Goal: Task Accomplishment & Management: Use online tool/utility

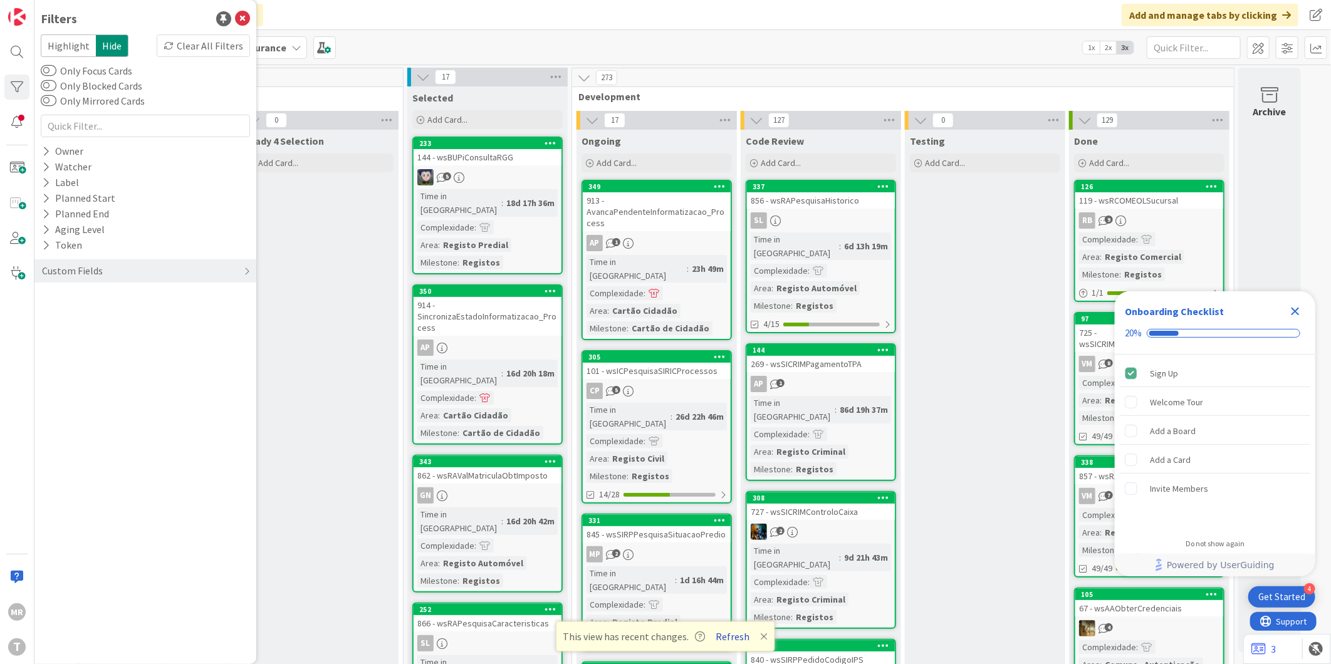
click at [742, 639] on button "Refresh" at bounding box center [733, 637] width 43 height 16
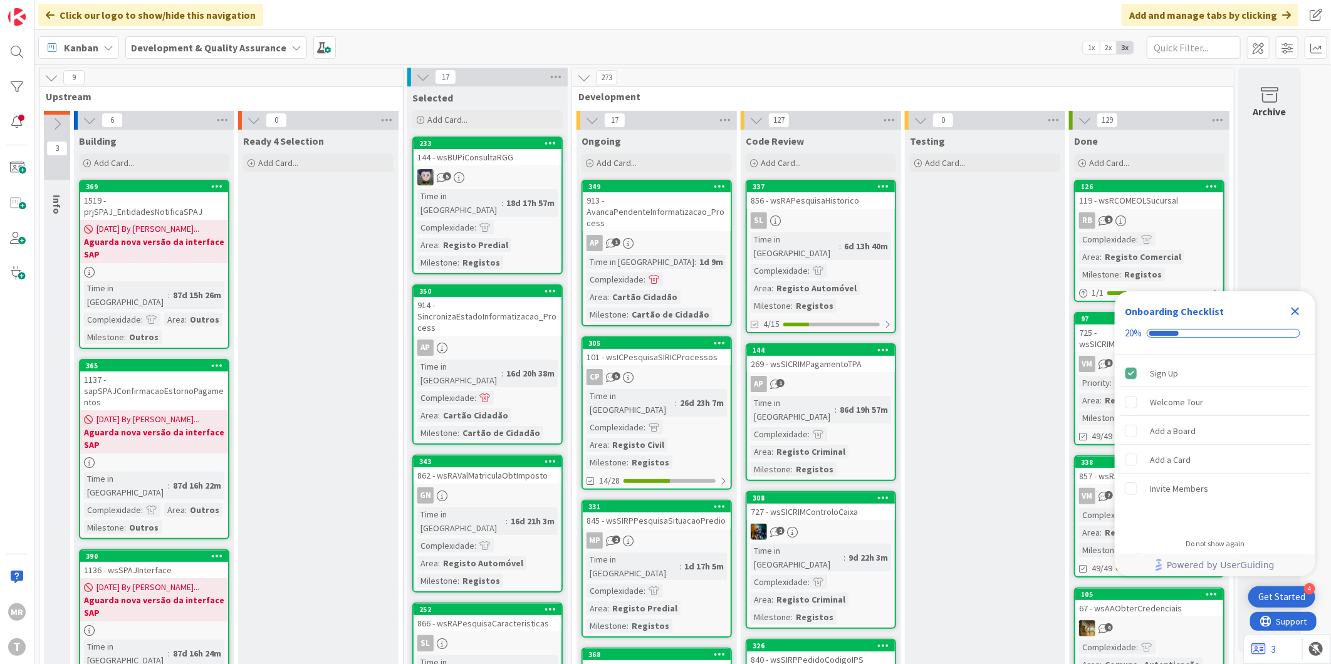
click at [1292, 315] on icon "Close Checklist" at bounding box center [1296, 312] width 8 height 8
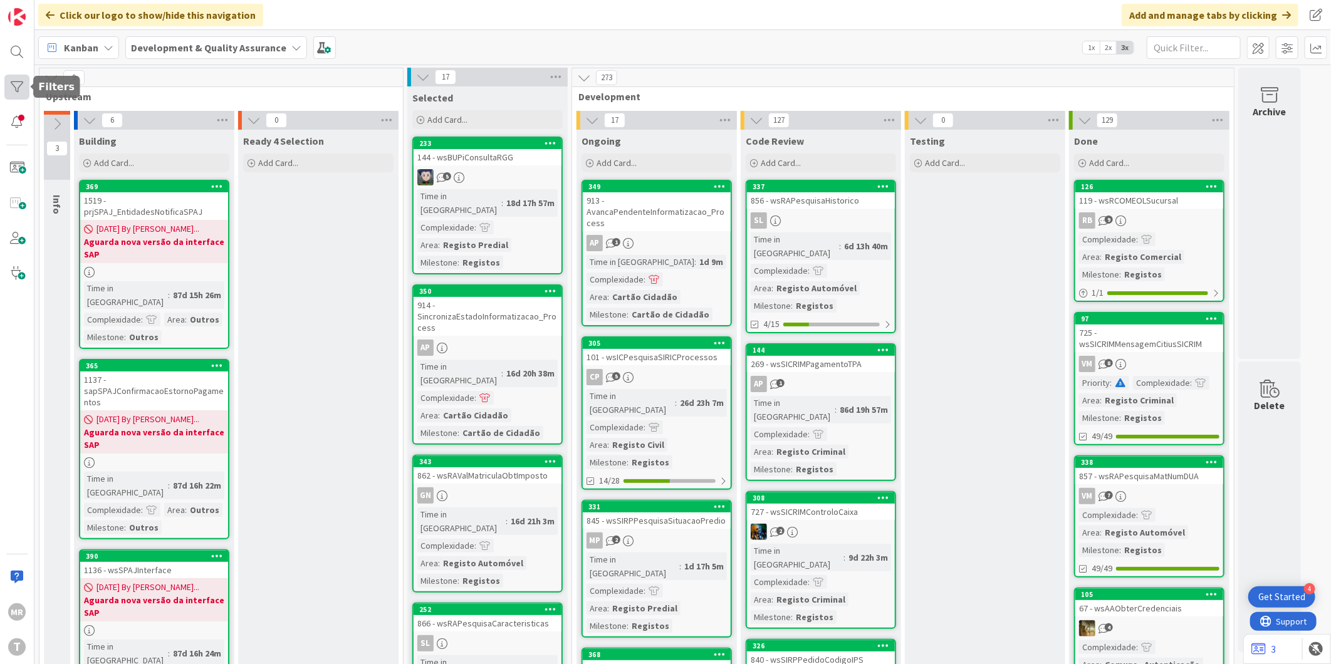
click at [23, 93] on div at bounding box center [16, 87] width 25 height 25
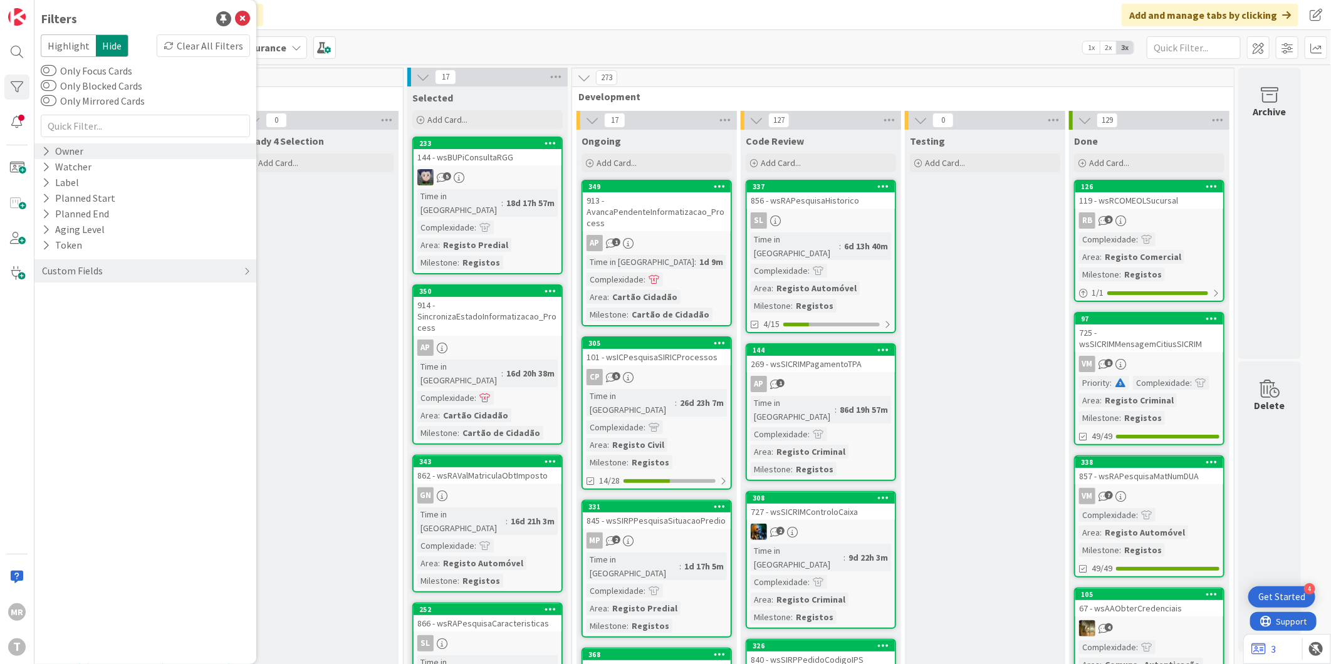
click at [51, 155] on div "Owner" at bounding box center [63, 152] width 44 height 16
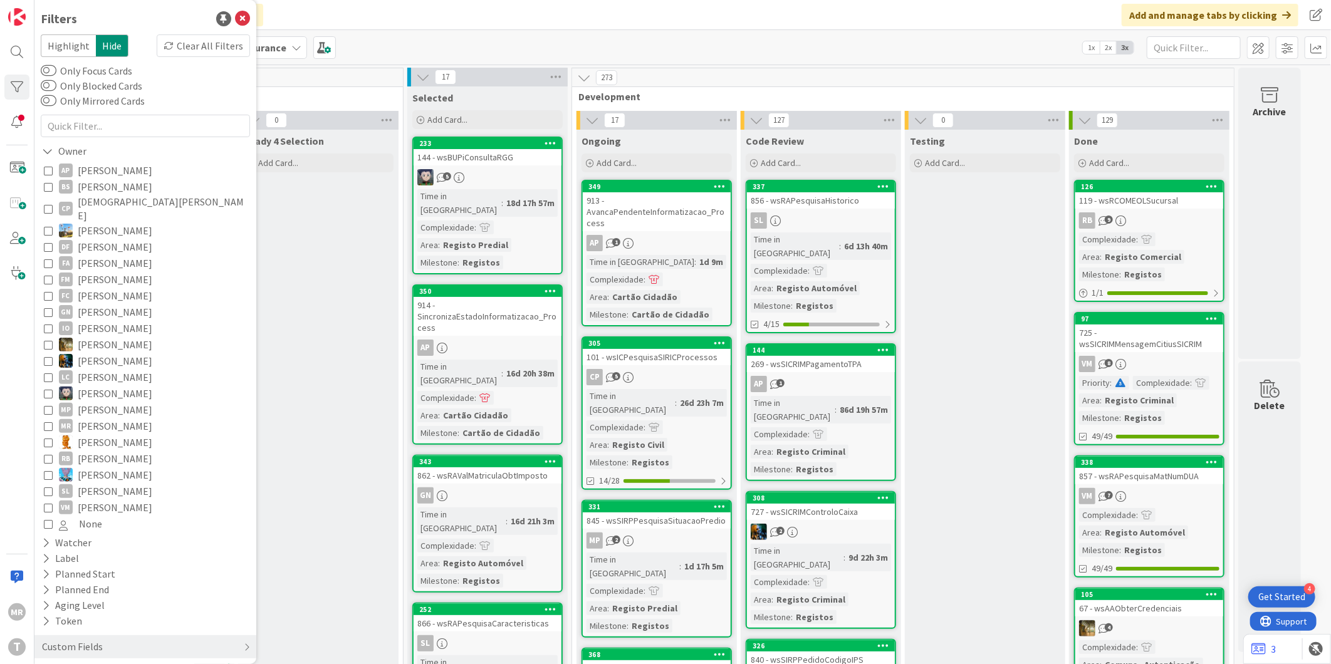
click at [108, 451] on span "[PERSON_NAME]" at bounding box center [115, 459] width 75 height 16
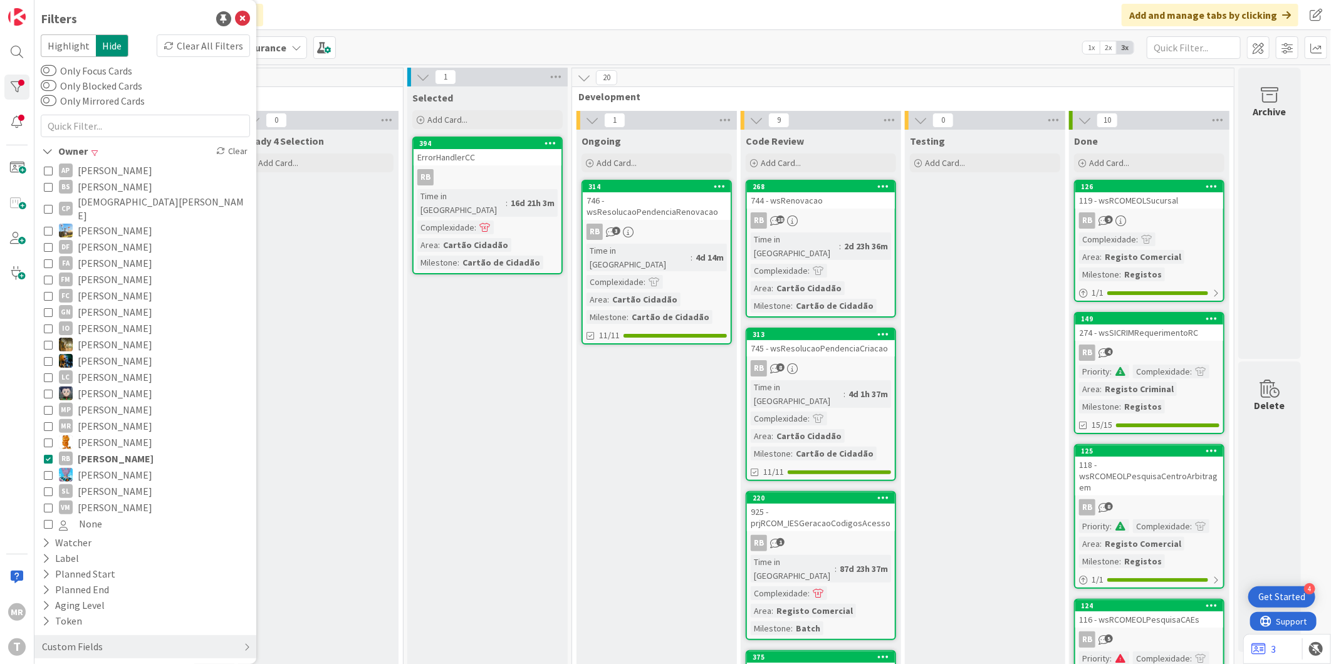
click at [95, 169] on span "[PERSON_NAME]" at bounding box center [115, 170] width 75 height 16
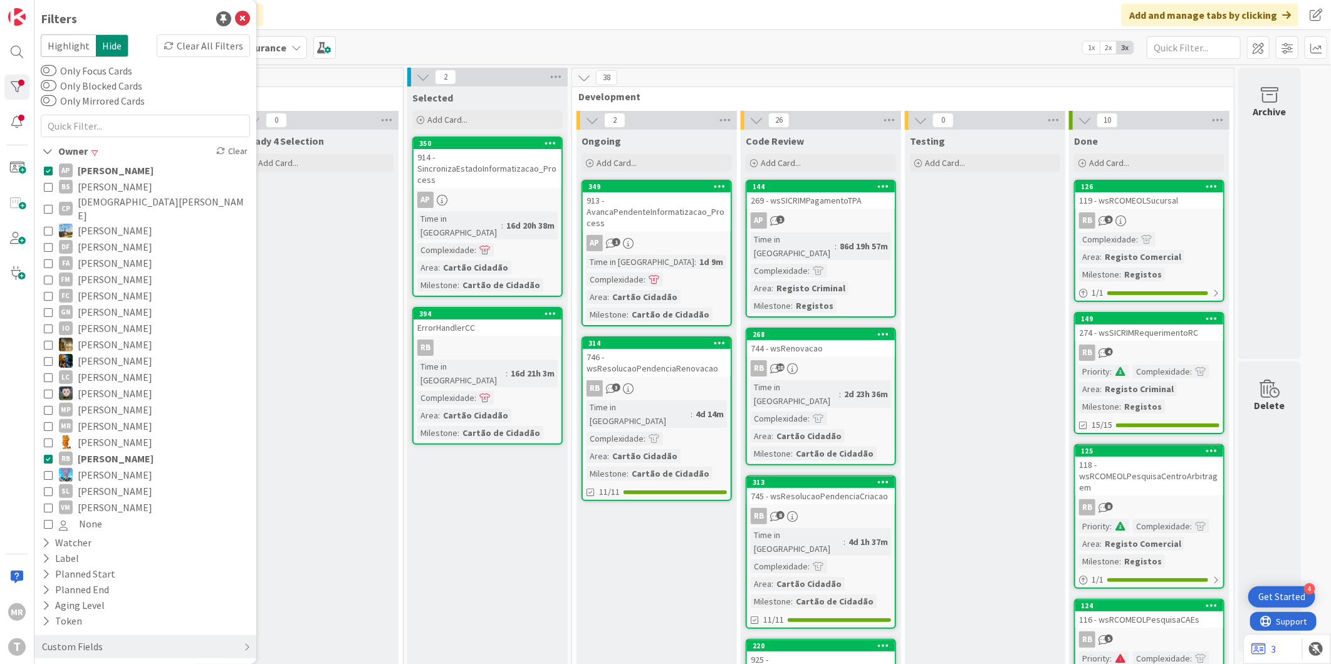
click at [102, 451] on span "[PERSON_NAME]" at bounding box center [116, 459] width 76 height 16
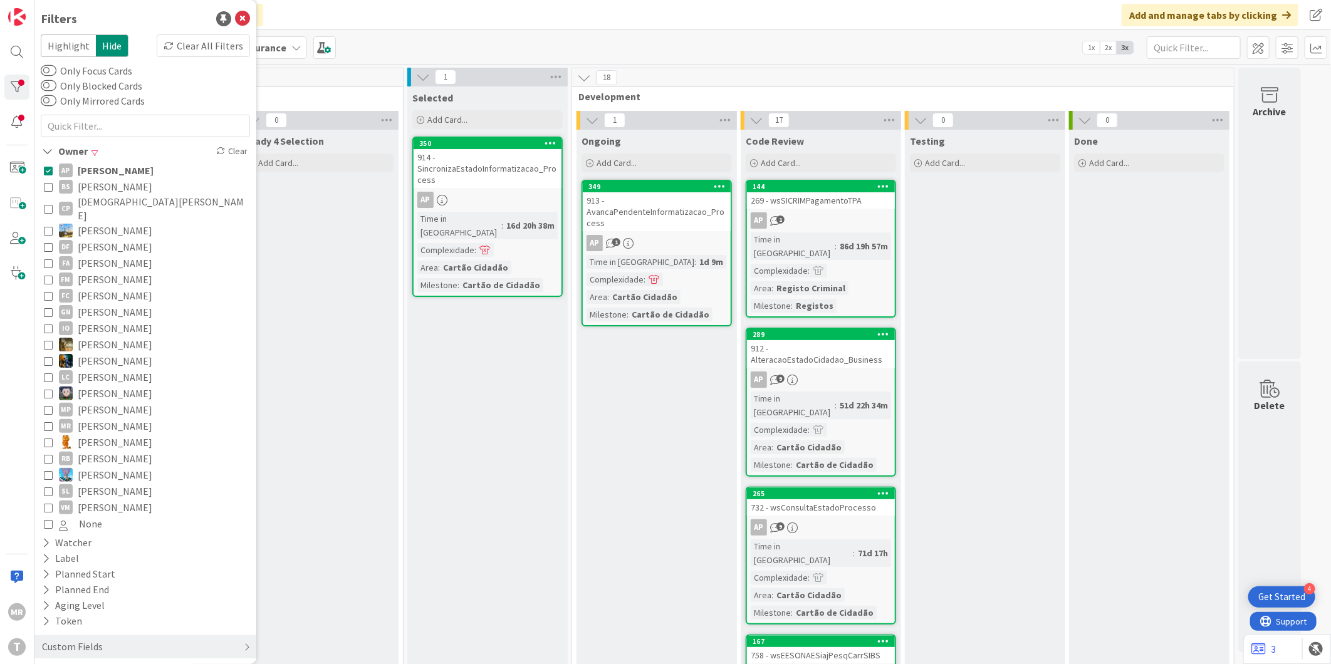
click at [89, 173] on span "[PERSON_NAME]" at bounding box center [116, 170] width 76 height 16
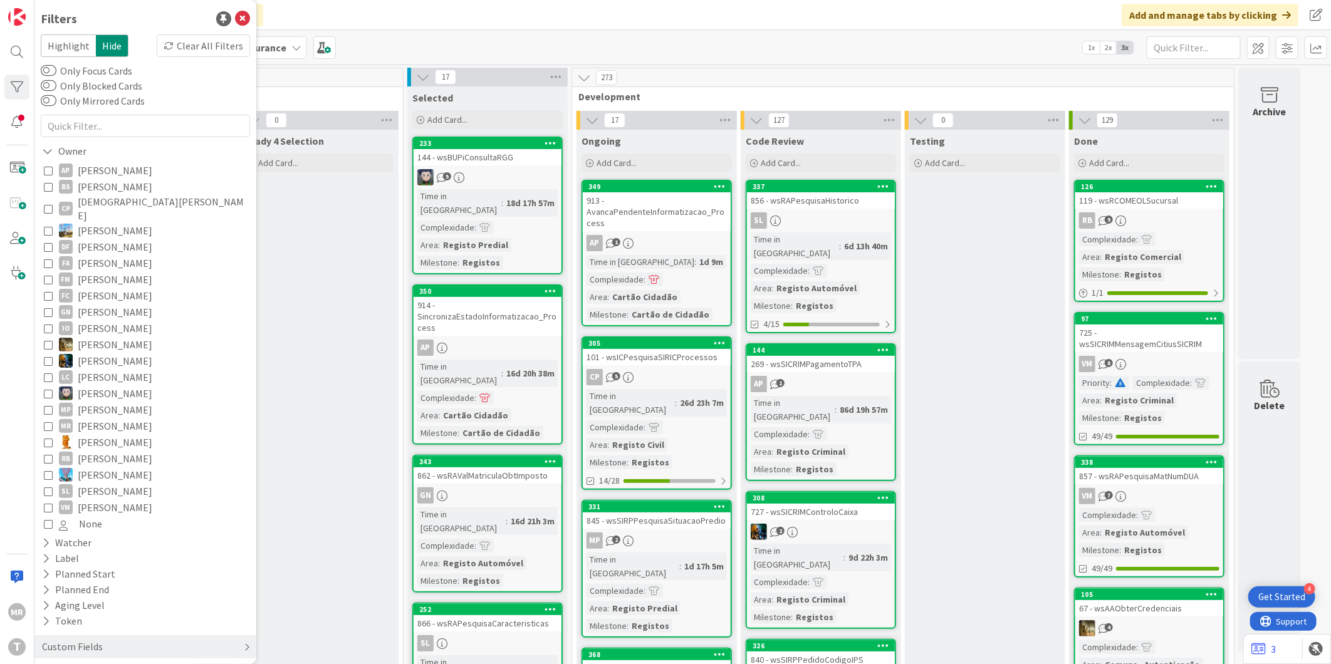
click at [46, 636] on div "Custom Fields" at bounding box center [145, 647] width 222 height 23
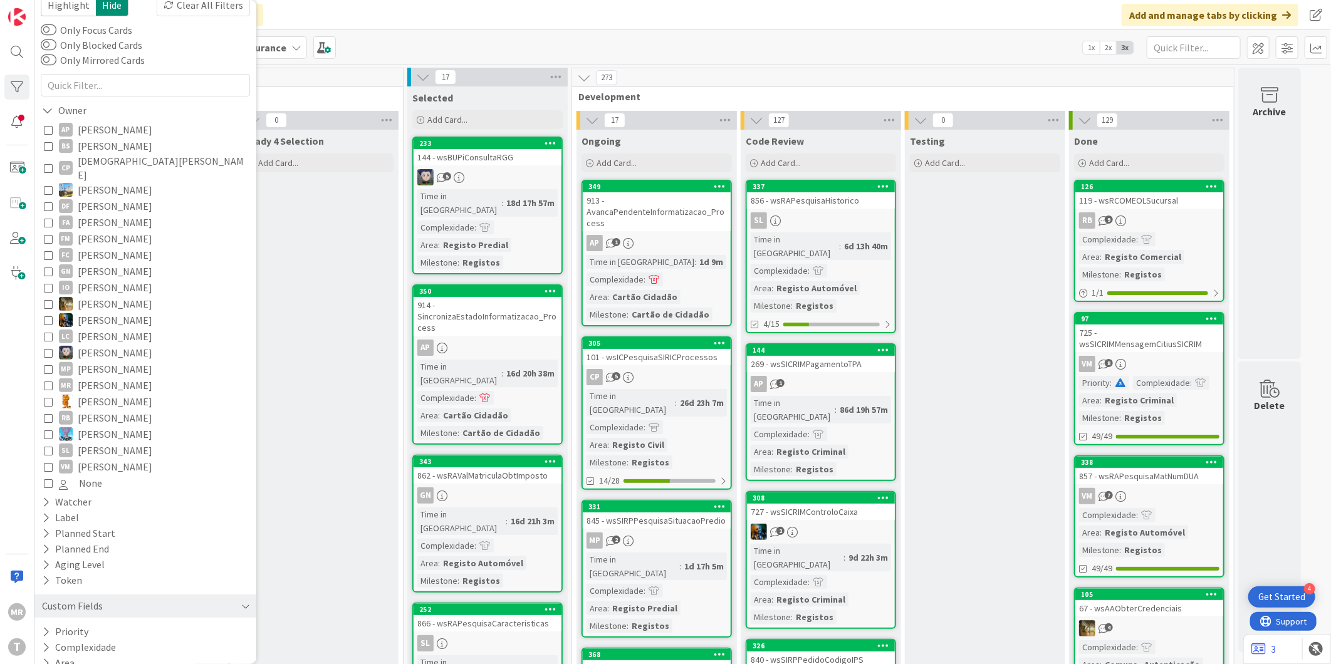
scroll to position [61, 0]
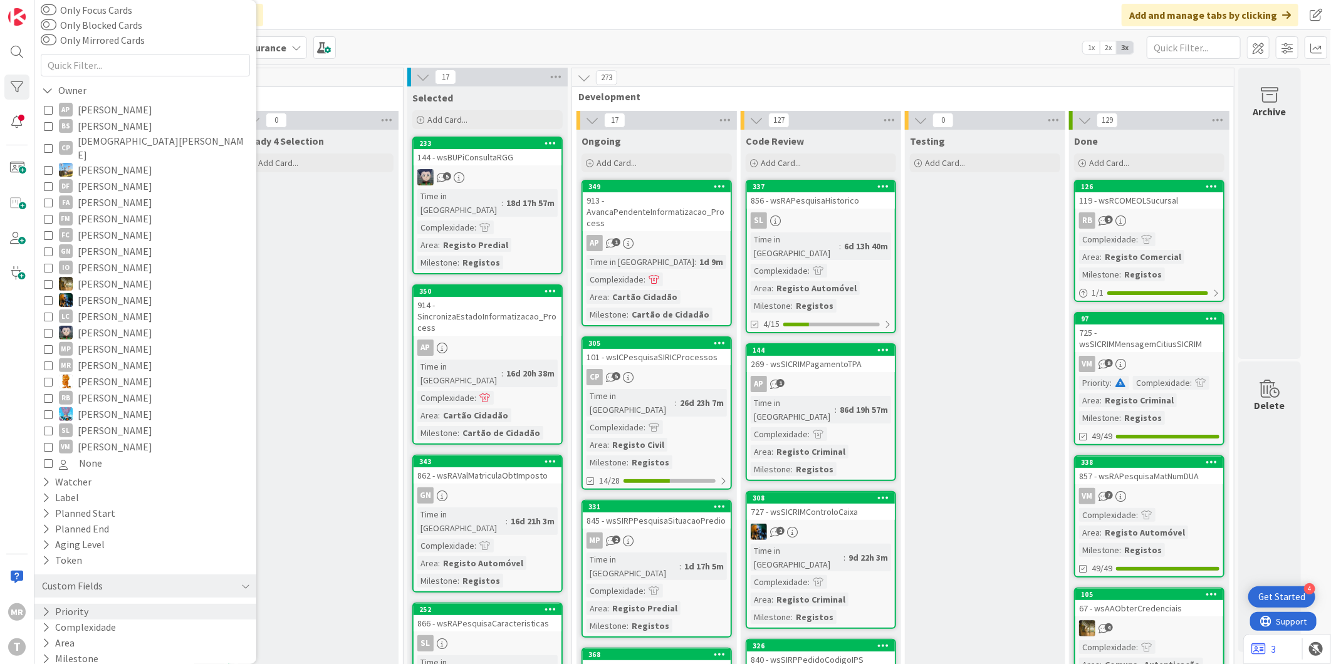
click at [65, 604] on button "Priority" at bounding box center [65, 612] width 49 height 16
click at [89, 639] on span "High" at bounding box center [77, 647] width 36 height 16
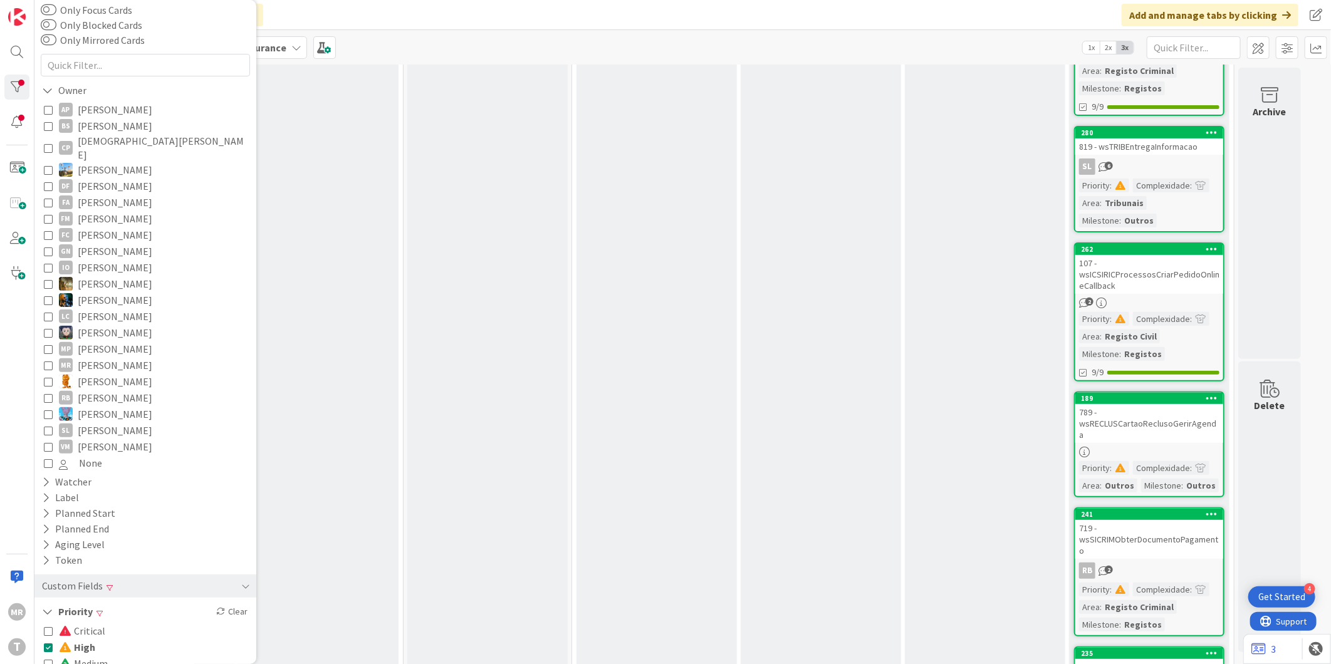
scroll to position [268, 0]
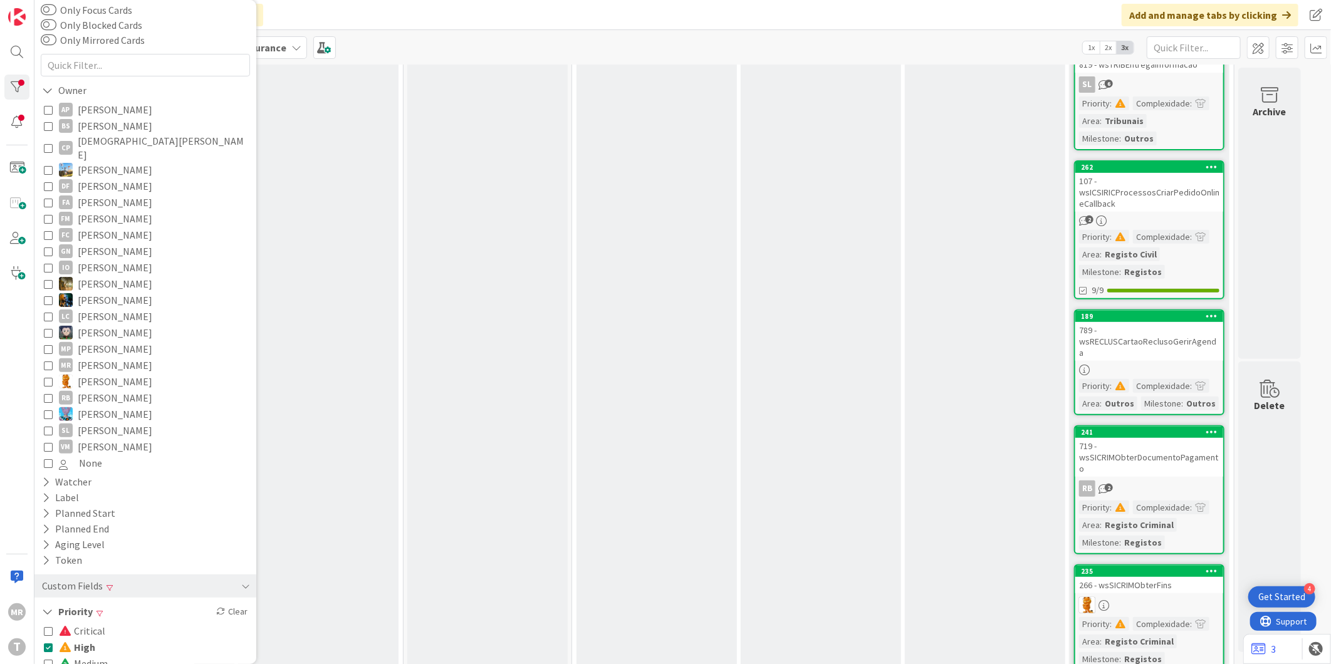
click at [86, 639] on span "High" at bounding box center [77, 647] width 36 height 16
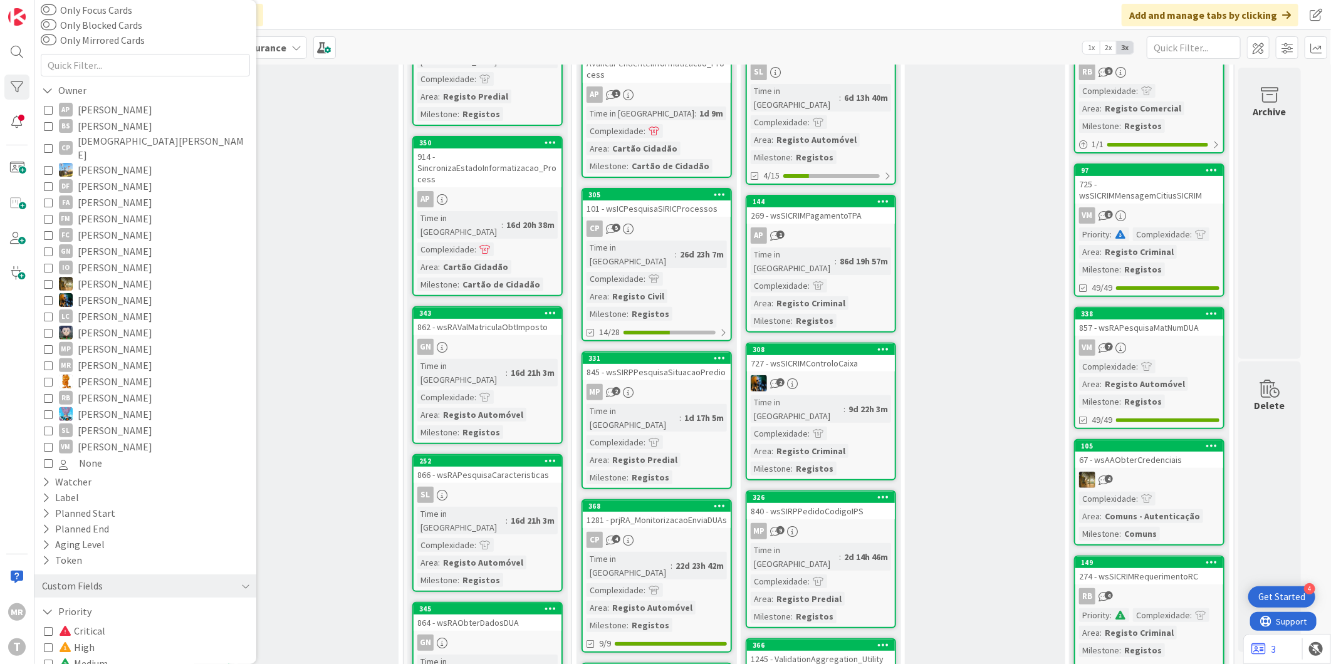
scroll to position [0, 0]
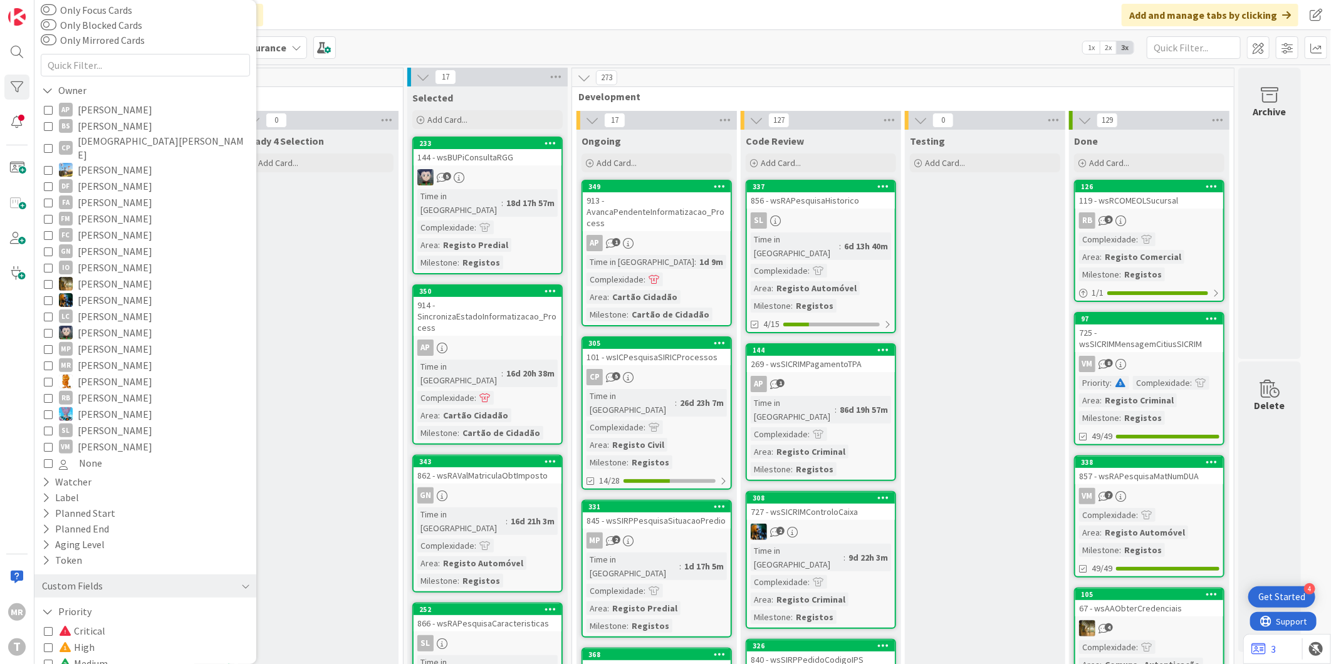
click at [97, 136] on span "[DEMOGRAPHIC_DATA][PERSON_NAME]" at bounding box center [162, 148] width 169 height 28
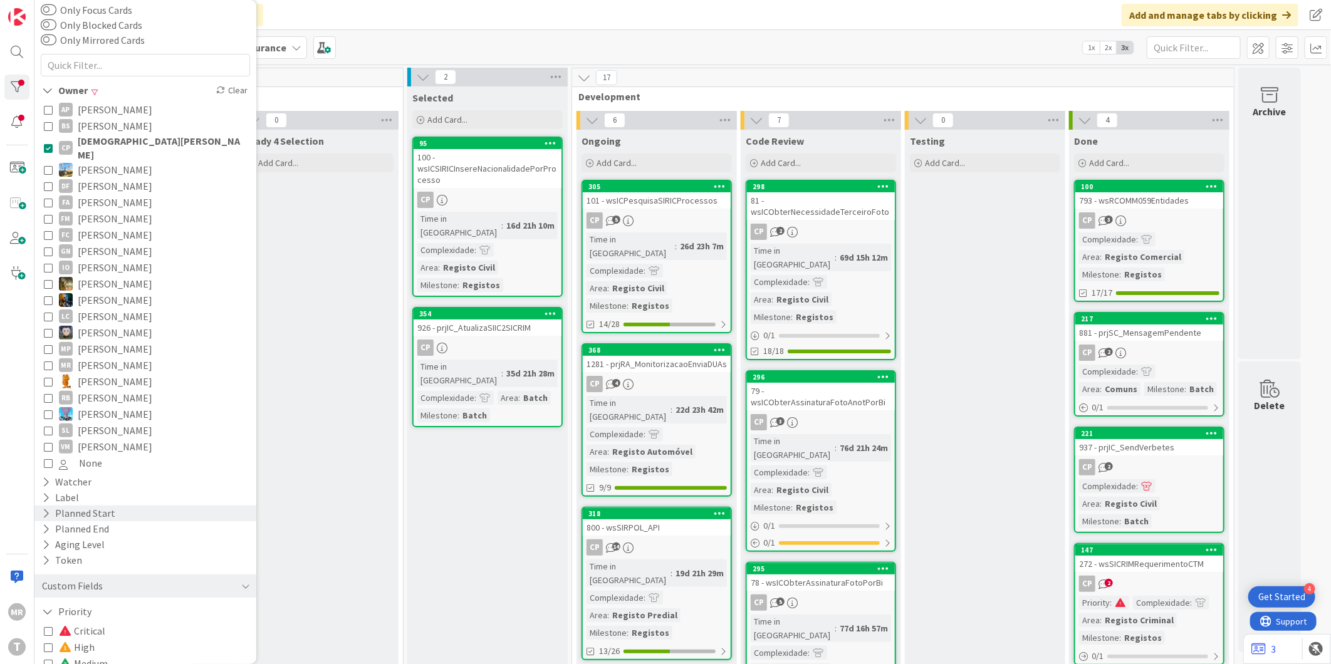
drag, startPoint x: 102, startPoint y: 143, endPoint x: 97, endPoint y: 496, distance: 353.5
click at [102, 143] on span "[DEMOGRAPHIC_DATA][PERSON_NAME]" at bounding box center [162, 148] width 169 height 28
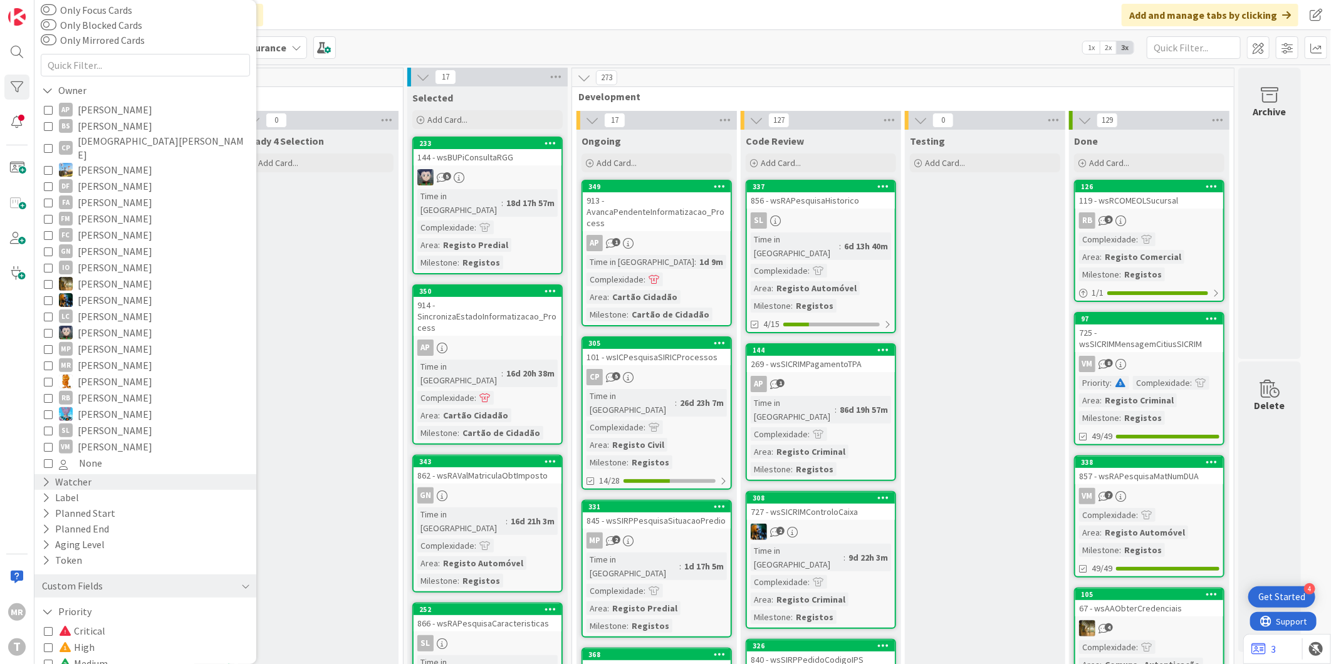
click at [61, 474] on div "Watcher" at bounding box center [67, 482] width 52 height 16
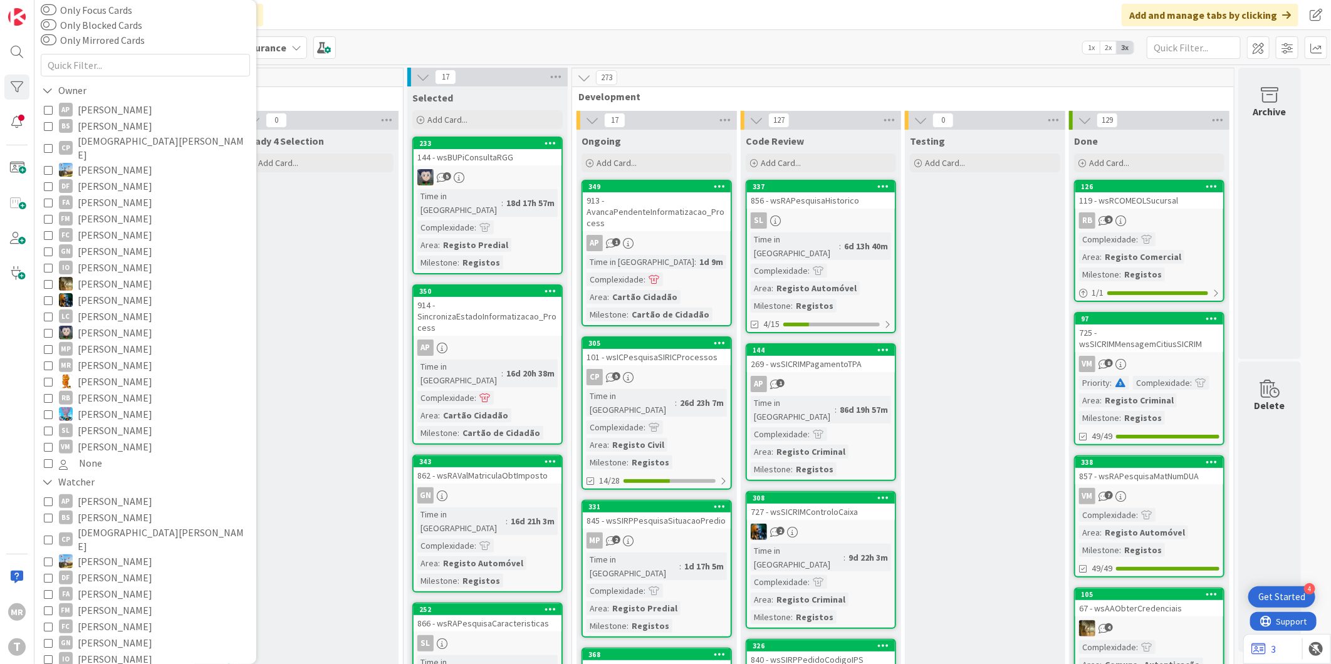
click at [99, 602] on span "[PERSON_NAME]" at bounding box center [115, 610] width 75 height 16
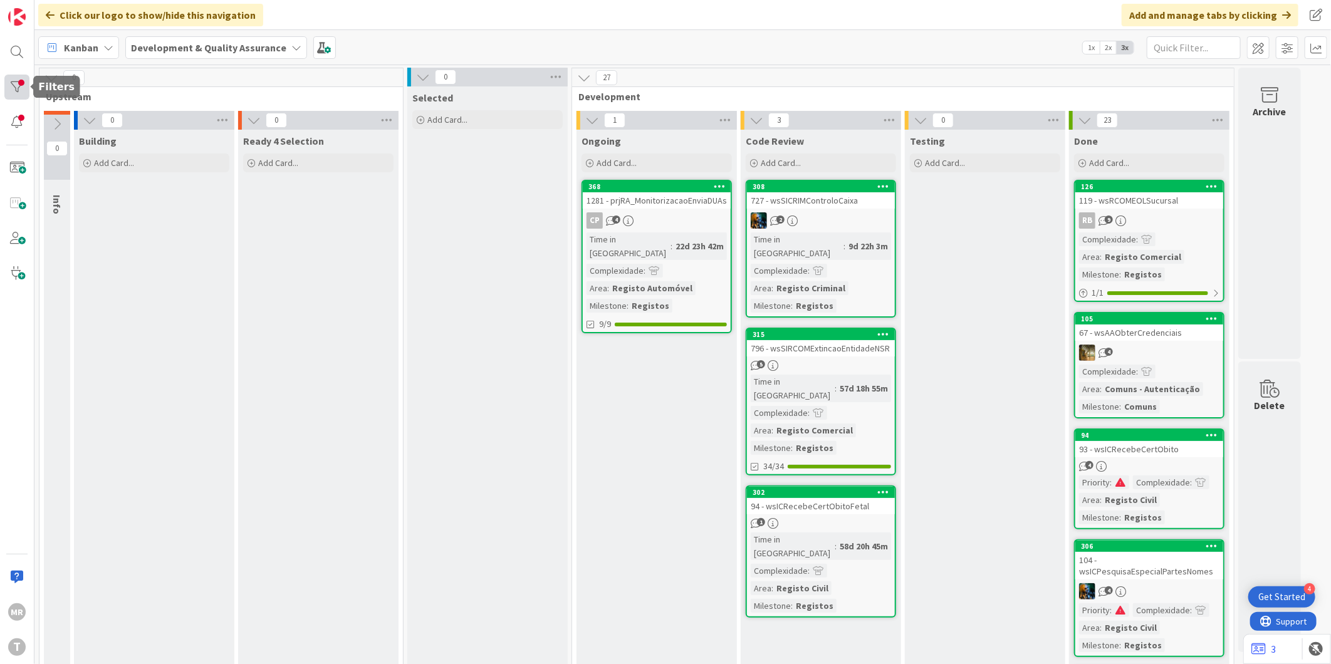
click at [23, 94] on div at bounding box center [16, 87] width 25 height 25
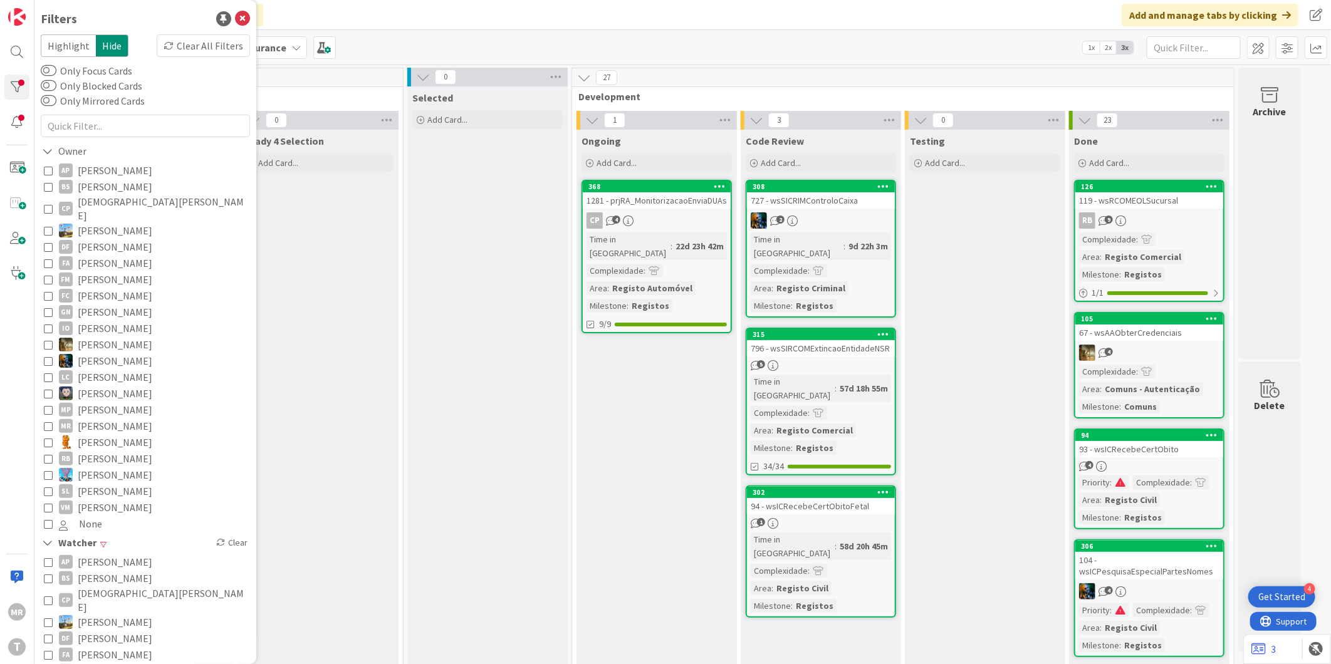
click at [108, 663] on span "[PERSON_NAME]" at bounding box center [116, 671] width 76 height 16
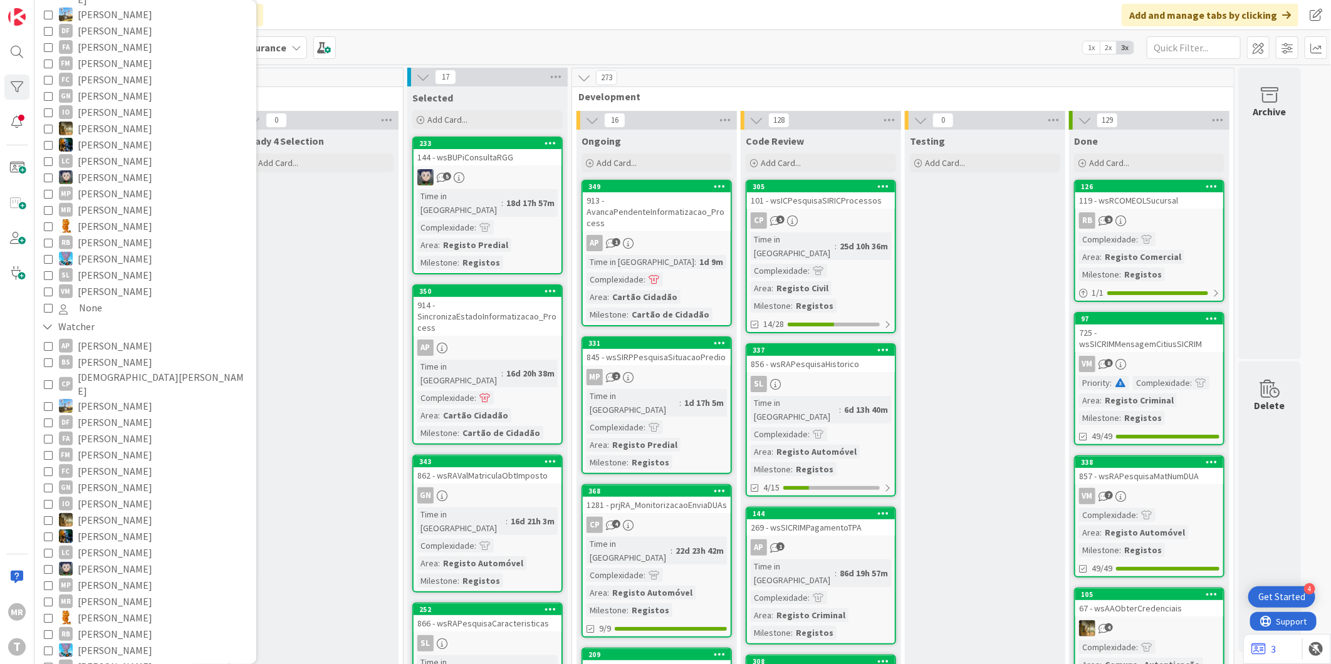
scroll to position [77, 0]
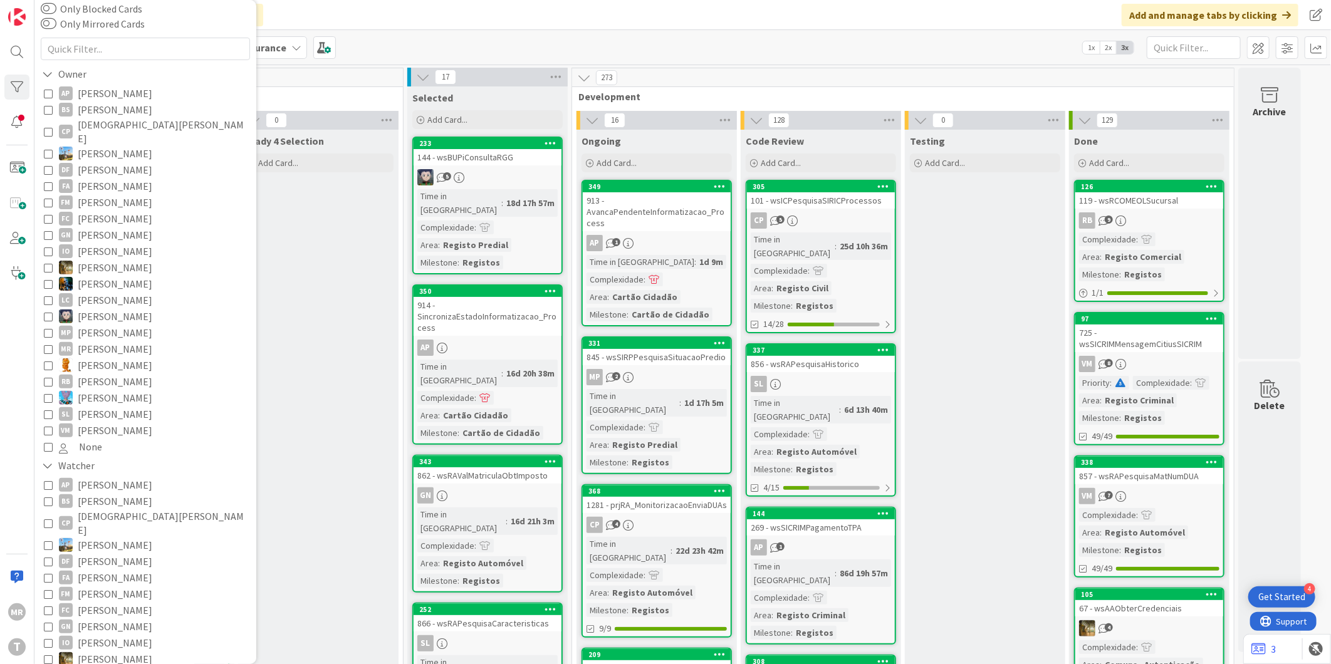
click at [108, 227] on span "[PERSON_NAME]" at bounding box center [115, 235] width 75 height 16
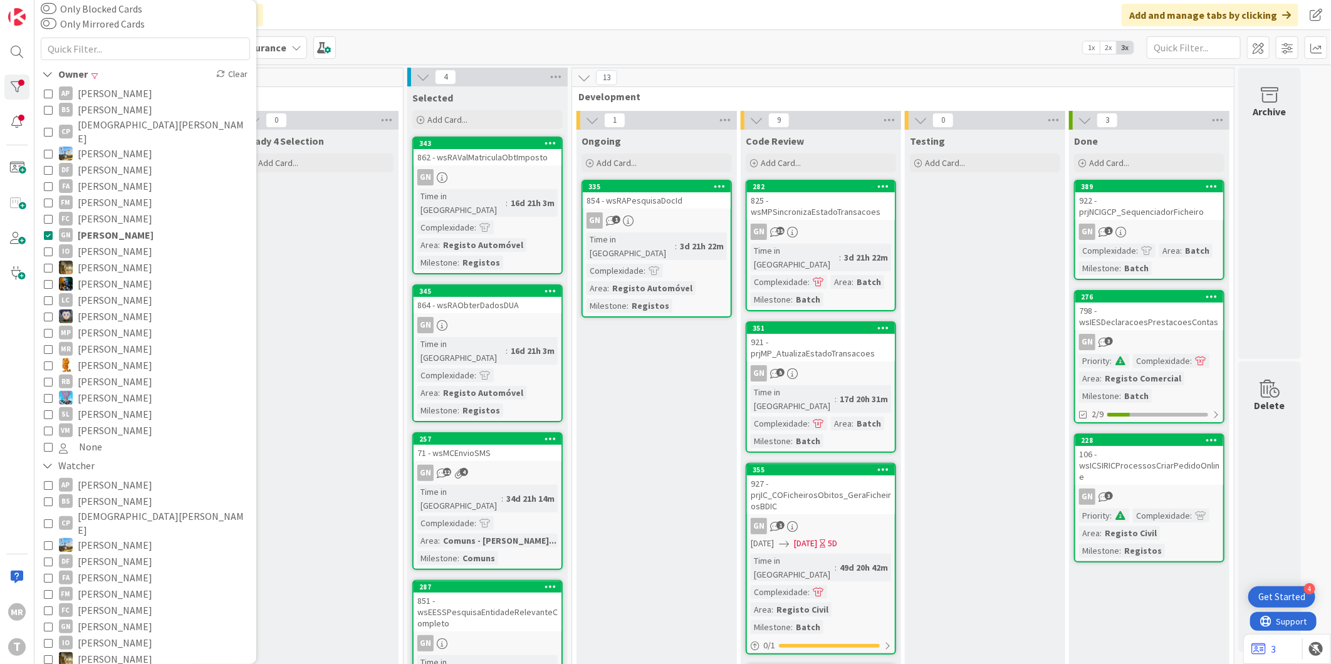
drag, startPoint x: 113, startPoint y: 254, endPoint x: 115, endPoint y: 238, distance: 16.4
click at [113, 259] on span "[PERSON_NAME]" at bounding box center [115, 267] width 75 height 16
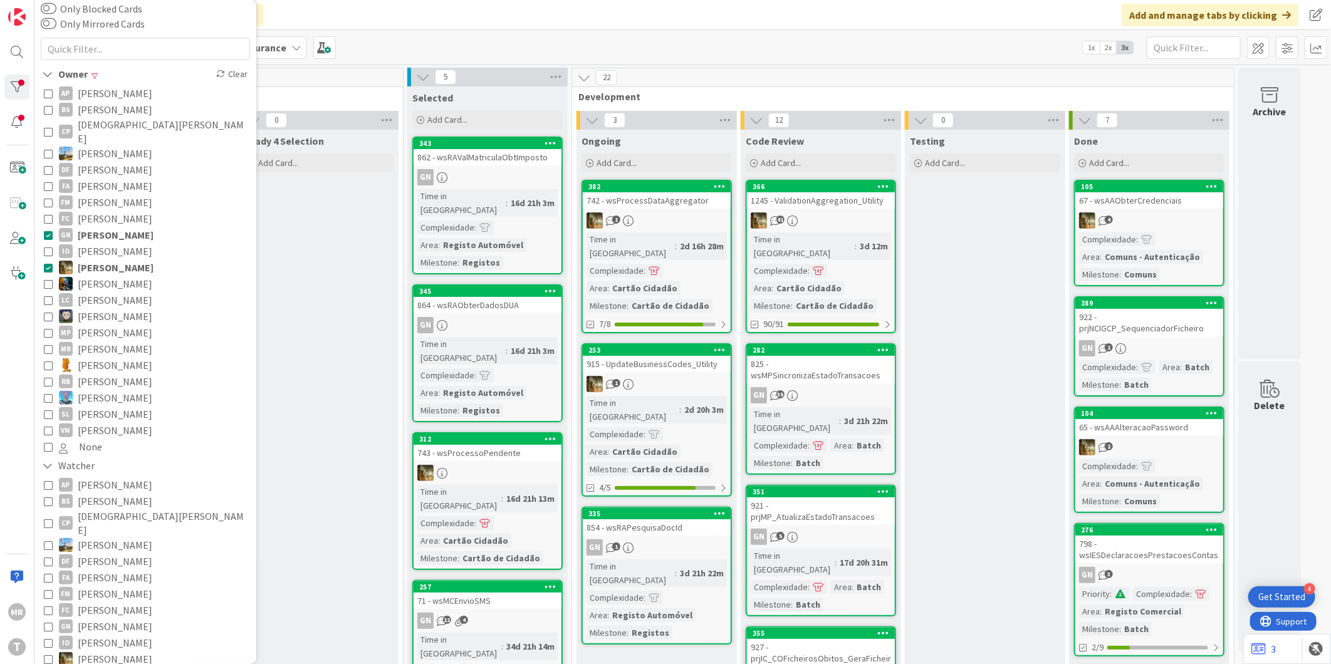
click at [119, 227] on span "[PERSON_NAME]" at bounding box center [116, 235] width 76 height 16
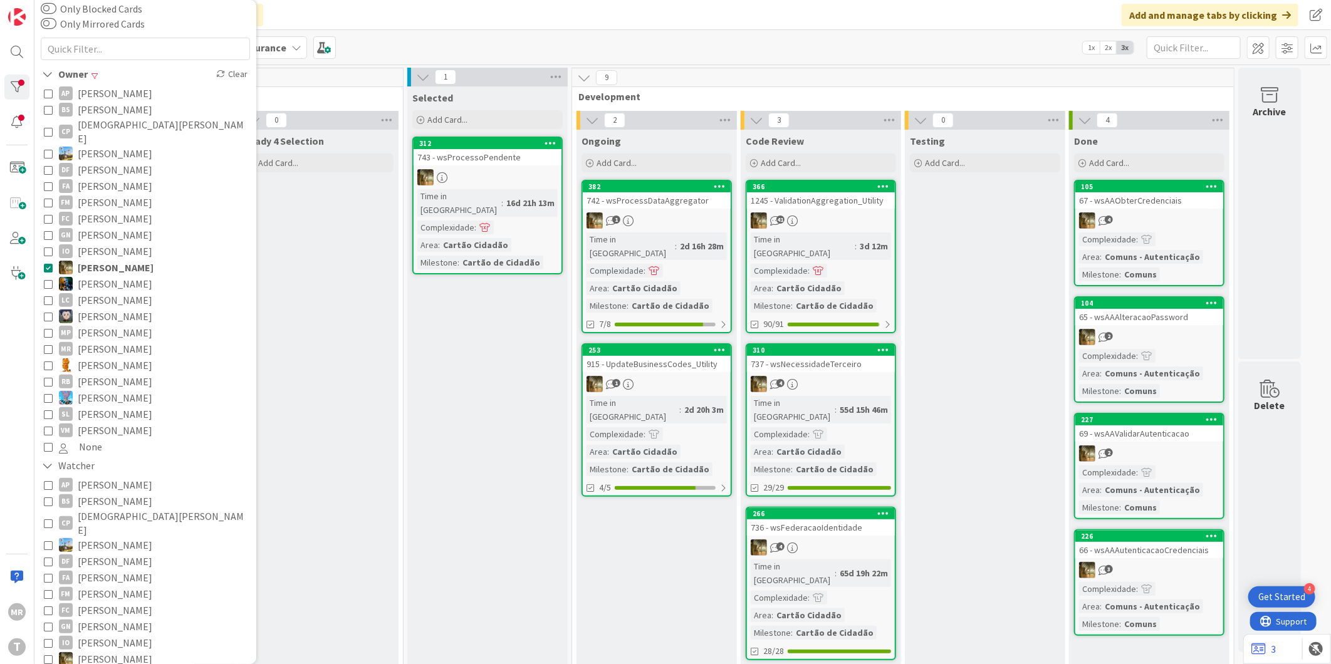
click at [80, 276] on span "[PERSON_NAME]" at bounding box center [115, 284] width 75 height 16
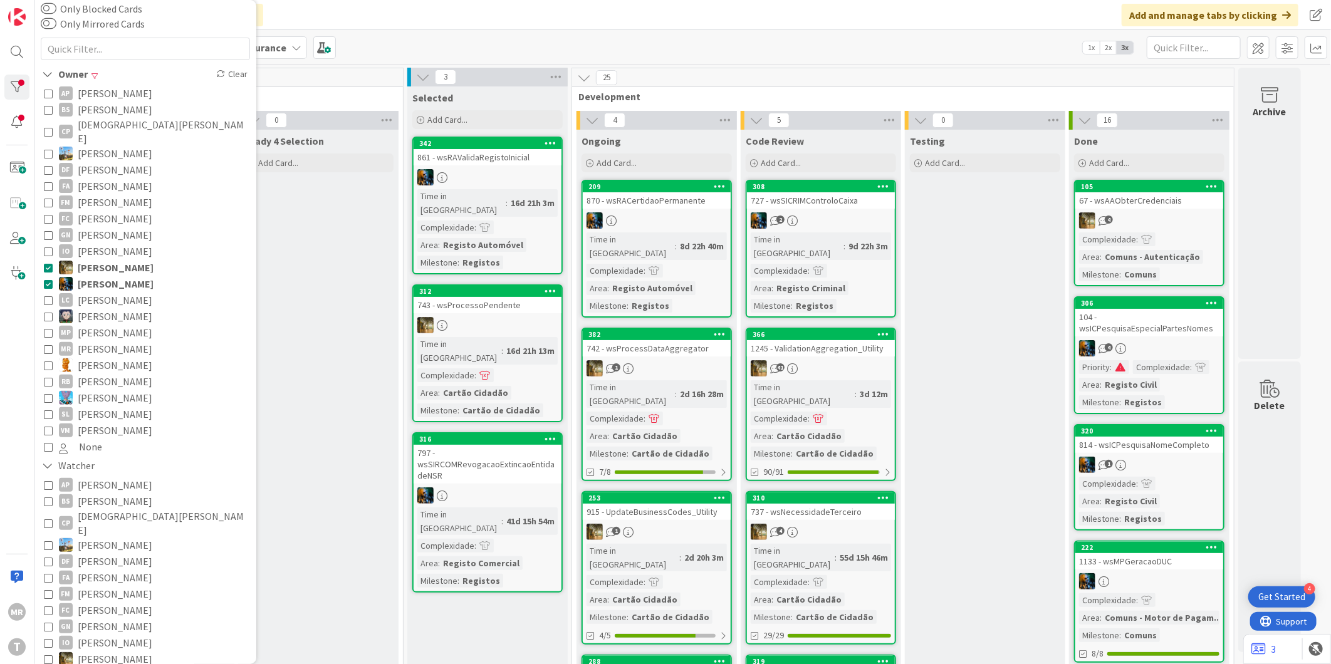
click at [98, 259] on span "[PERSON_NAME]" at bounding box center [116, 267] width 76 height 16
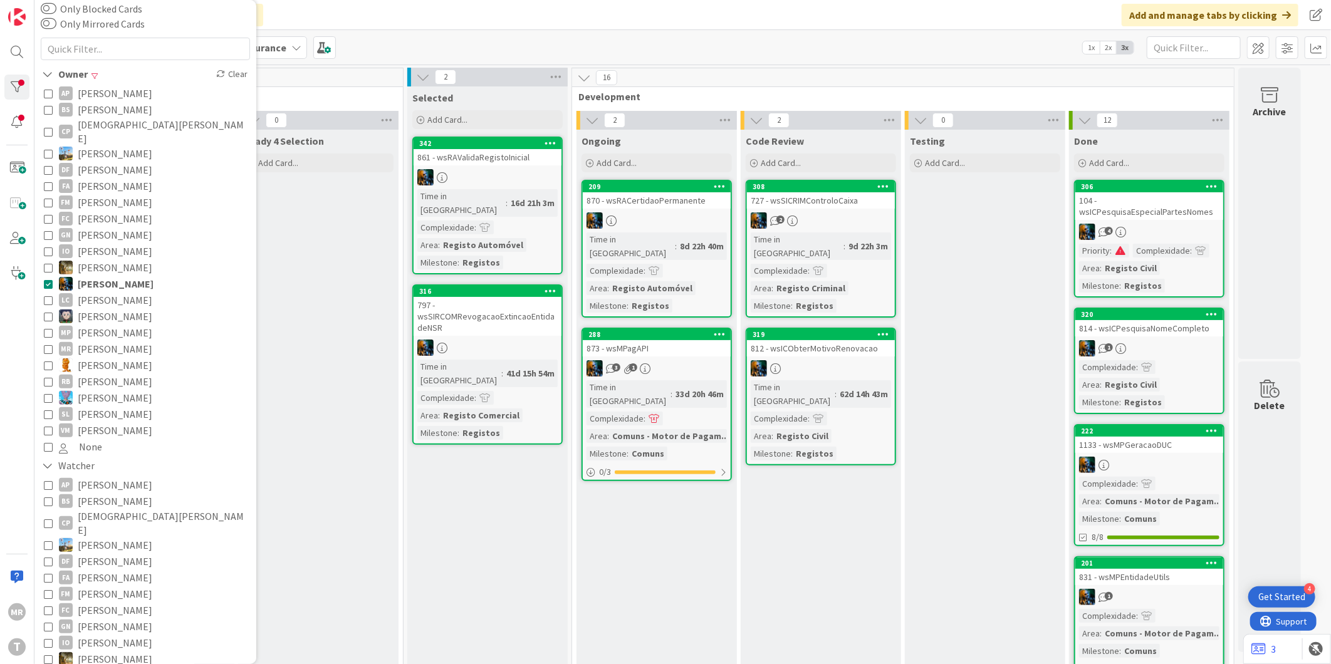
click at [107, 308] on span "[PERSON_NAME]" at bounding box center [115, 316] width 75 height 16
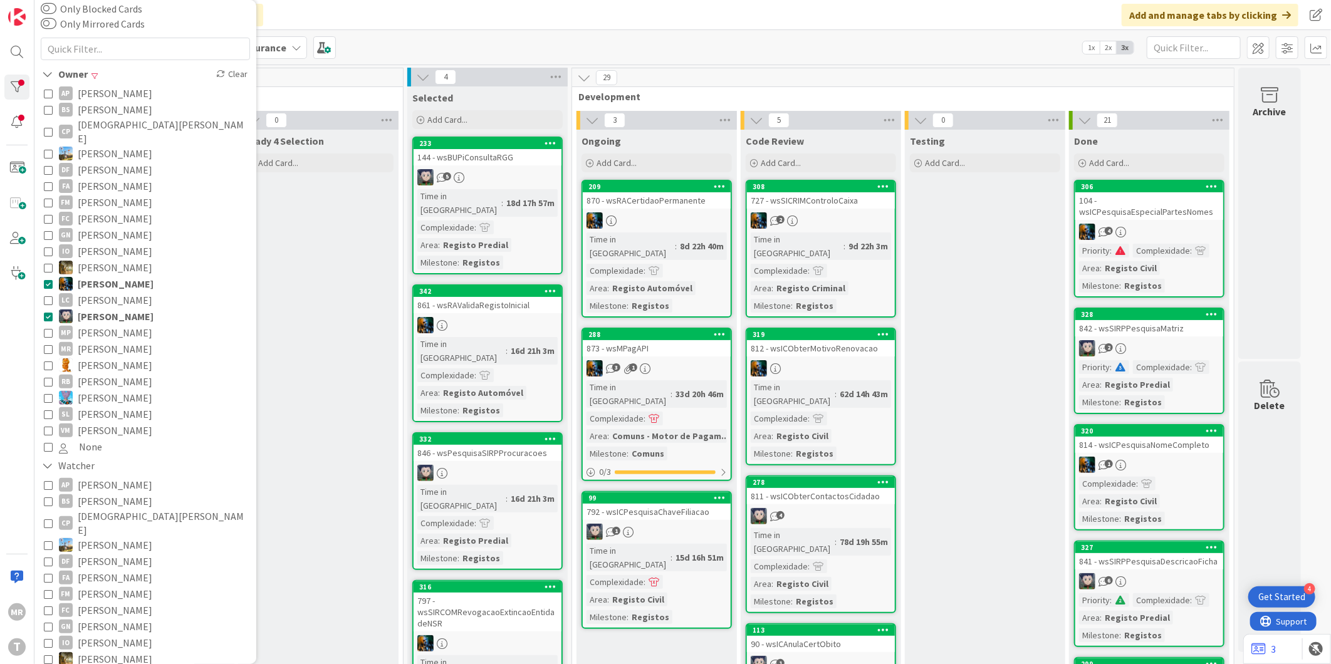
click at [118, 276] on span "[PERSON_NAME]" at bounding box center [116, 284] width 76 height 16
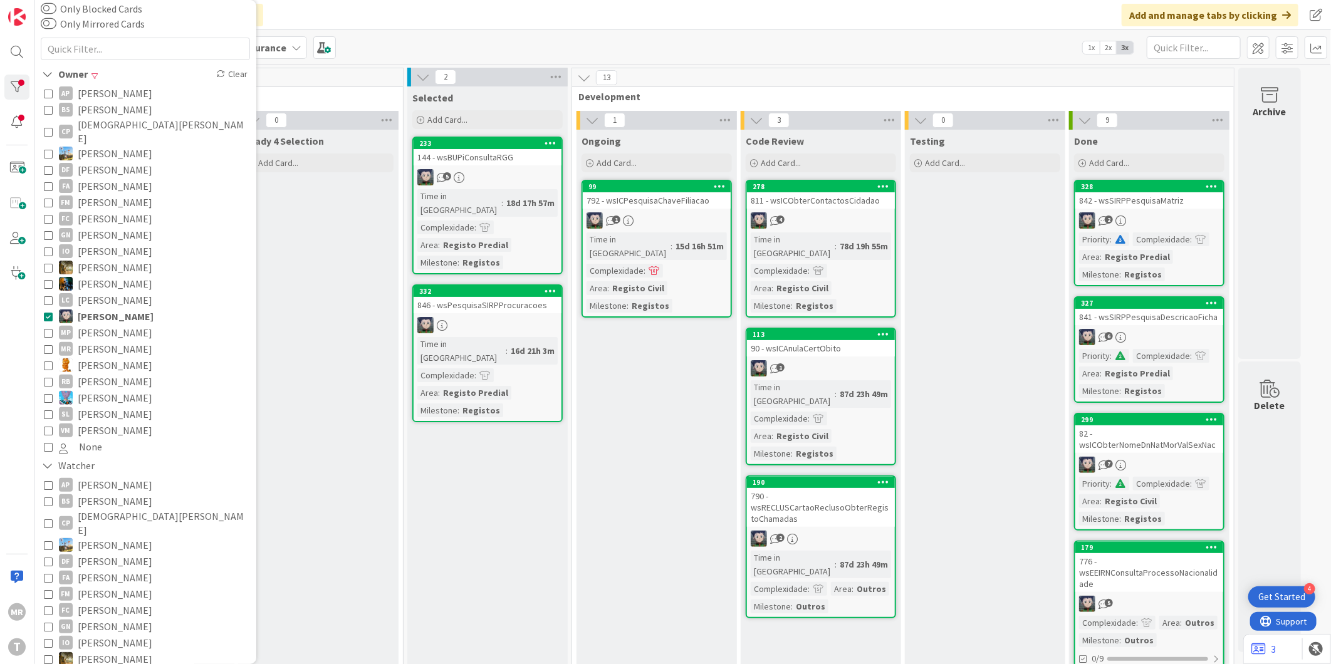
click at [123, 325] on span "[PERSON_NAME]" at bounding box center [115, 333] width 75 height 16
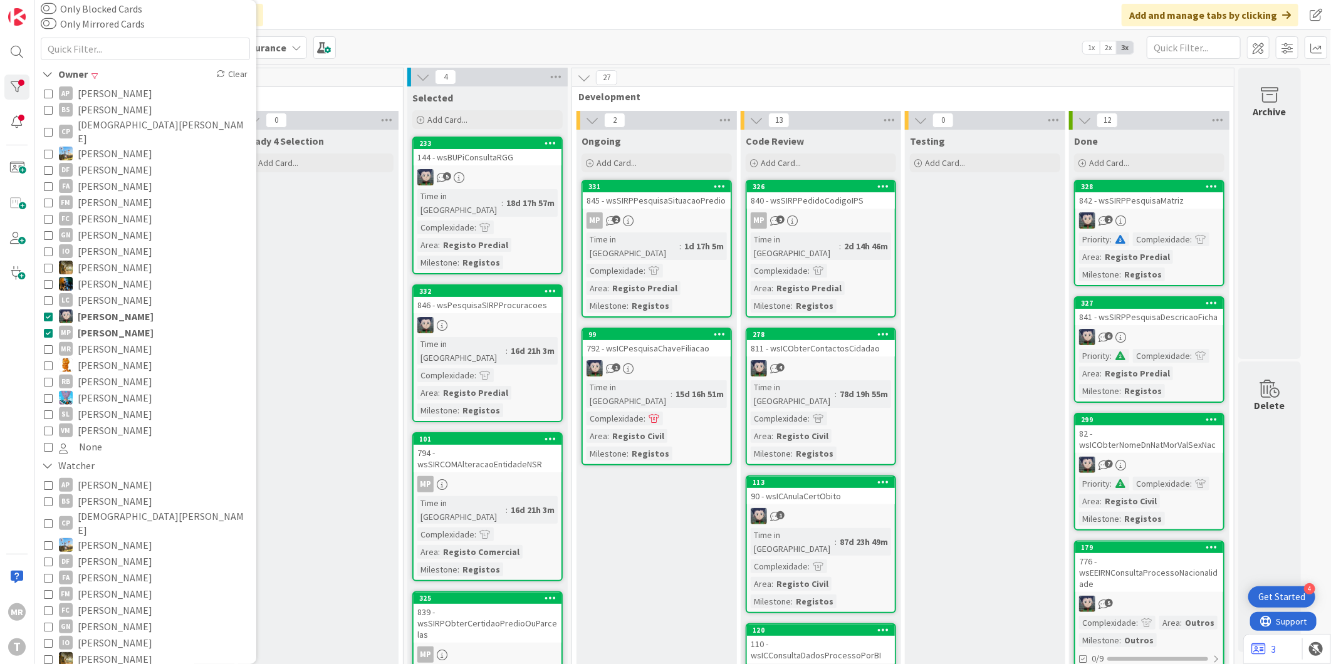
click at [126, 308] on span "[PERSON_NAME]" at bounding box center [116, 316] width 76 height 16
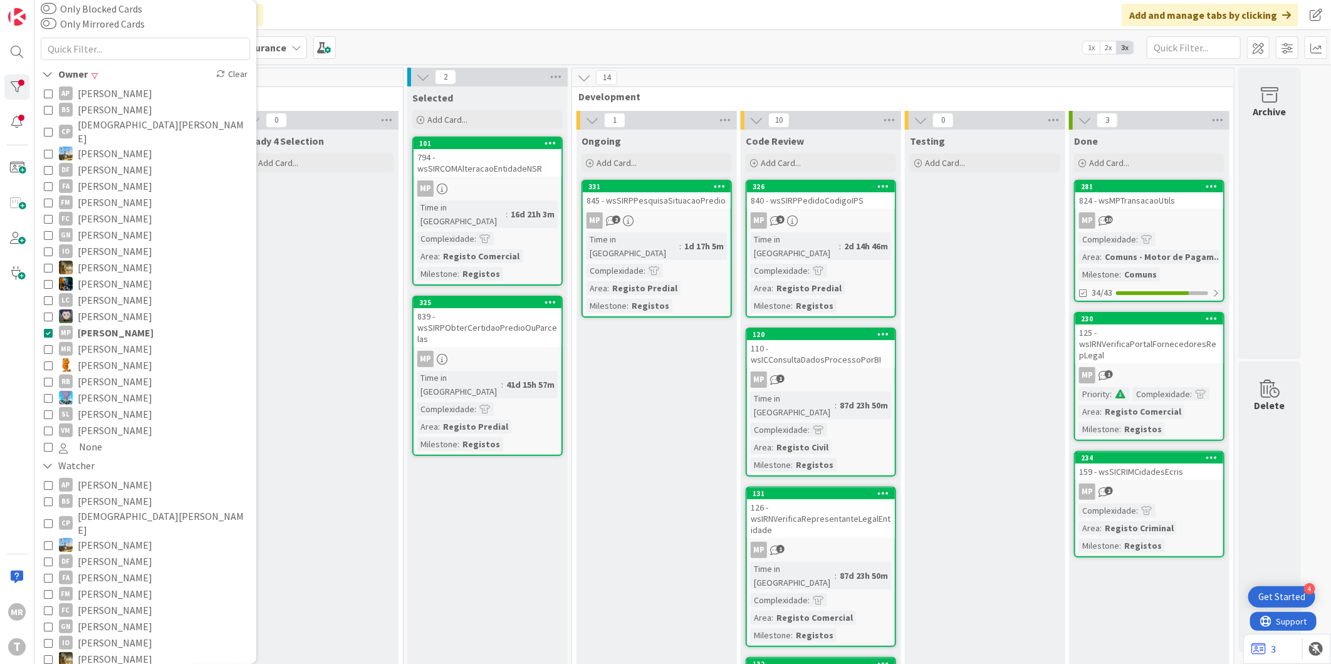
drag, startPoint x: 108, startPoint y: 317, endPoint x: 114, endPoint y: 352, distance: 35.0
click at [108, 325] on span "[PERSON_NAME]" at bounding box center [116, 333] width 76 height 16
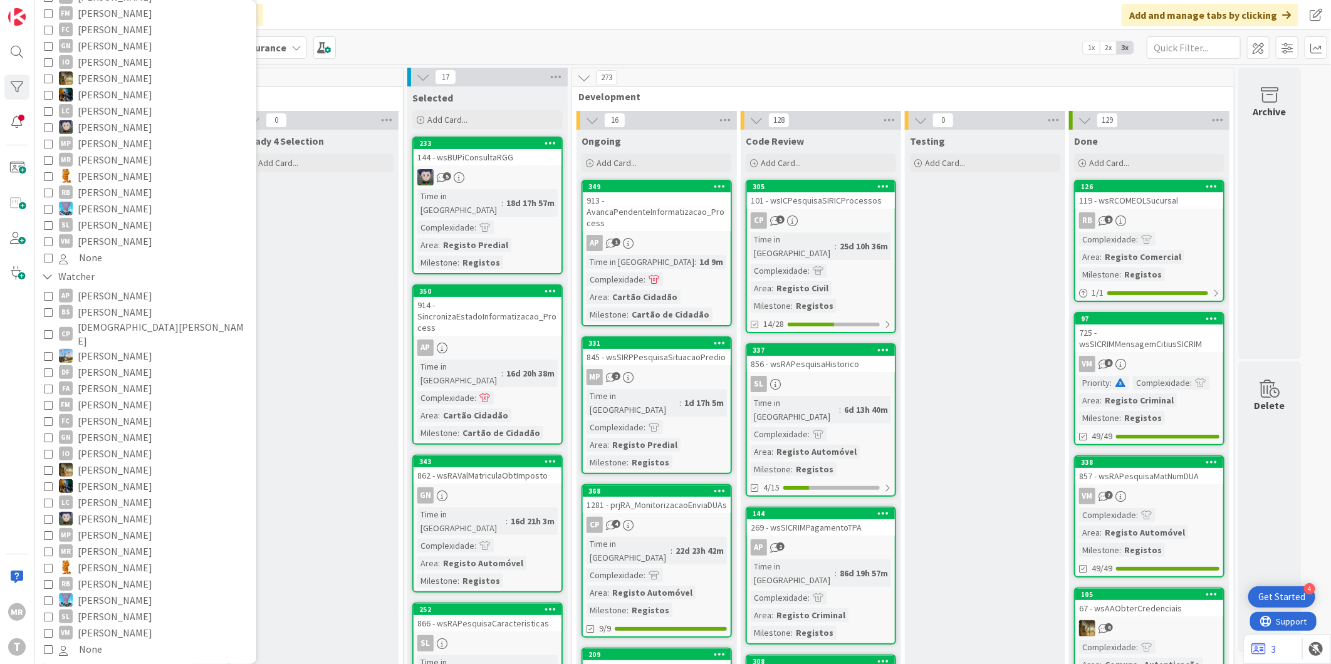
scroll to position [286, 0]
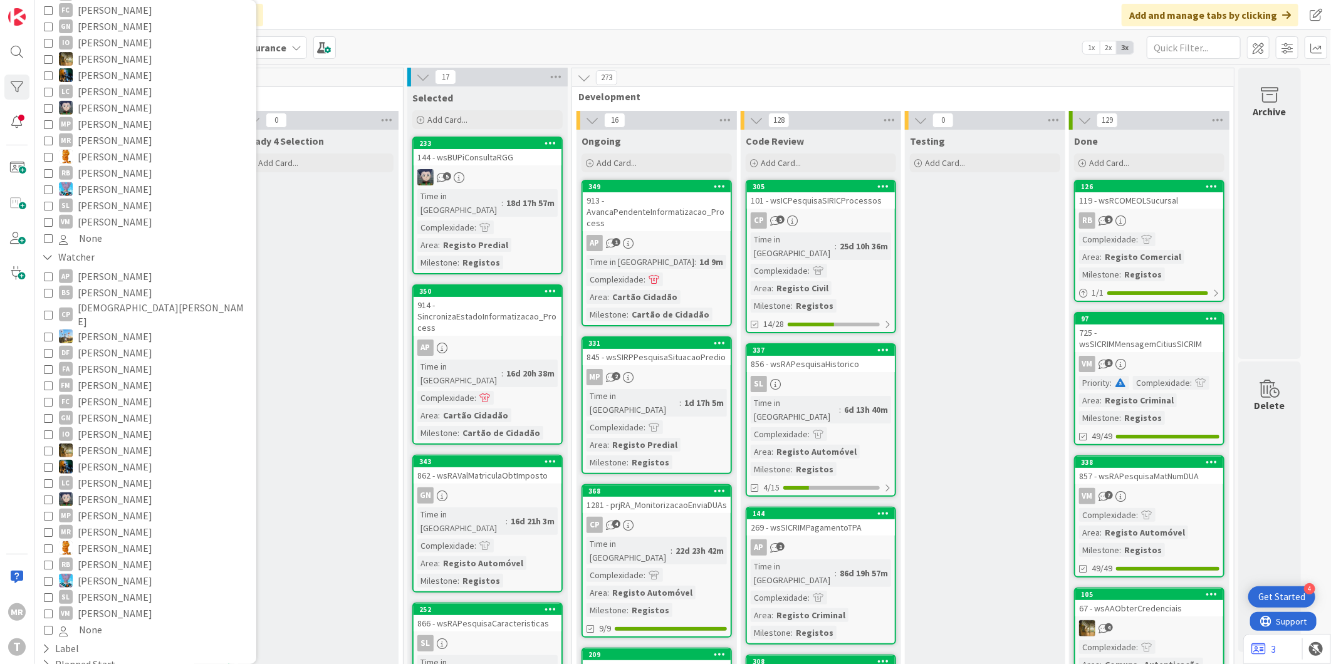
click at [102, 540] on span "[PERSON_NAME]" at bounding box center [115, 548] width 75 height 16
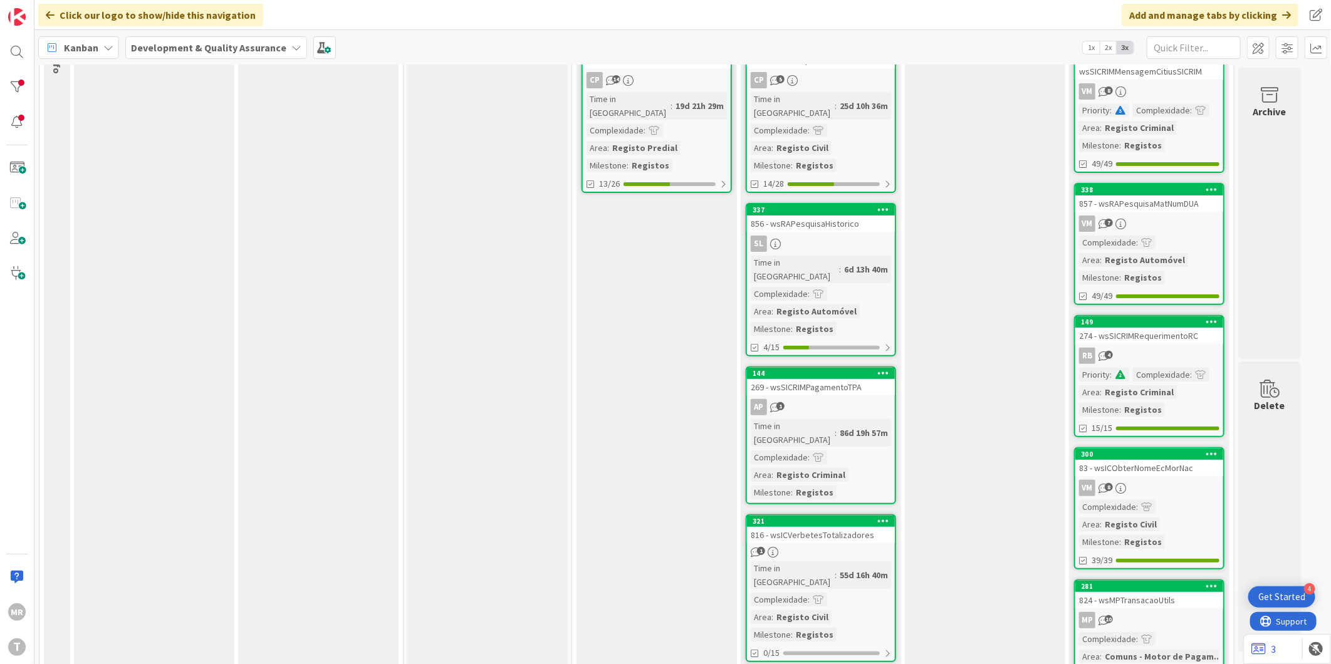
scroll to position [0, 0]
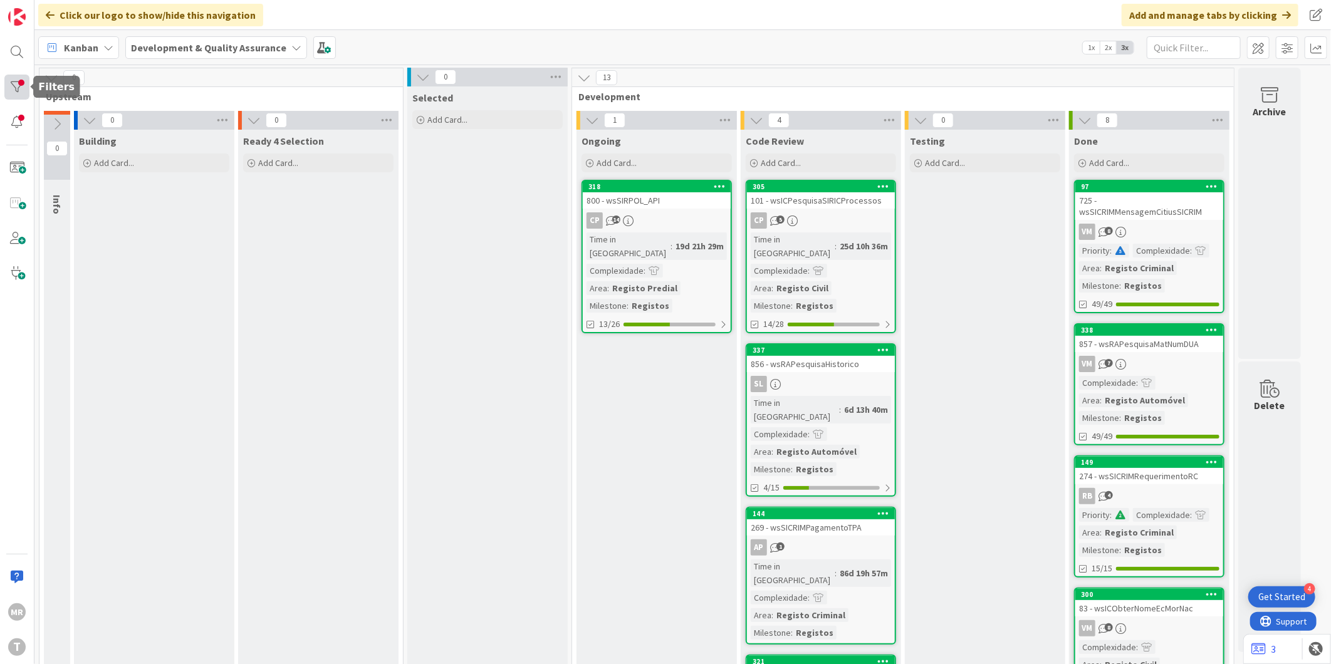
click at [14, 92] on div at bounding box center [16, 87] width 25 height 25
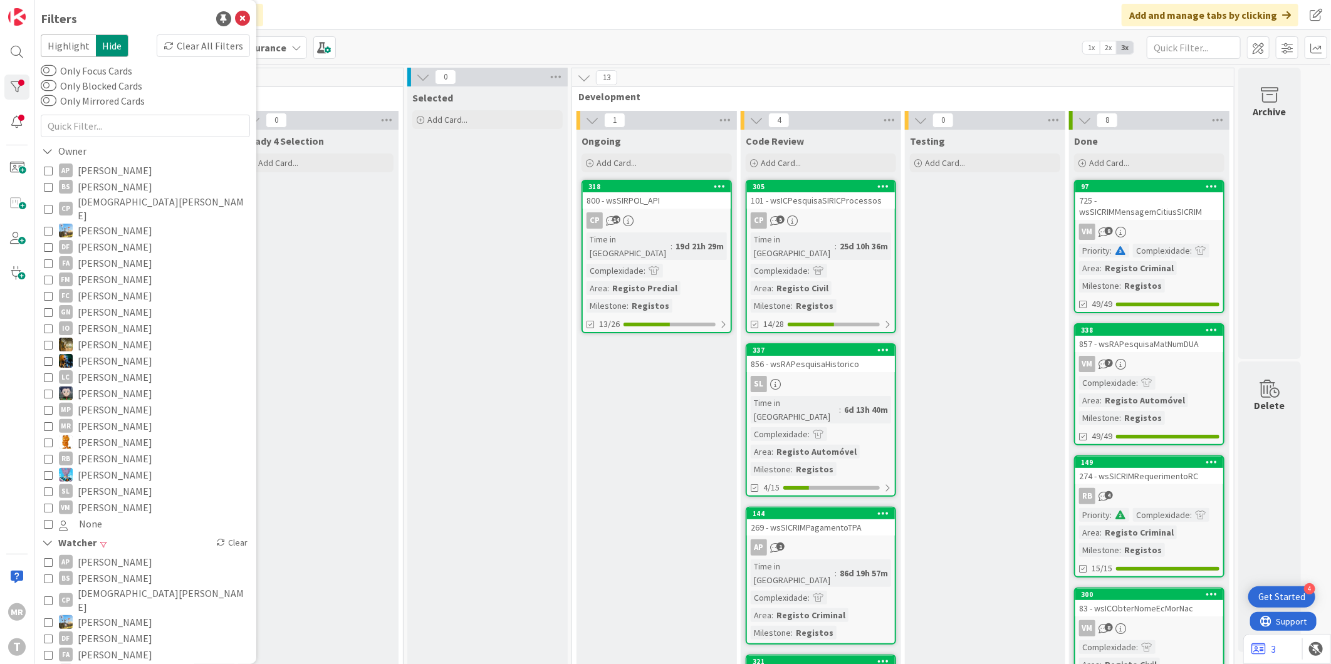
click at [103, 198] on span "[DEMOGRAPHIC_DATA][PERSON_NAME]" at bounding box center [162, 209] width 169 height 28
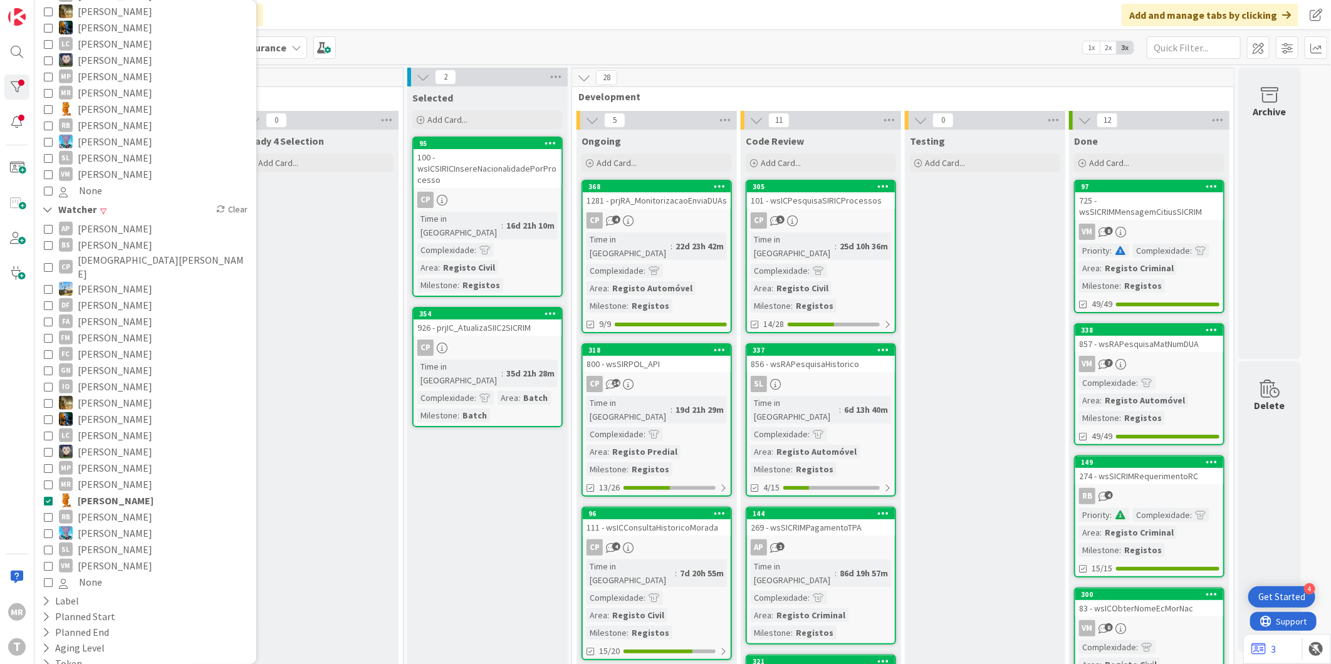
scroll to position [348, 0]
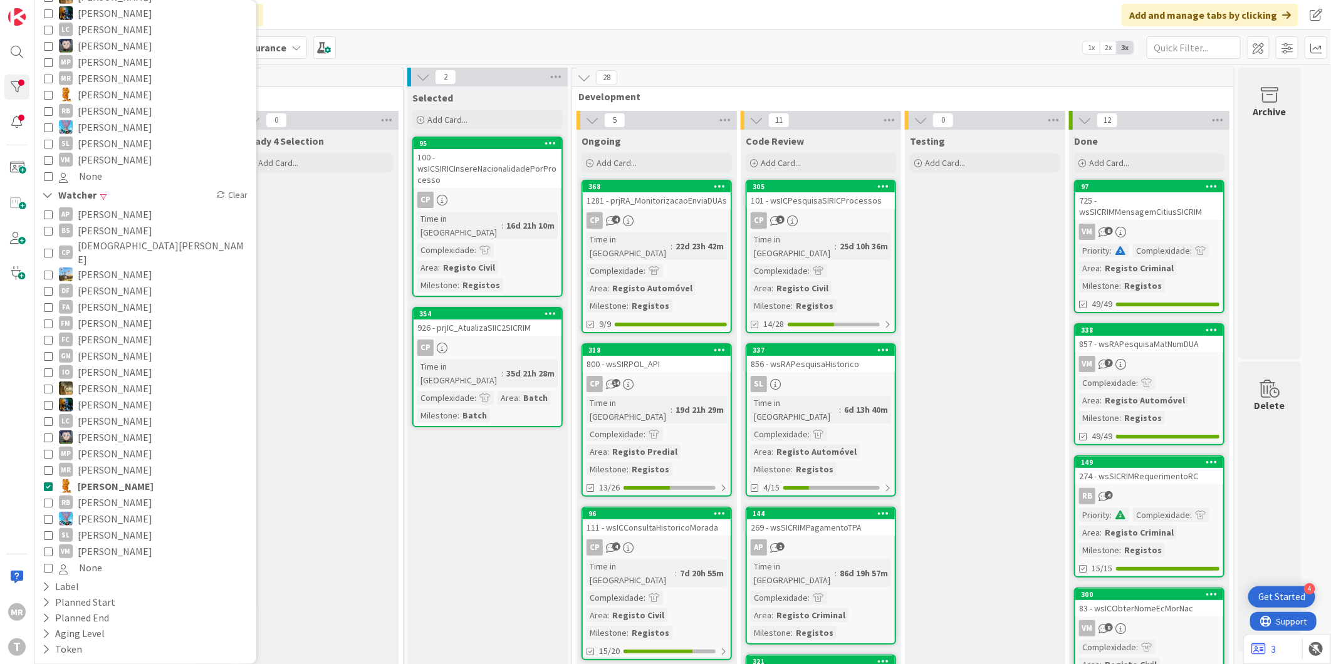
click at [108, 478] on span "[PERSON_NAME]" at bounding box center [116, 486] width 76 height 16
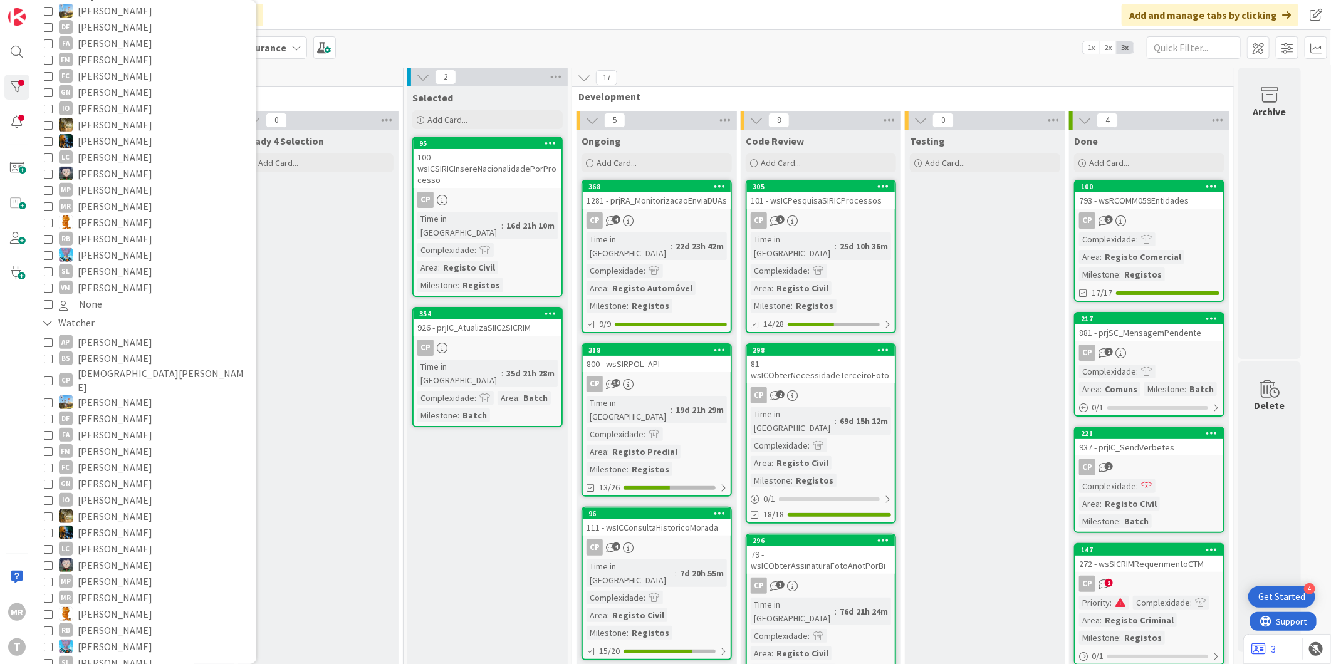
scroll to position [0, 0]
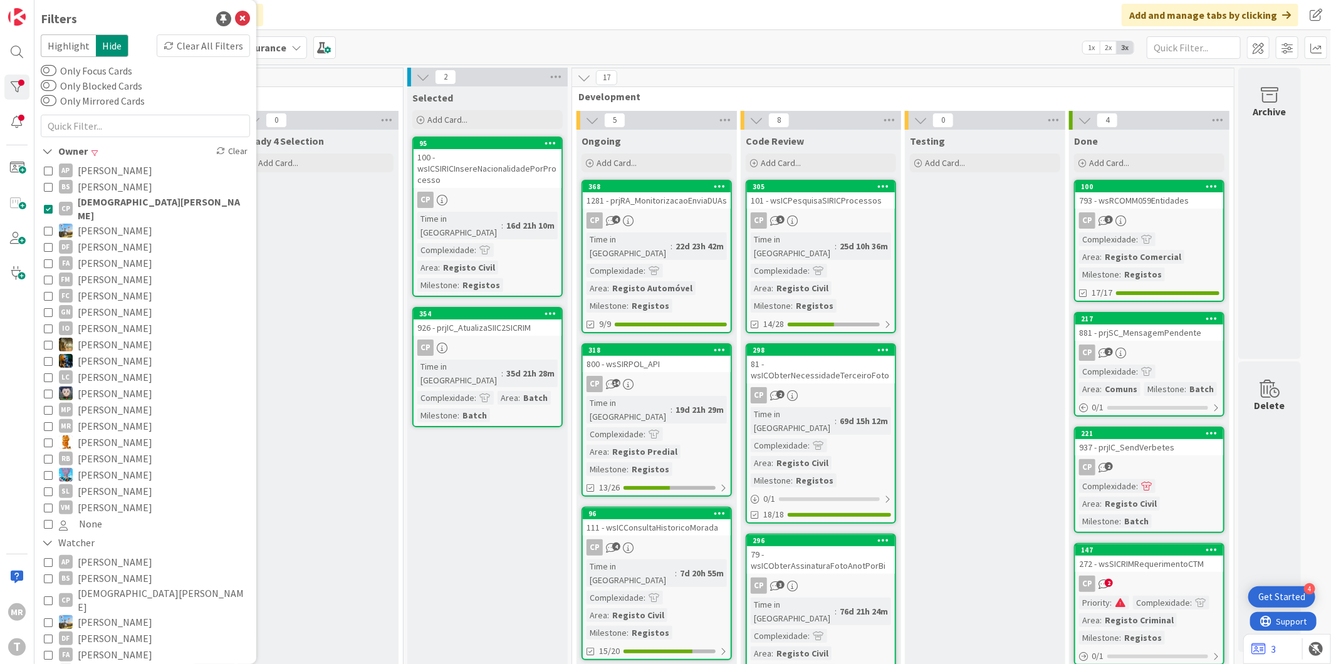
click at [122, 205] on span "[DEMOGRAPHIC_DATA][PERSON_NAME]" at bounding box center [162, 209] width 169 height 28
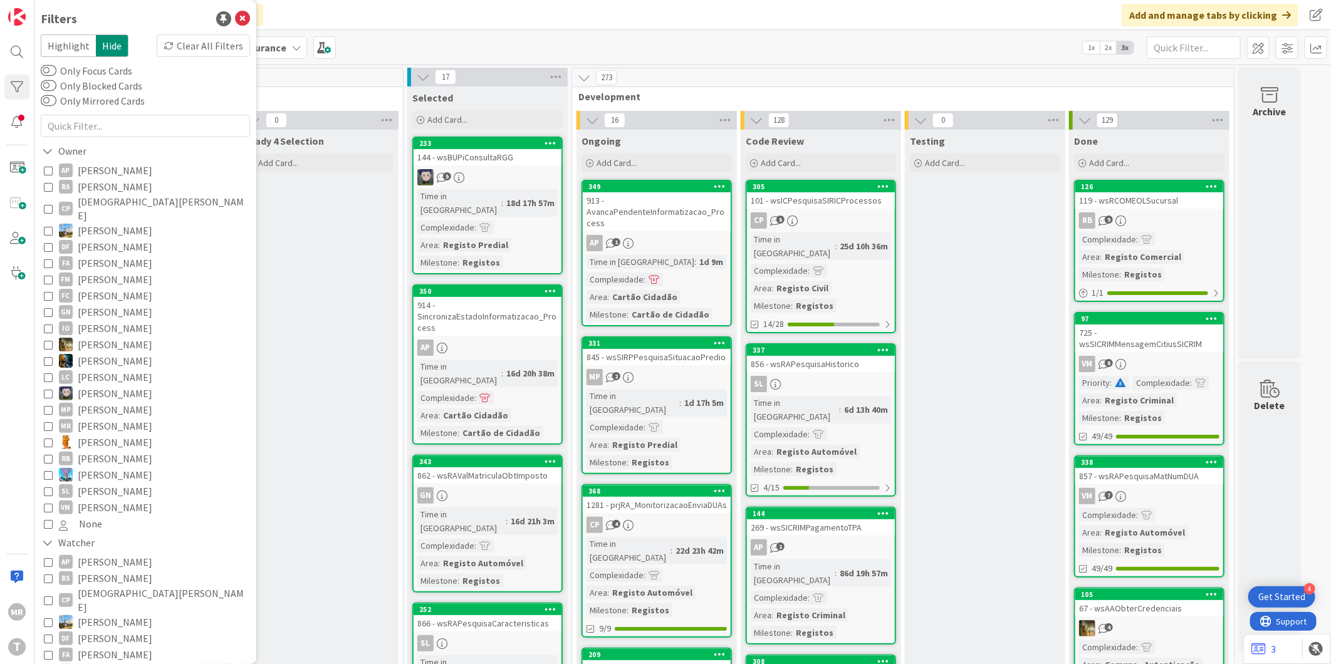
click at [112, 451] on span "[PERSON_NAME]" at bounding box center [115, 459] width 75 height 16
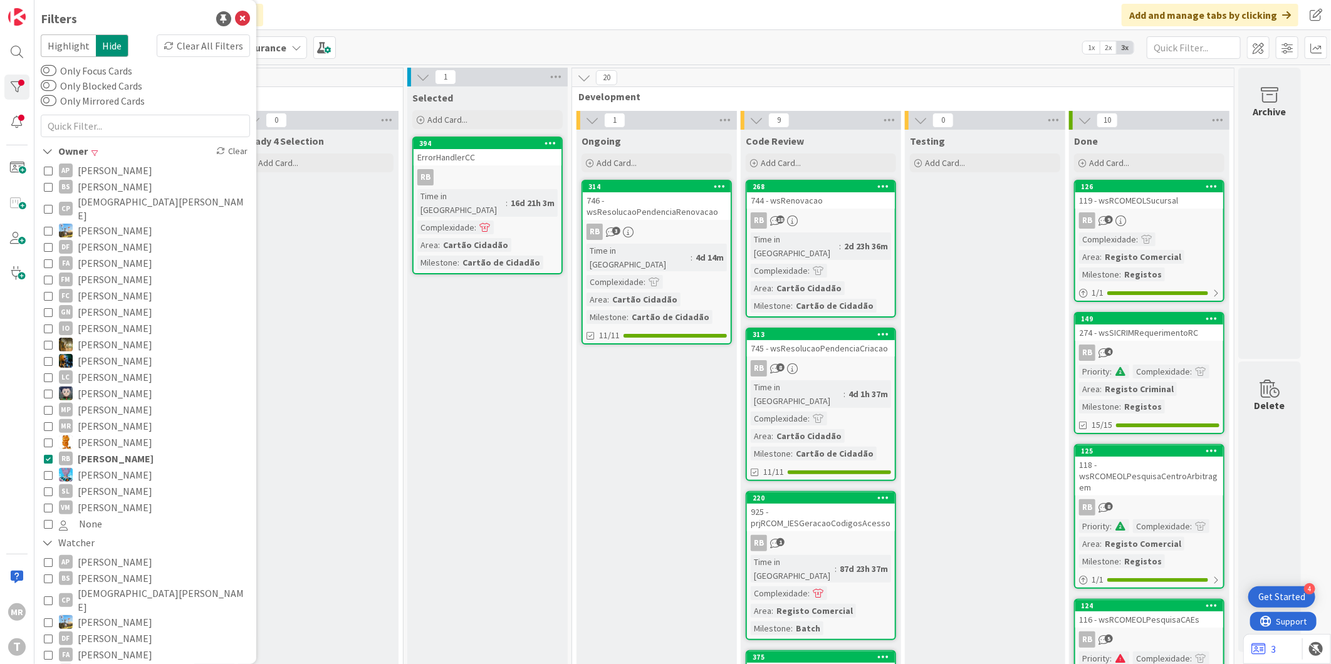
click at [119, 451] on span "[PERSON_NAME]" at bounding box center [116, 459] width 76 height 16
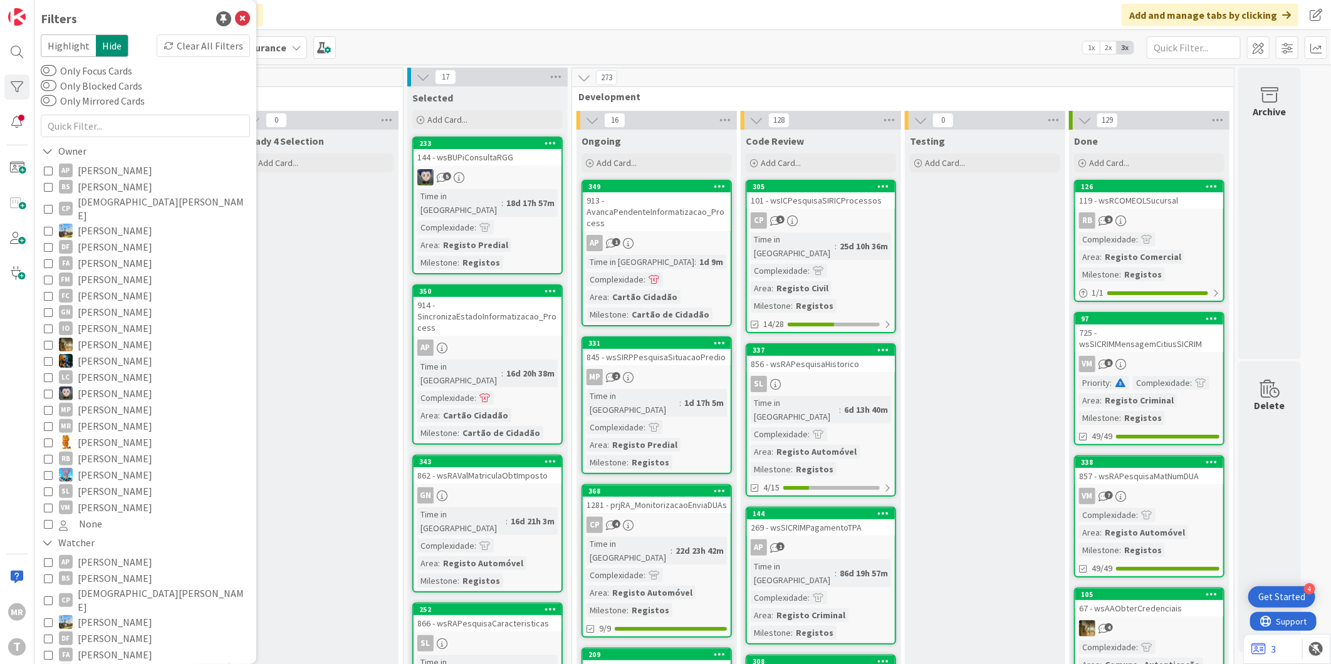
click at [111, 483] on span "[PERSON_NAME]" at bounding box center [115, 491] width 75 height 16
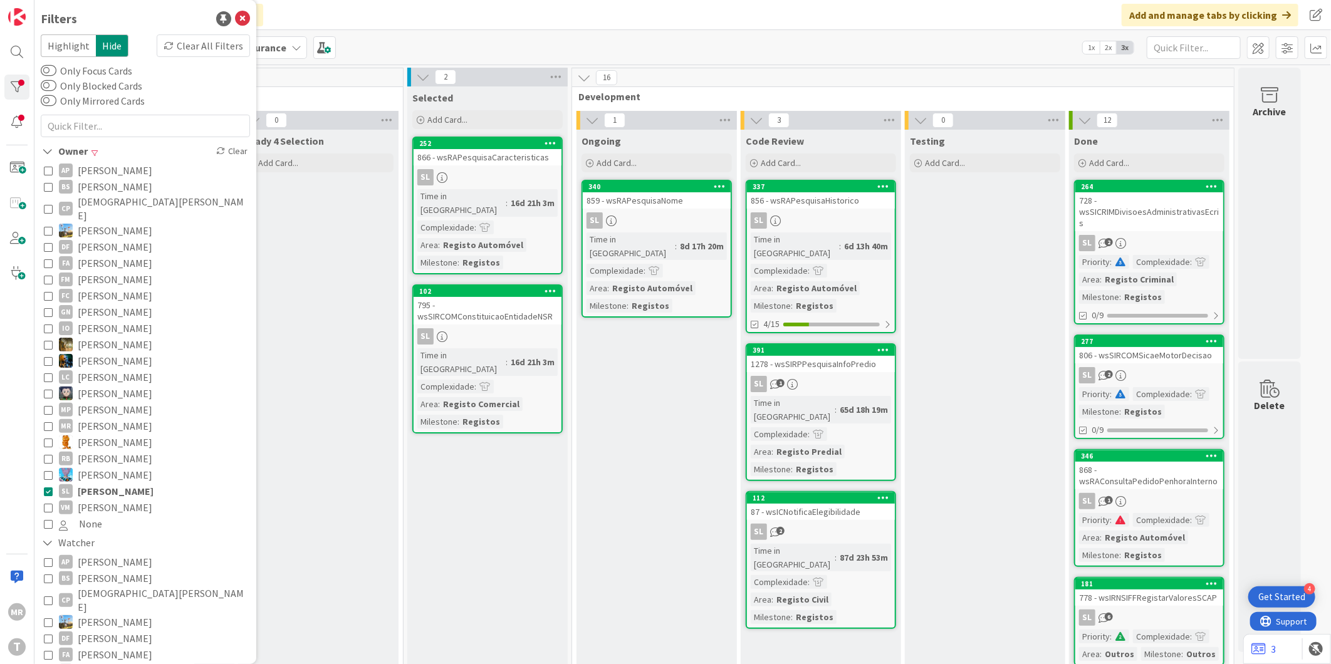
click at [103, 500] on span "[PERSON_NAME]" at bounding box center [115, 508] width 75 height 16
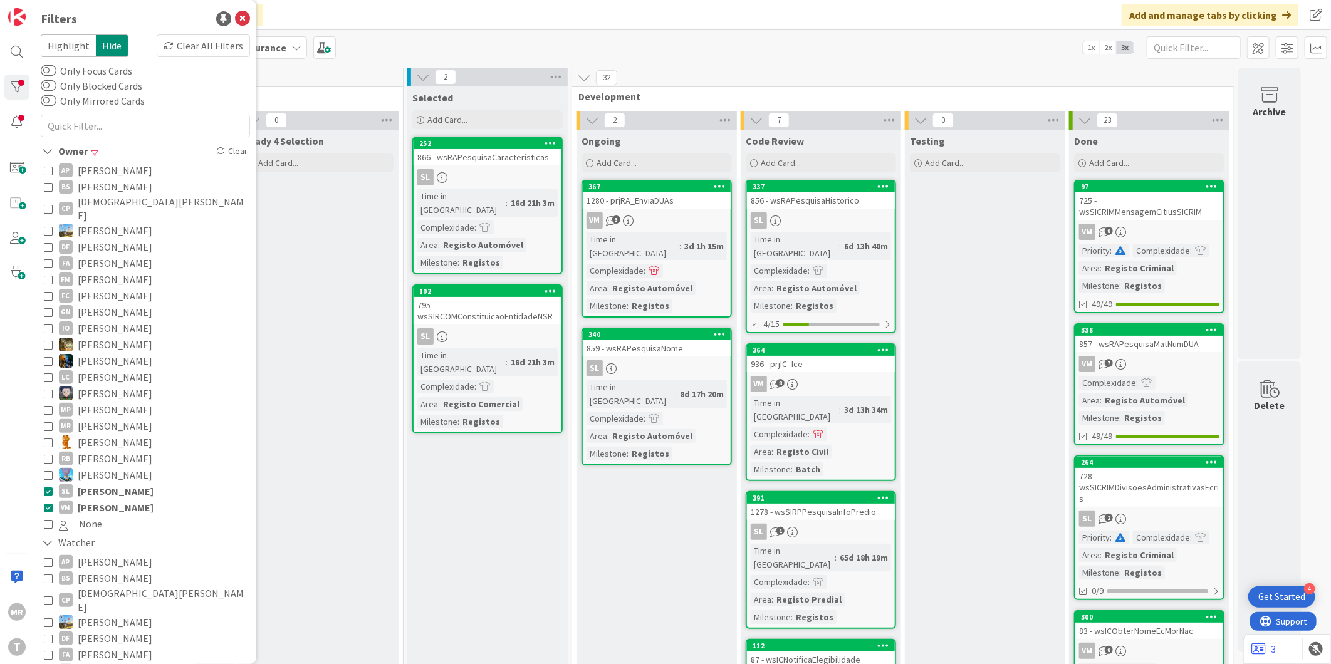
click at [115, 483] on span "[PERSON_NAME]" at bounding box center [116, 491] width 76 height 16
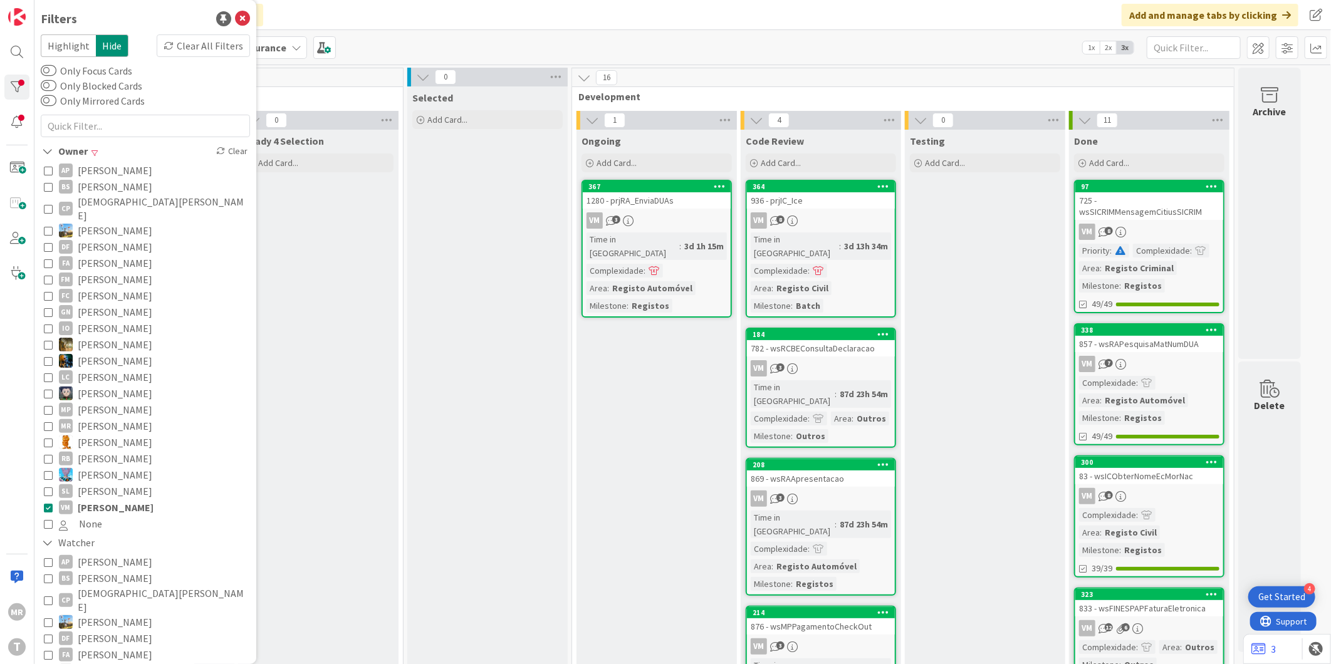
click at [108, 501] on span "[PERSON_NAME]" at bounding box center [116, 508] width 76 height 16
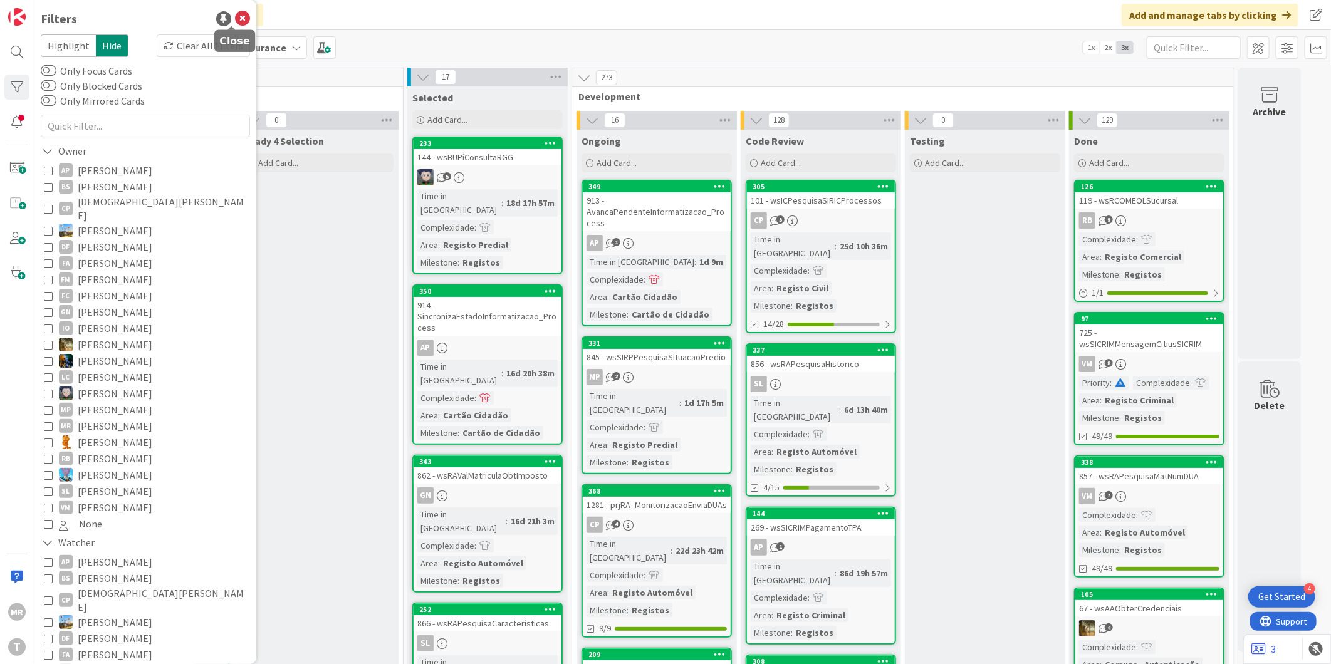
click at [235, 20] on icon at bounding box center [242, 18] width 15 height 15
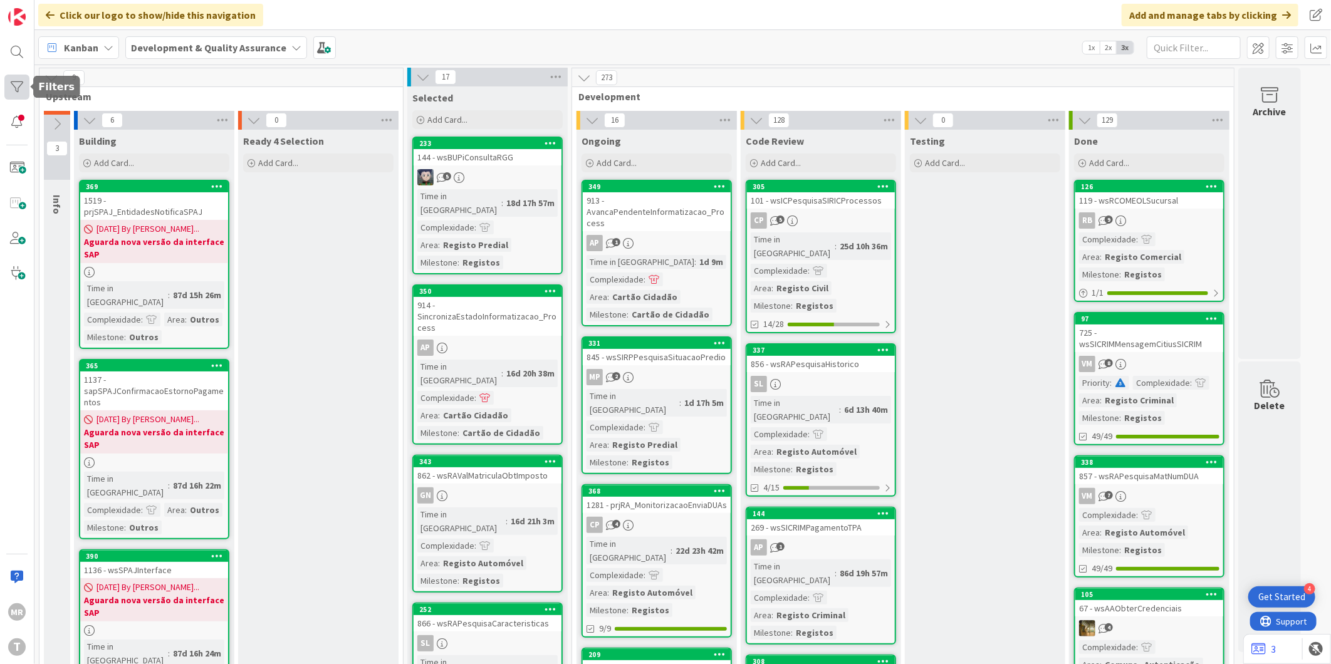
click at [4, 89] on div at bounding box center [16, 87] width 25 height 25
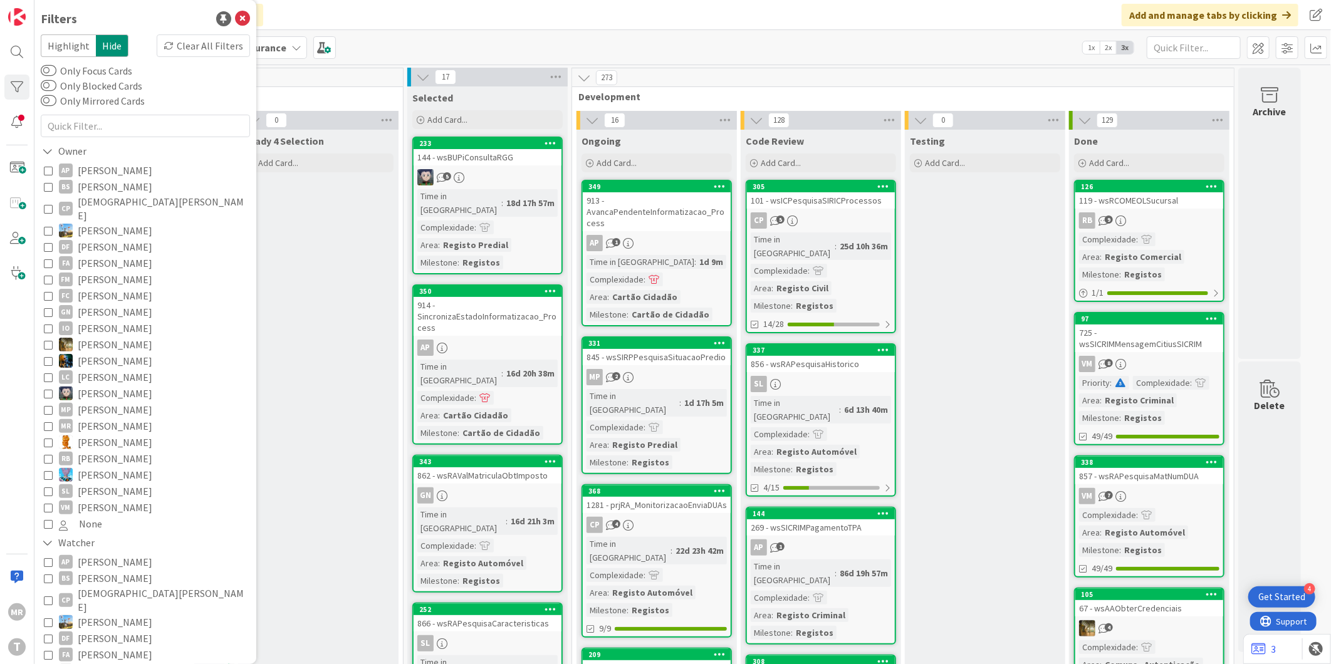
click at [108, 201] on span "[DEMOGRAPHIC_DATA][PERSON_NAME]" at bounding box center [162, 209] width 169 height 28
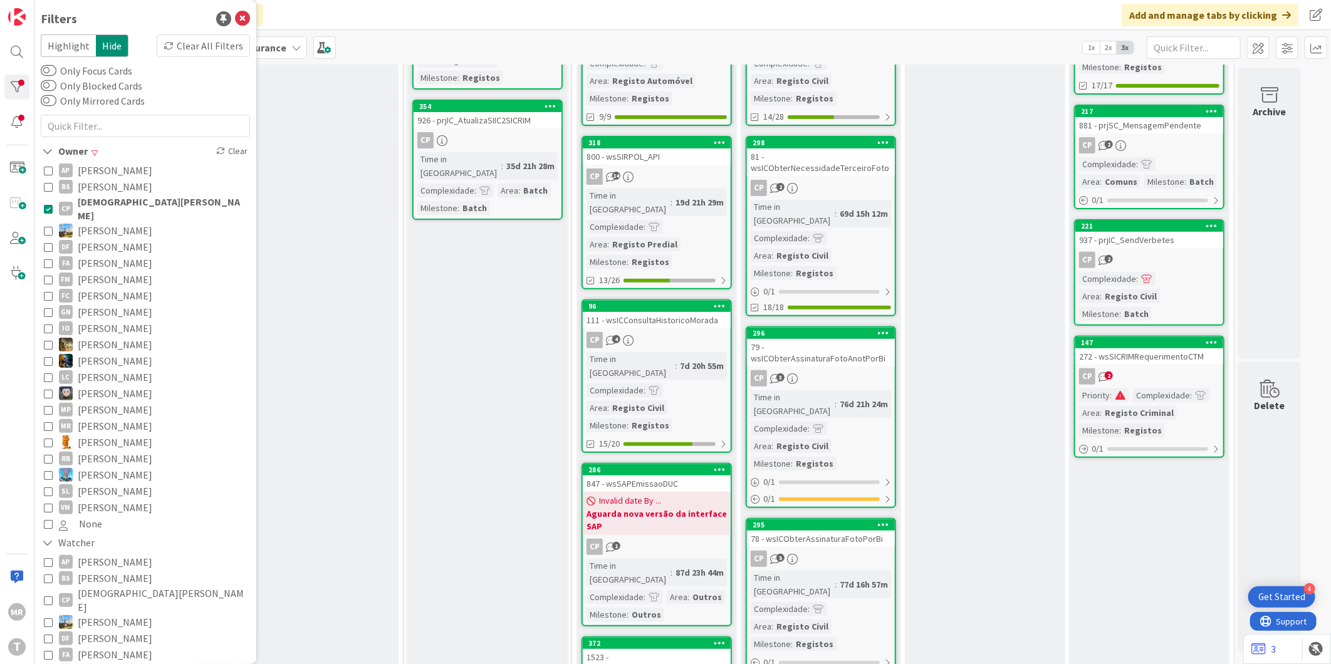
scroll to position [209, 0]
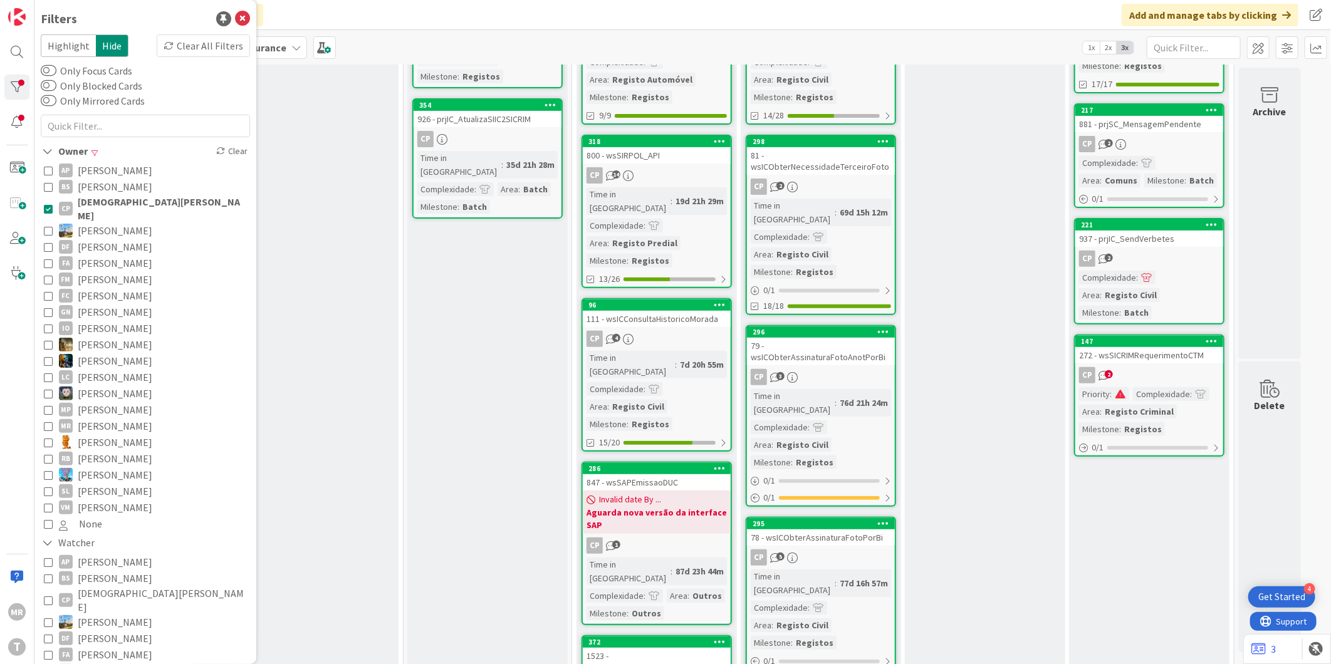
click at [125, 203] on span "[DEMOGRAPHIC_DATA][PERSON_NAME]" at bounding box center [162, 209] width 169 height 28
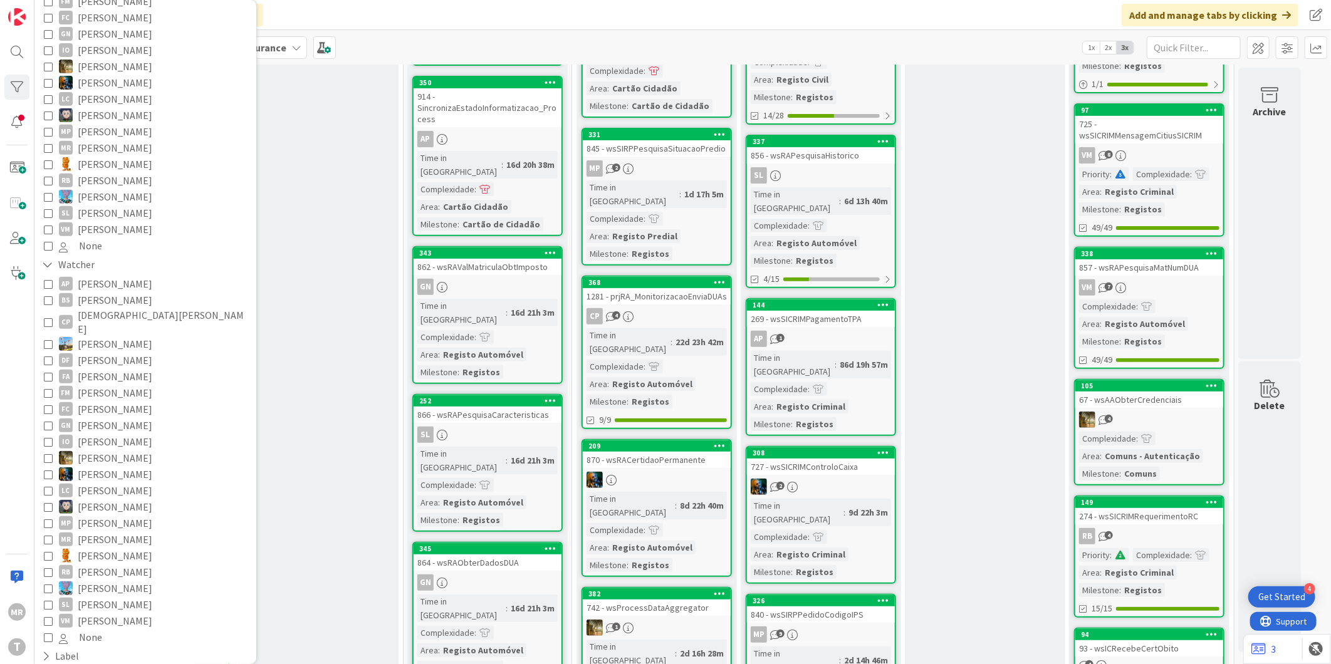
scroll to position [425, 0]
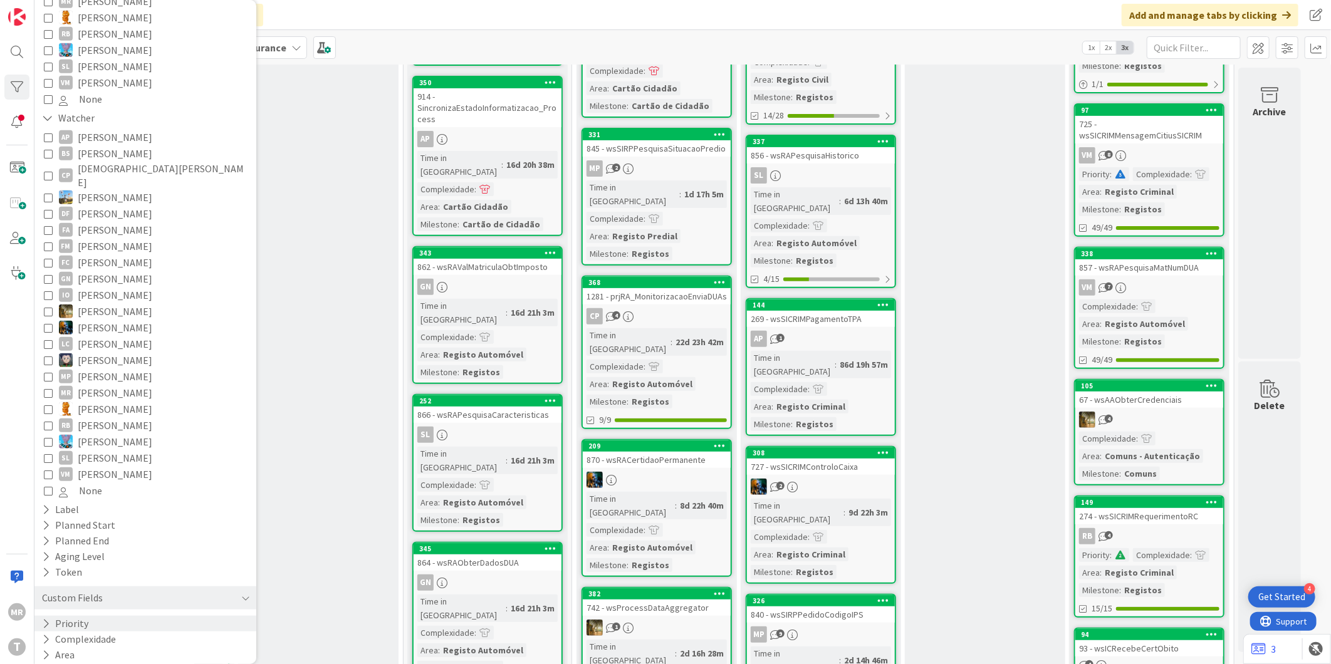
click at [90, 616] on div "Priority" at bounding box center [145, 624] width 222 height 16
click at [90, 616] on button "Priority" at bounding box center [67, 624] width 52 height 16
click at [80, 663] on button "Milestone" at bounding box center [70, 671] width 59 height 16
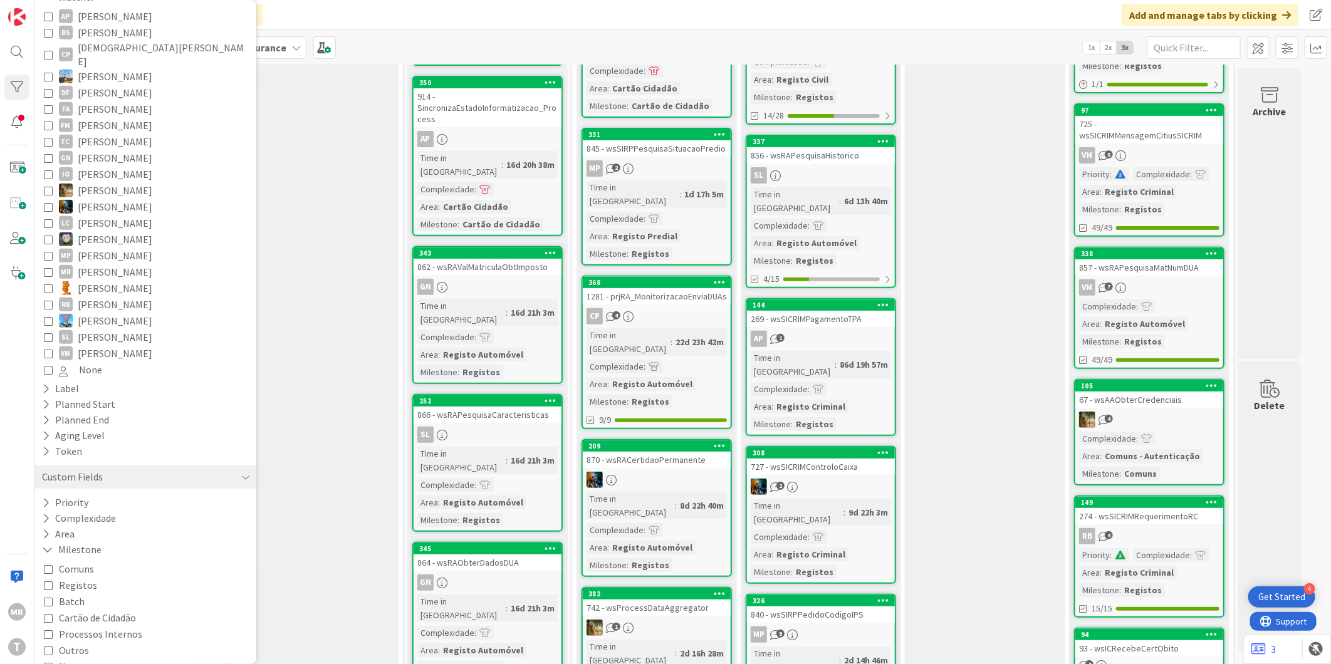
click at [79, 577] on span "Registos" at bounding box center [78, 585] width 38 height 16
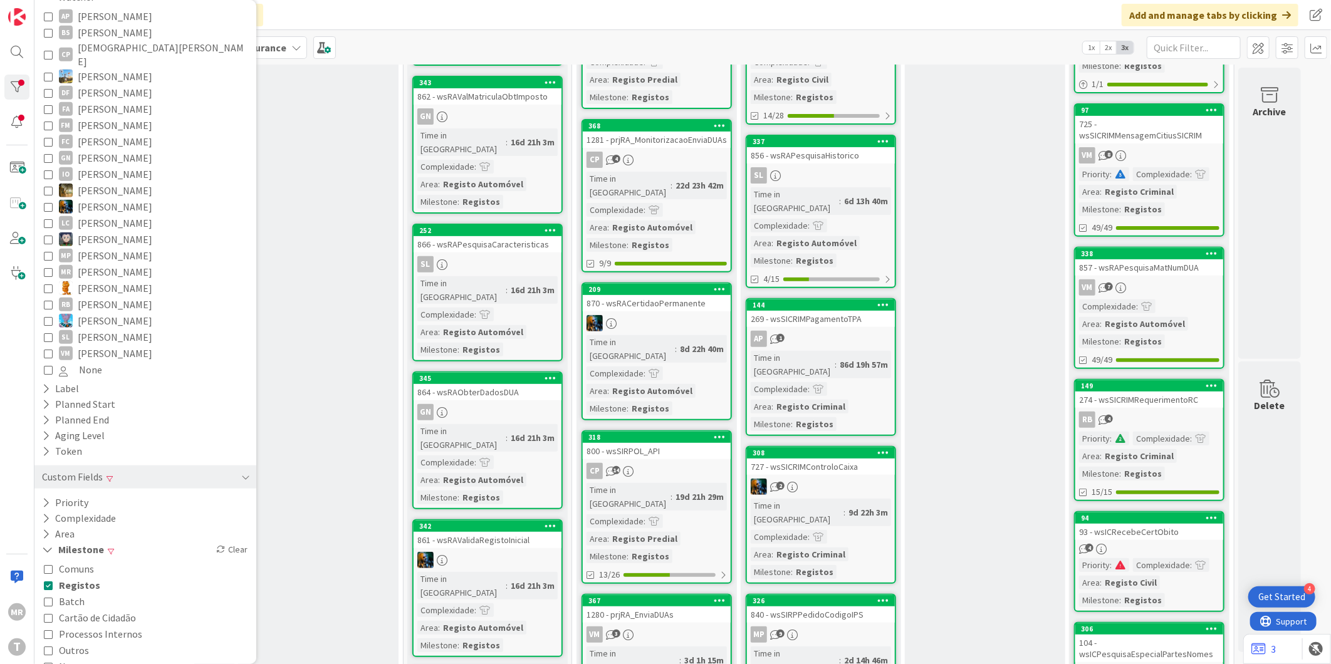
click at [73, 642] on span "Outros" at bounding box center [74, 650] width 30 height 16
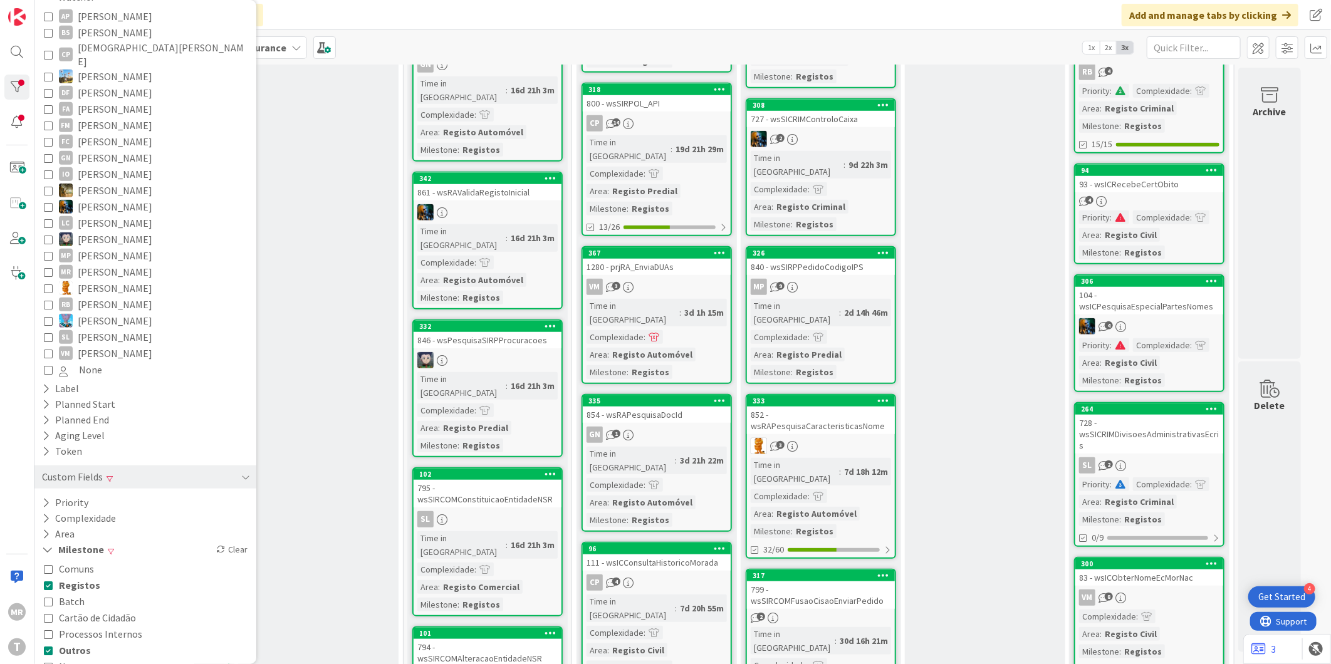
scroll to position [766, 0]
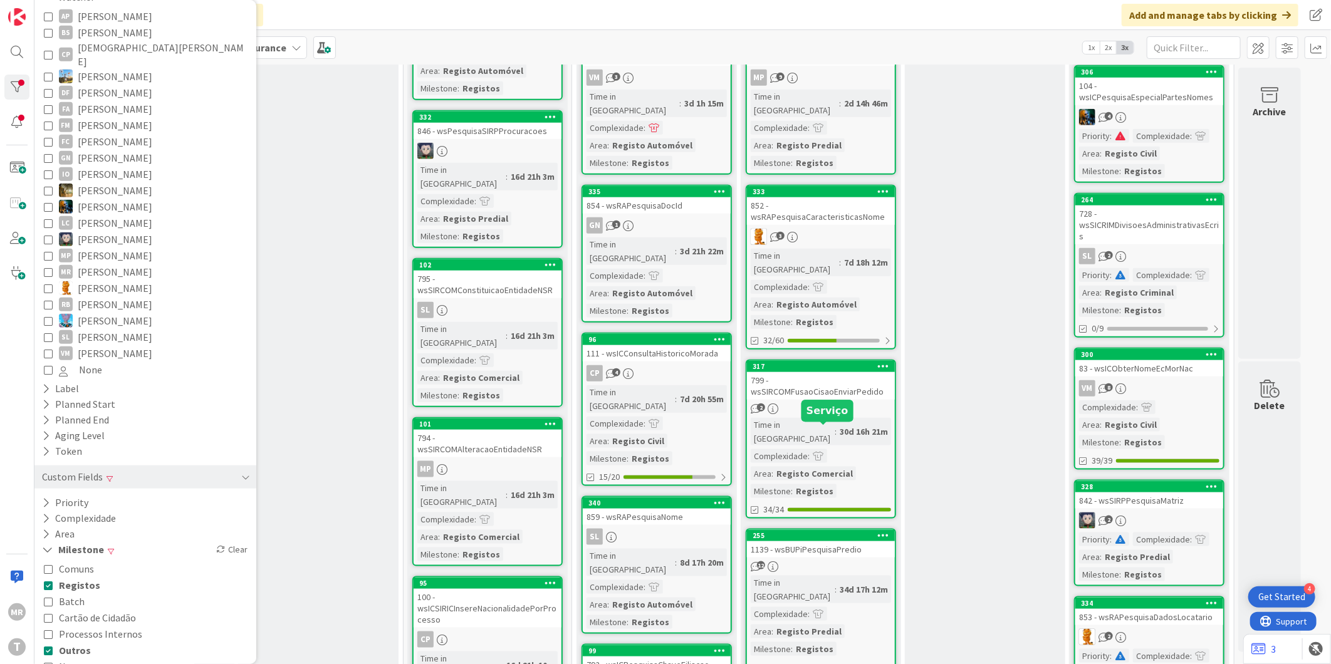
click at [790, 532] on div "255" at bounding box center [824, 536] width 142 height 9
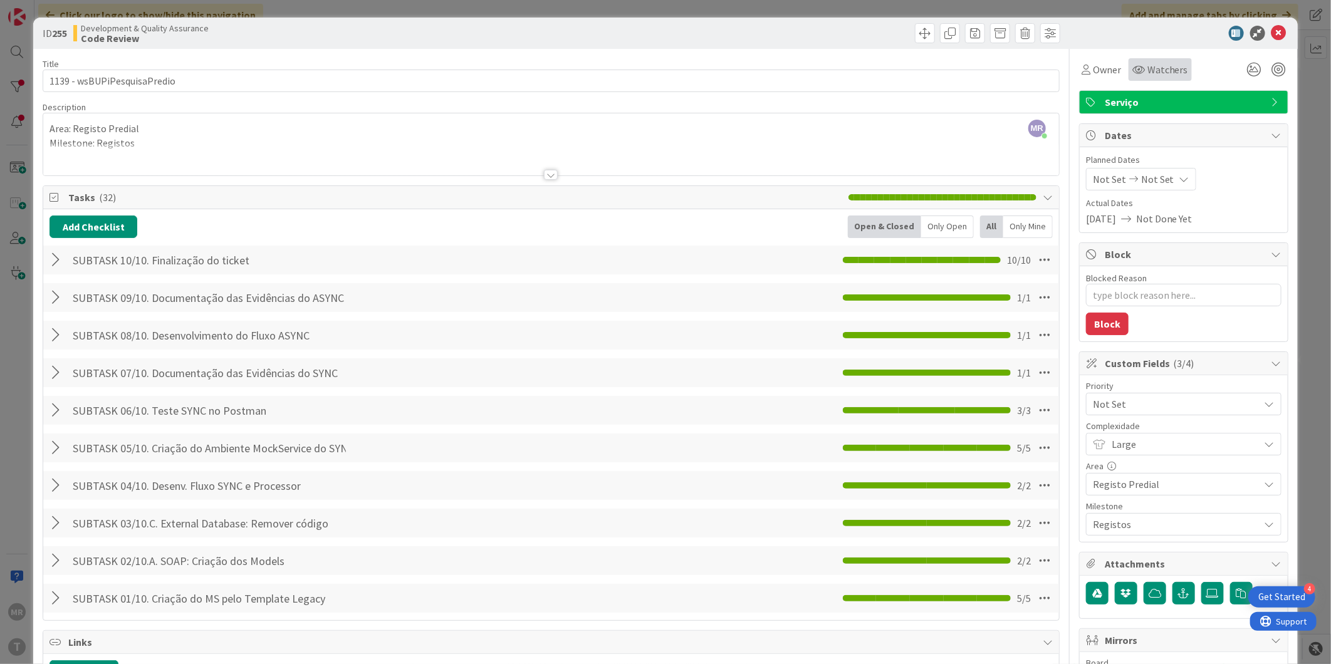
click at [1156, 60] on div "Watchers" at bounding box center [1160, 69] width 63 height 23
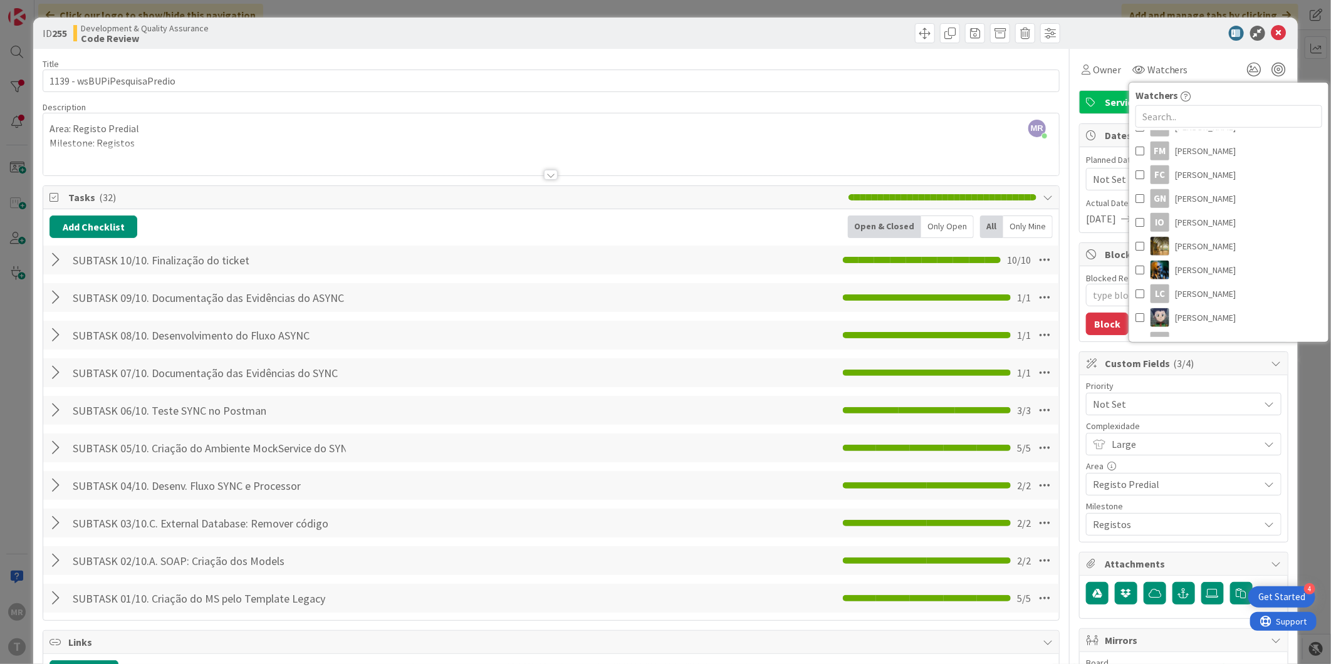
scroll to position [139, 0]
click at [1136, 206] on span at bounding box center [1140, 208] width 9 height 19
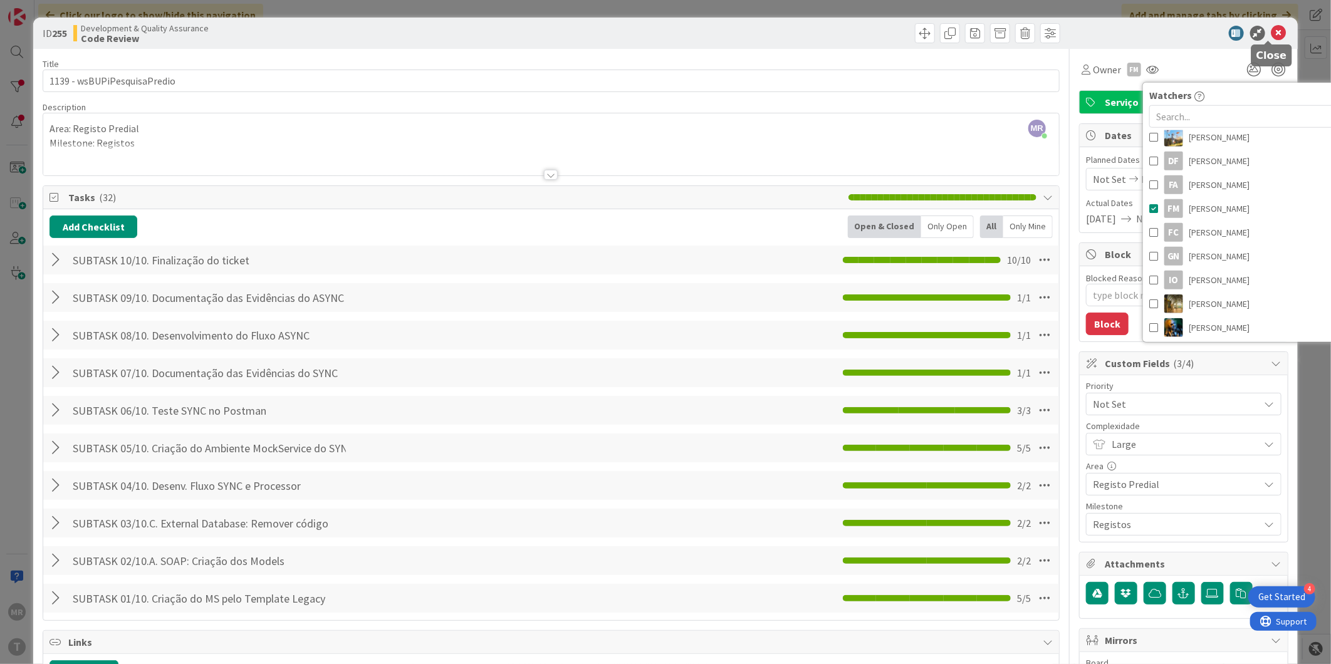
click at [1272, 26] on icon at bounding box center [1279, 33] width 15 height 15
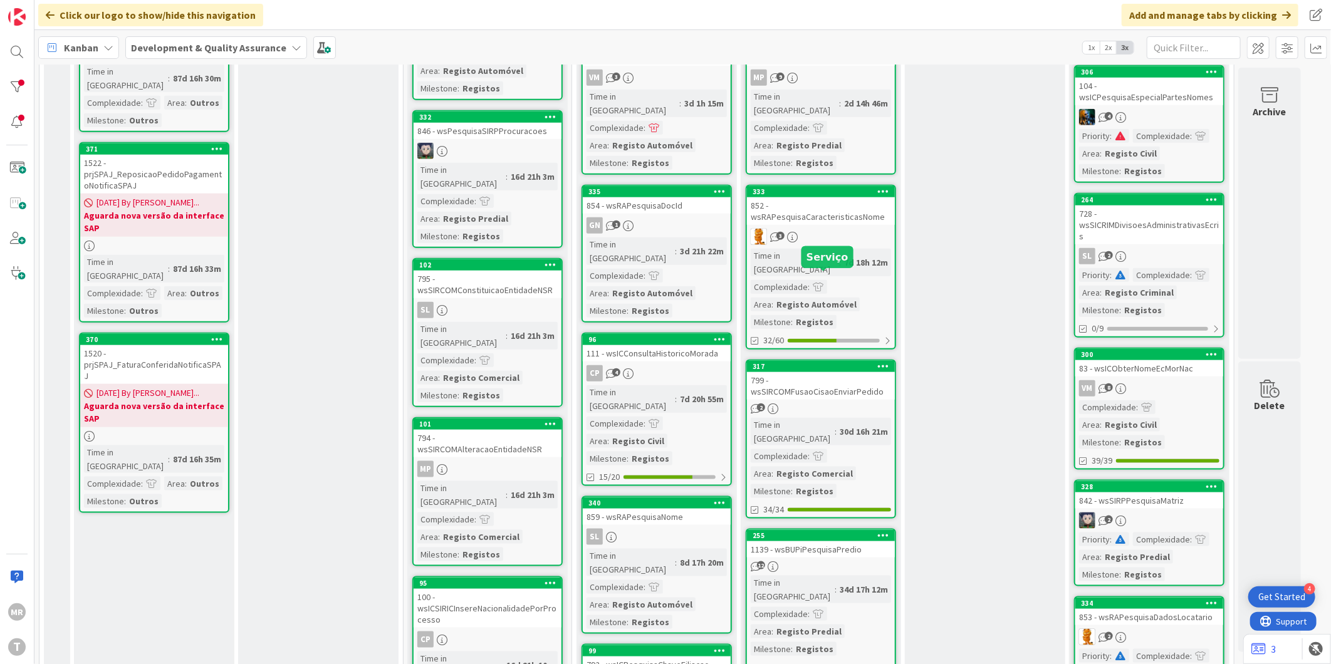
click at [824, 362] on div "317" at bounding box center [824, 366] width 142 height 9
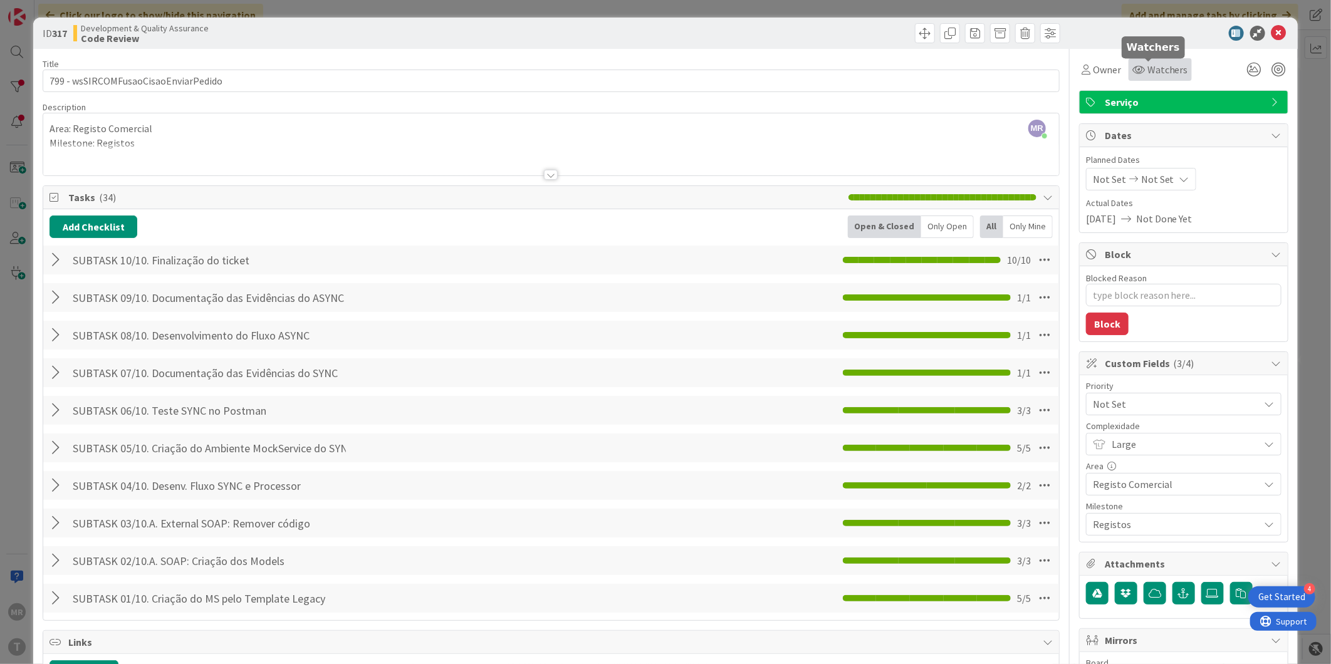
click at [1170, 71] on span "Watchers" at bounding box center [1168, 69] width 41 height 15
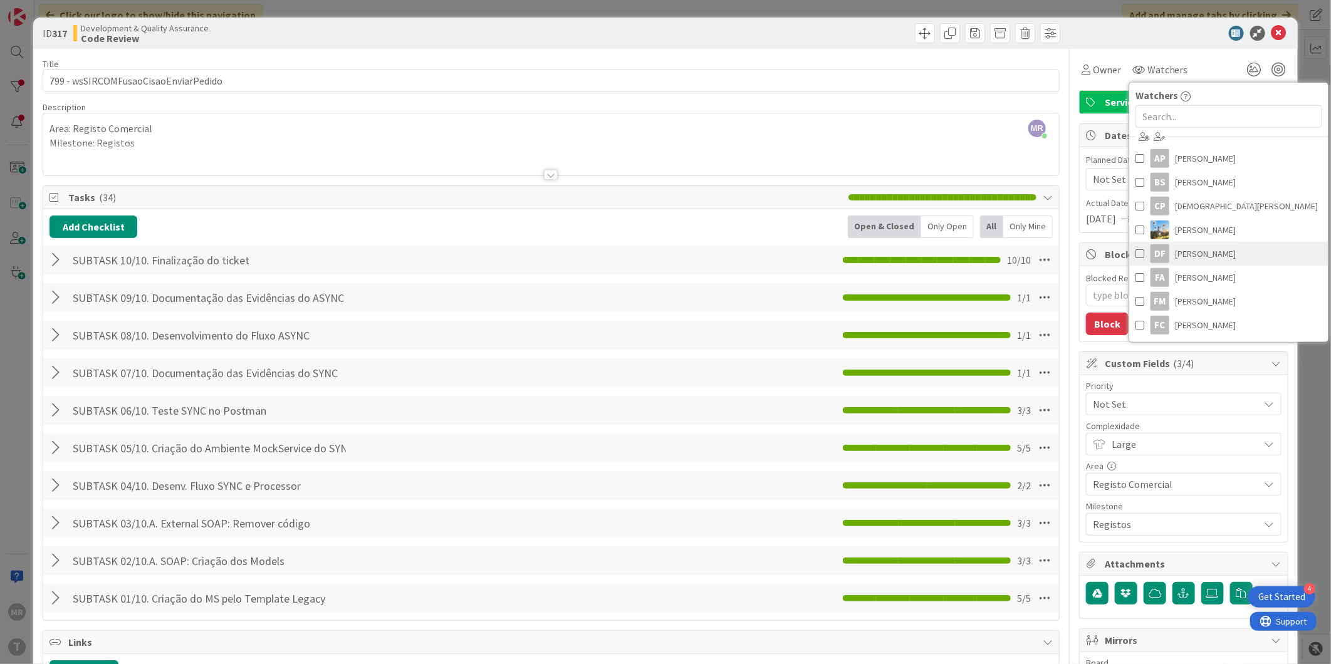
scroll to position [70, 0]
click at [1208, 282] on span "[PERSON_NAME]" at bounding box center [1206, 278] width 61 height 19
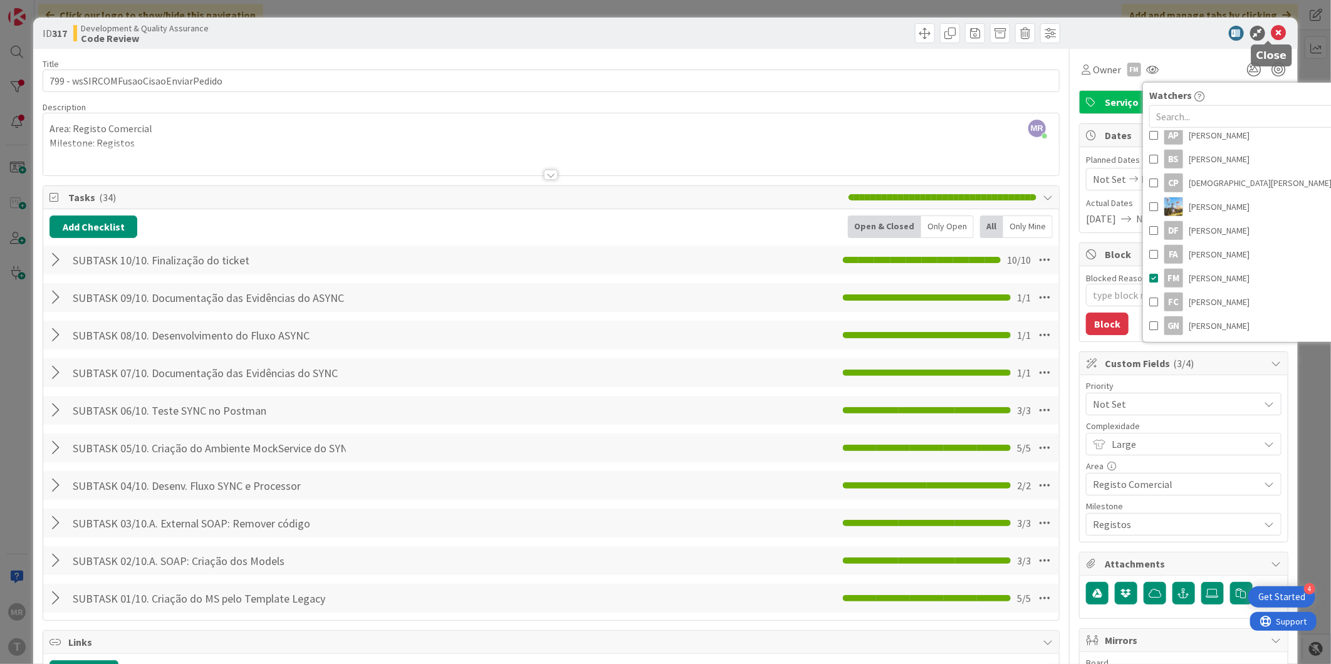
click at [1272, 26] on icon at bounding box center [1279, 33] width 15 height 15
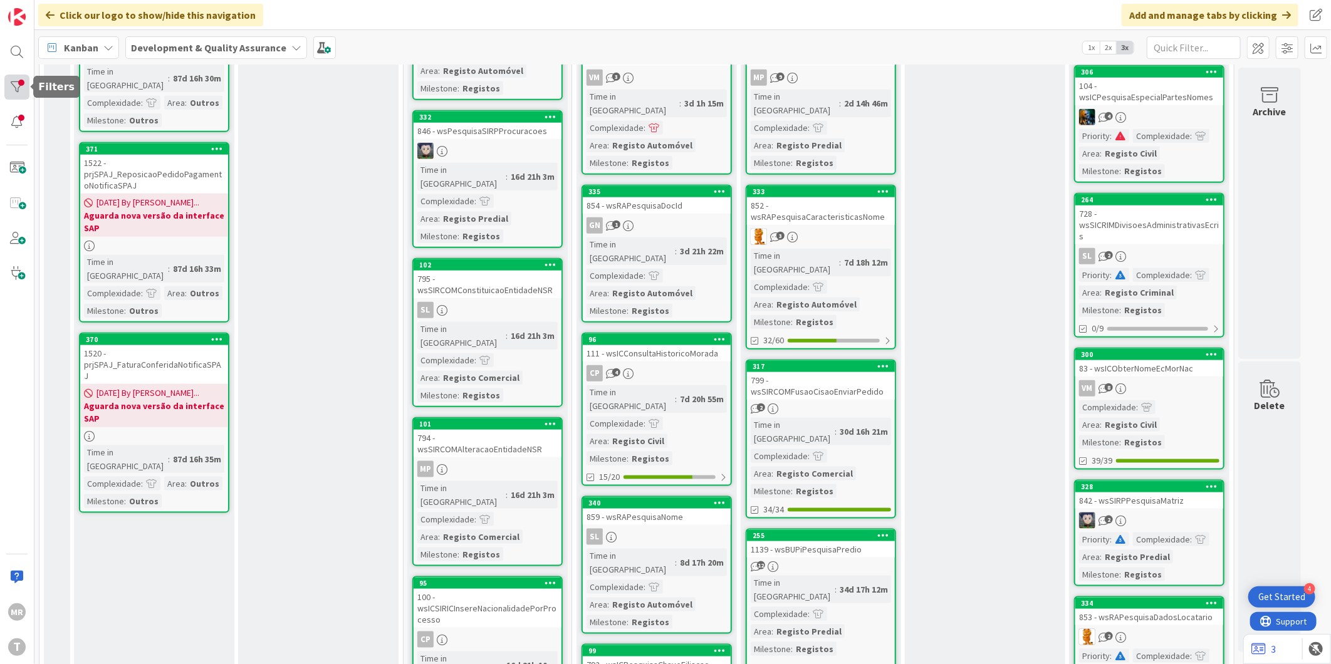
click at [4, 90] on div at bounding box center [16, 87] width 25 height 25
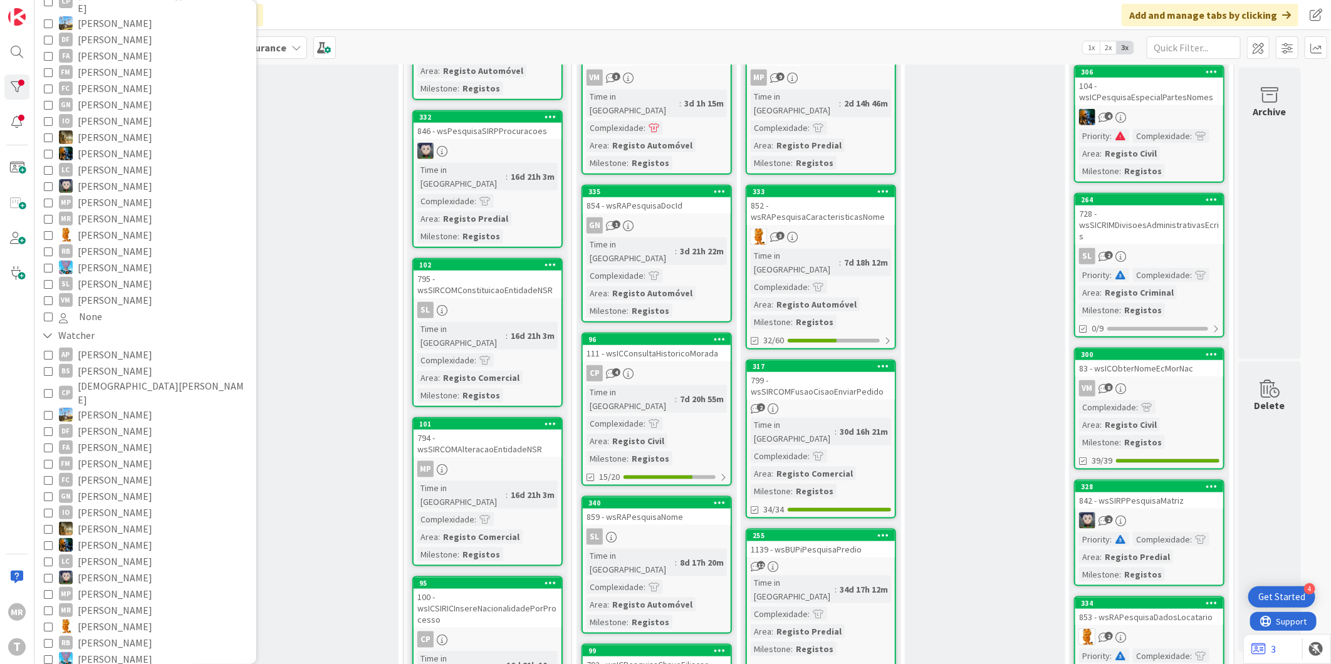
scroll to position [209, 0]
click at [110, 454] on span "[PERSON_NAME]" at bounding box center [115, 462] width 75 height 16
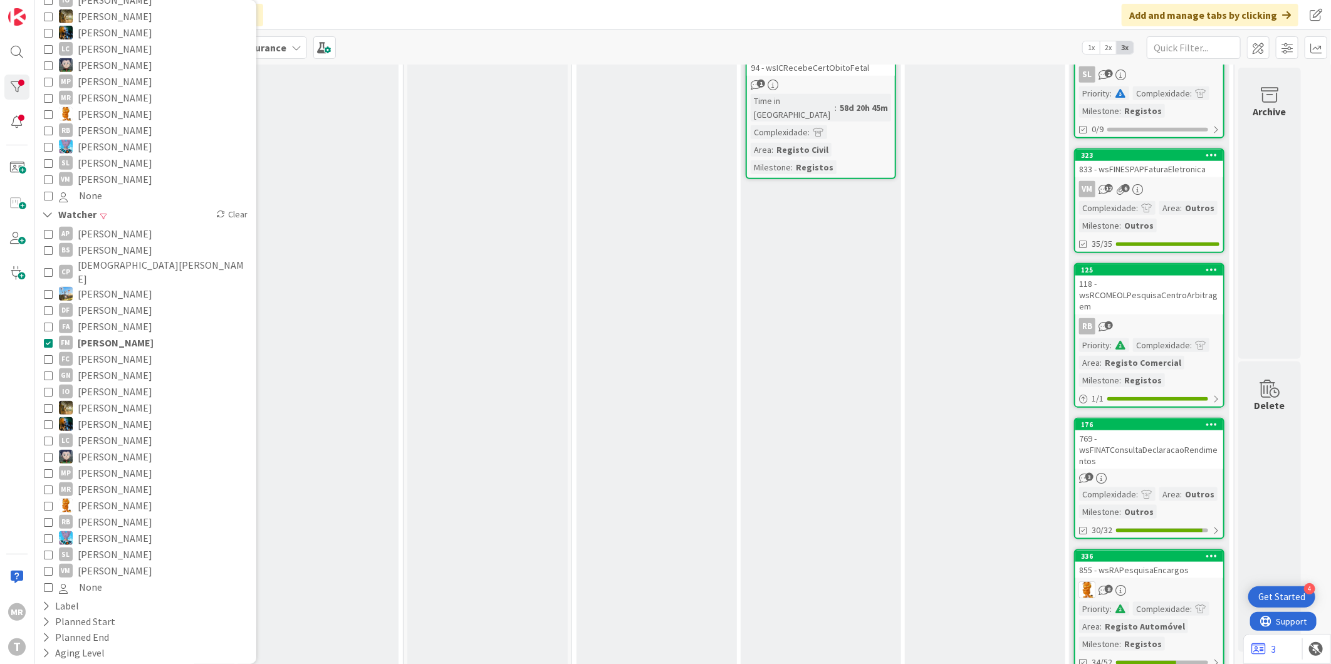
scroll to position [425, 0]
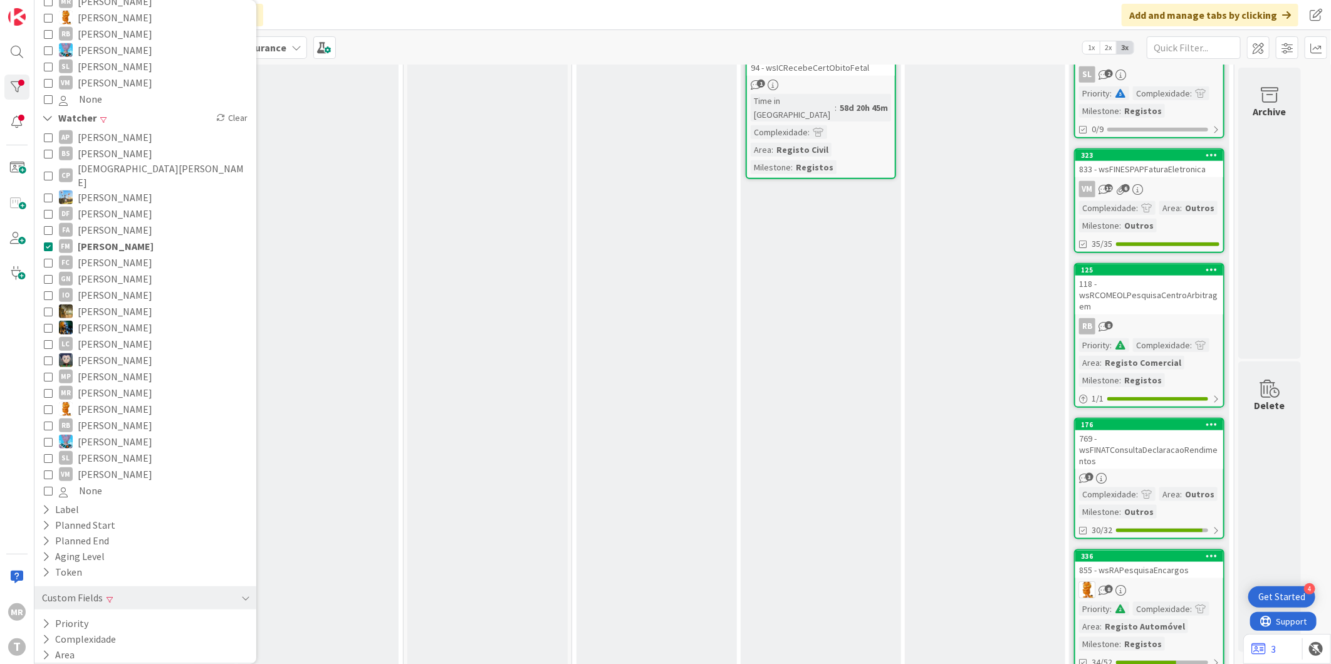
click at [100, 663] on div "Milestone Clear" at bounding box center [145, 671] width 222 height 16
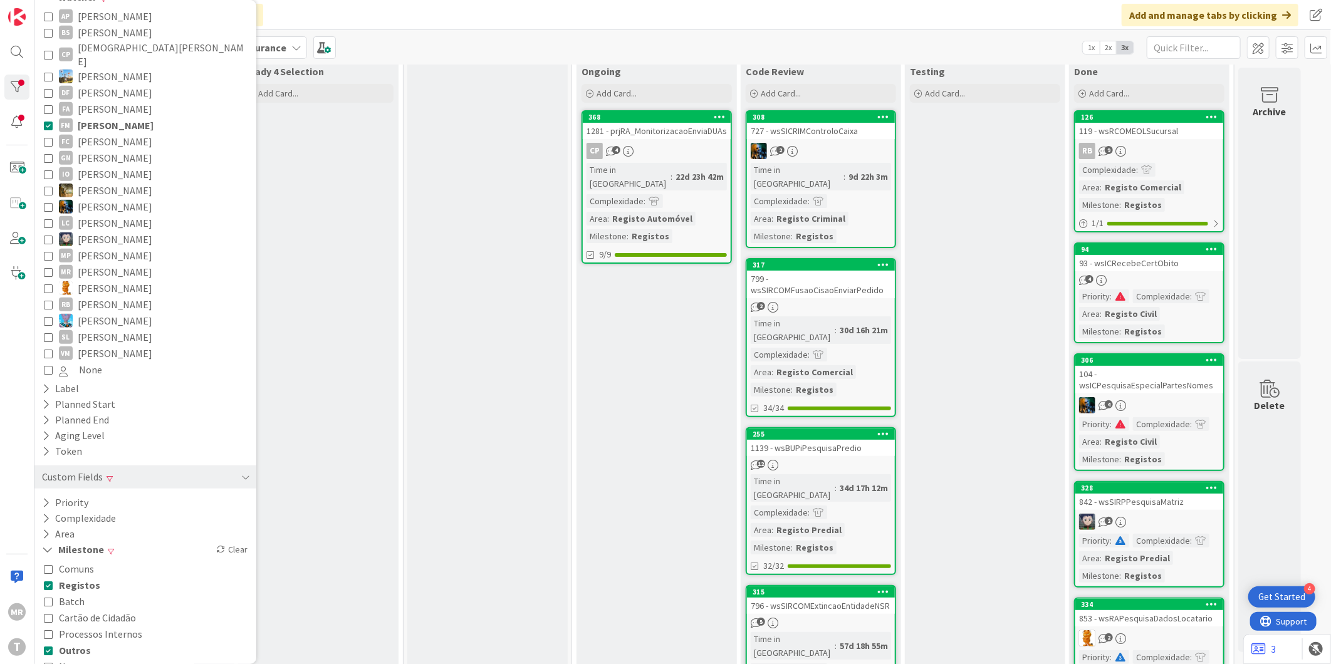
scroll to position [348, 0]
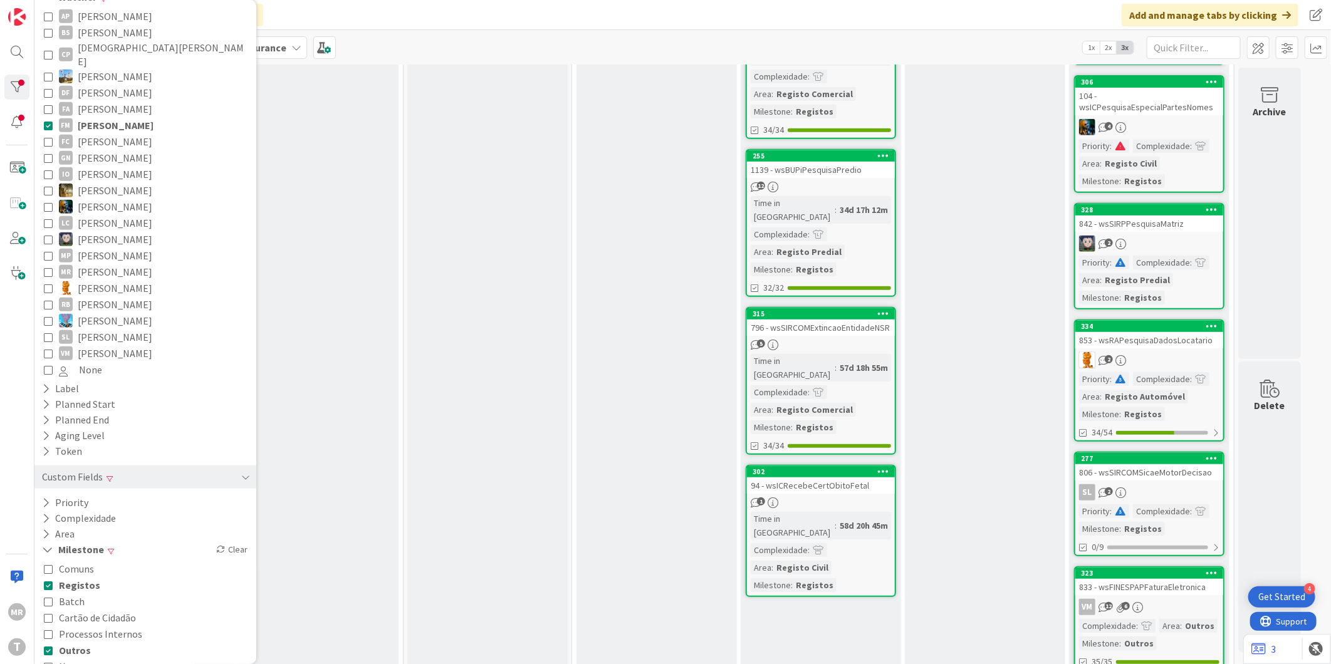
click at [80, 577] on span "Registos" at bounding box center [79, 585] width 41 height 16
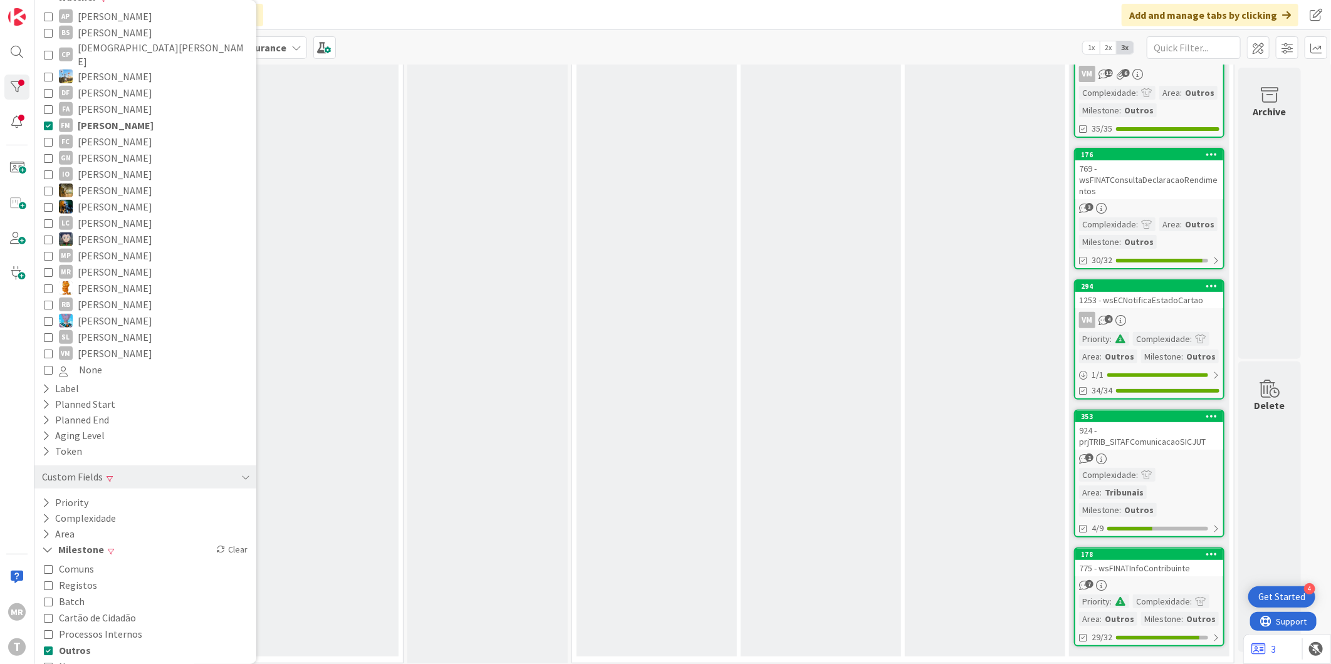
click at [74, 642] on span "Outros" at bounding box center [75, 650] width 32 height 16
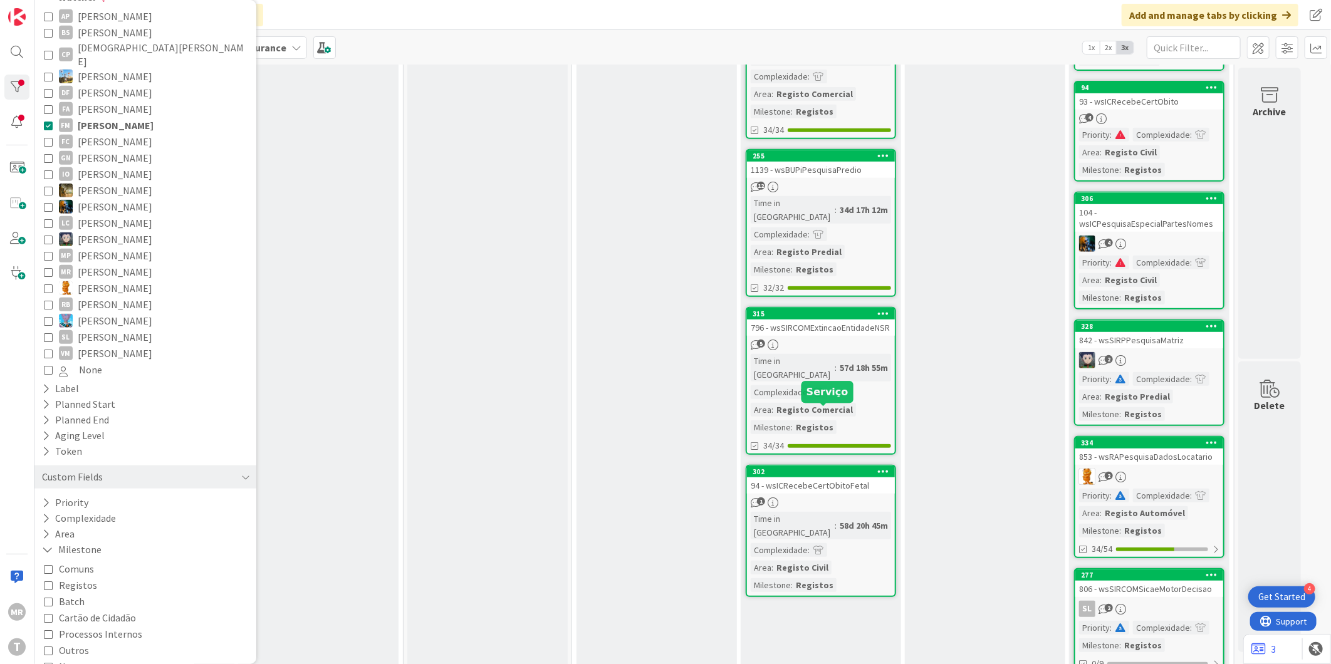
click at [848, 468] on div "302" at bounding box center [824, 472] width 142 height 9
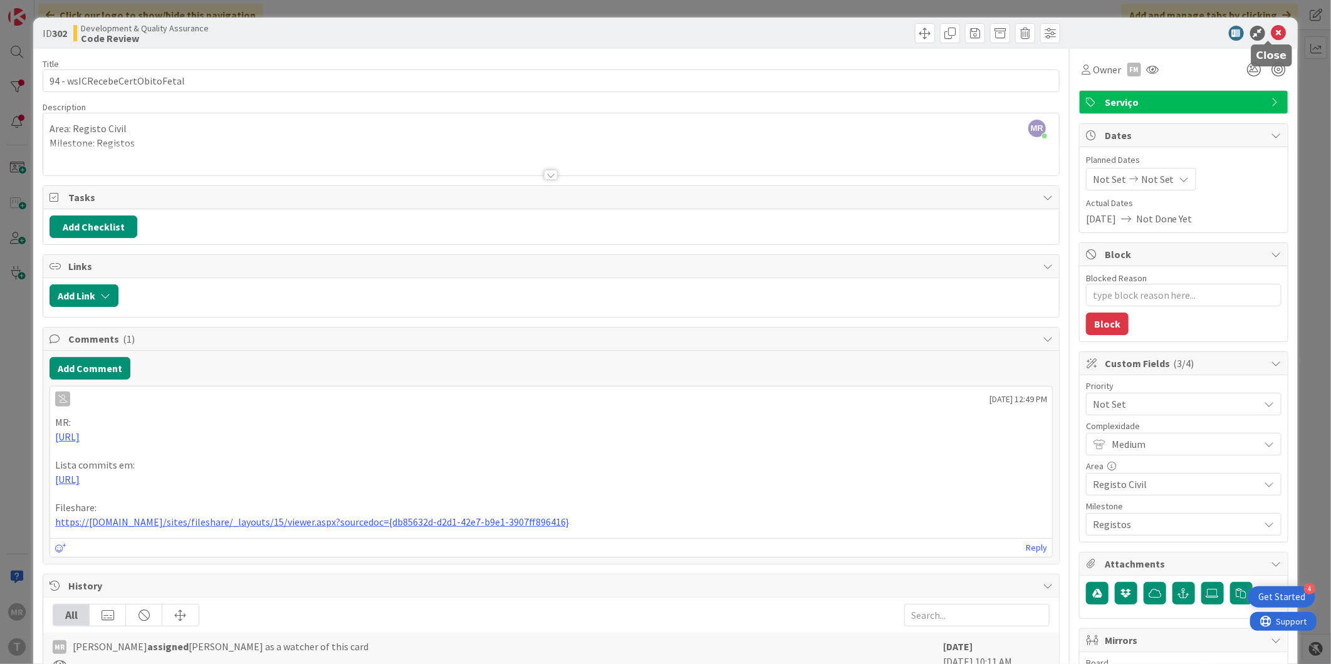
click at [1272, 33] on icon at bounding box center [1279, 33] width 15 height 15
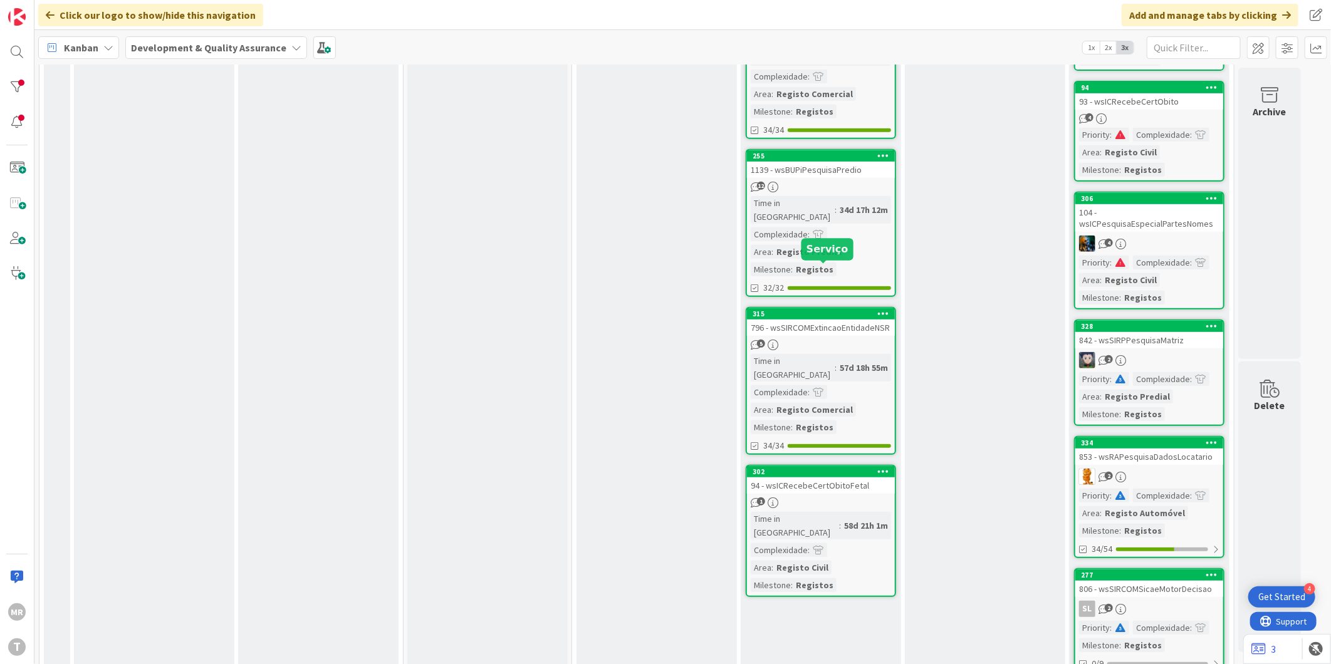
click at [826, 310] on div "315" at bounding box center [824, 314] width 142 height 9
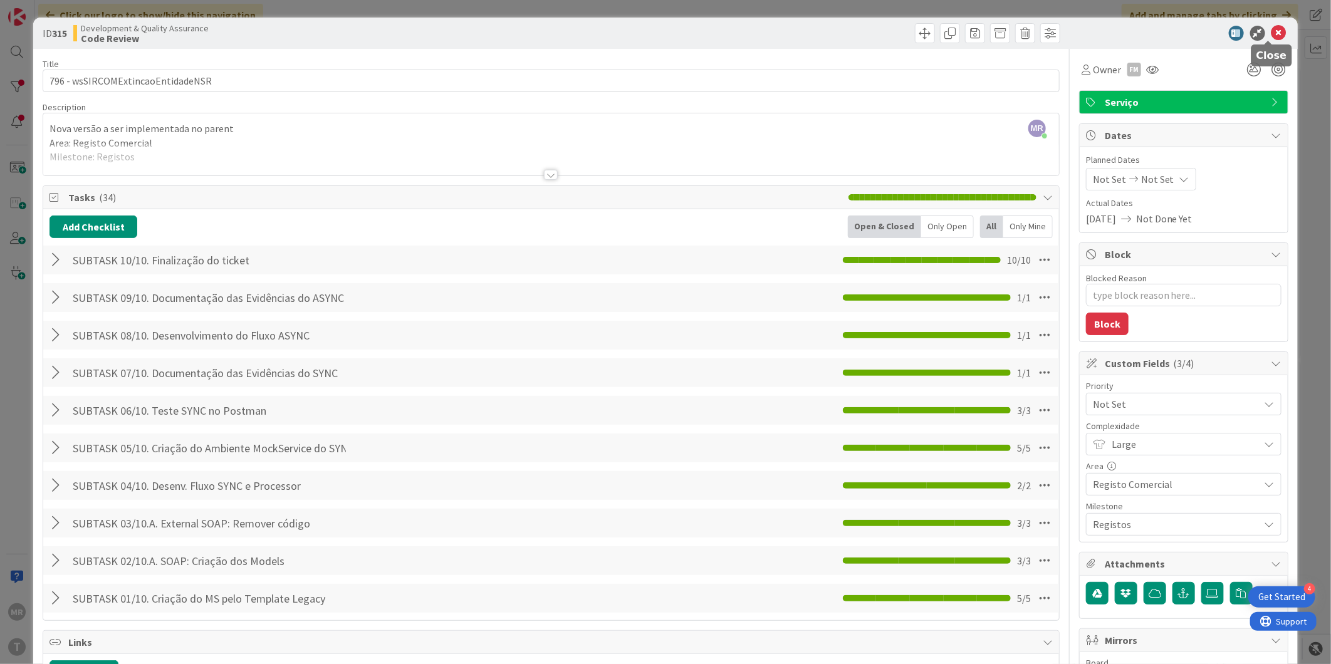
click at [1272, 38] on icon at bounding box center [1279, 33] width 15 height 15
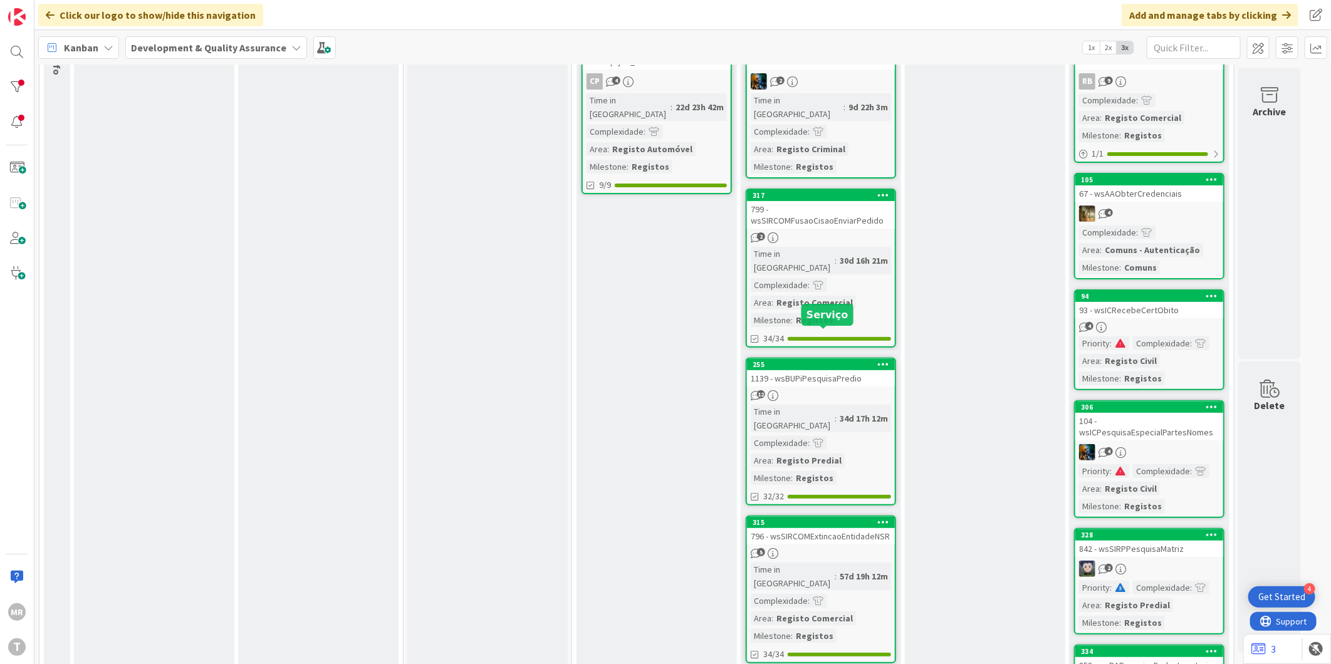
click at [813, 360] on div "255" at bounding box center [824, 364] width 142 height 9
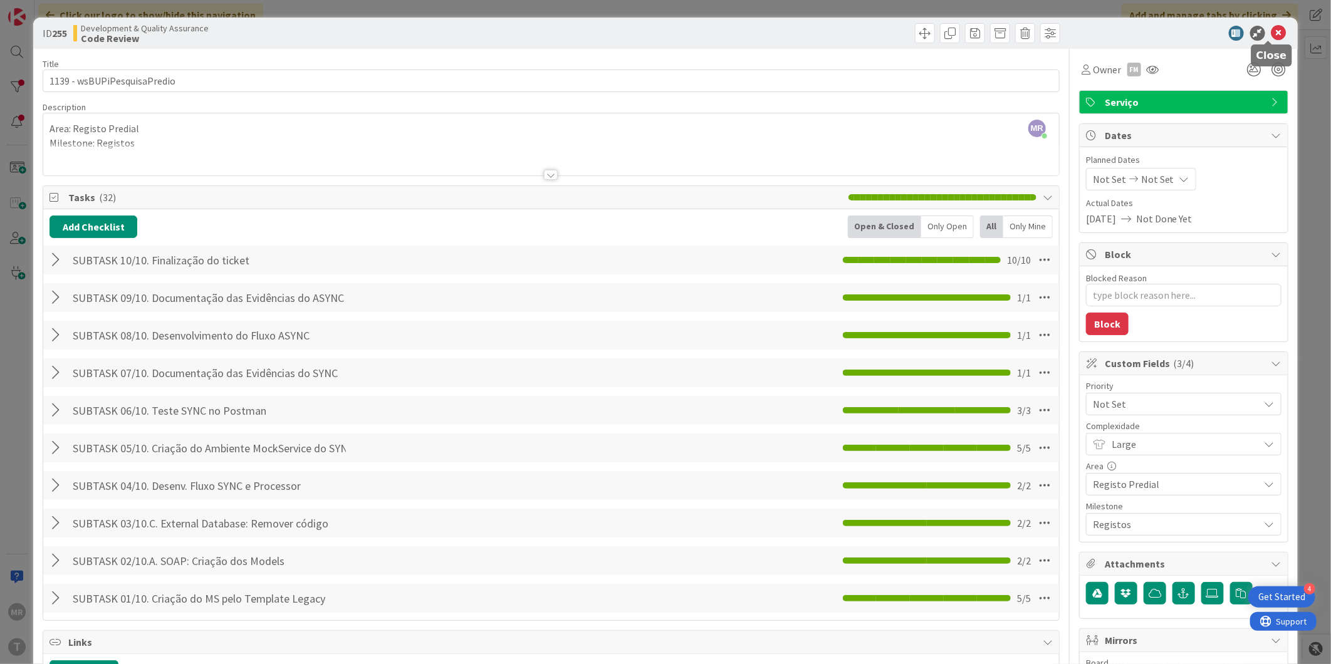
click at [1272, 38] on icon at bounding box center [1279, 33] width 15 height 15
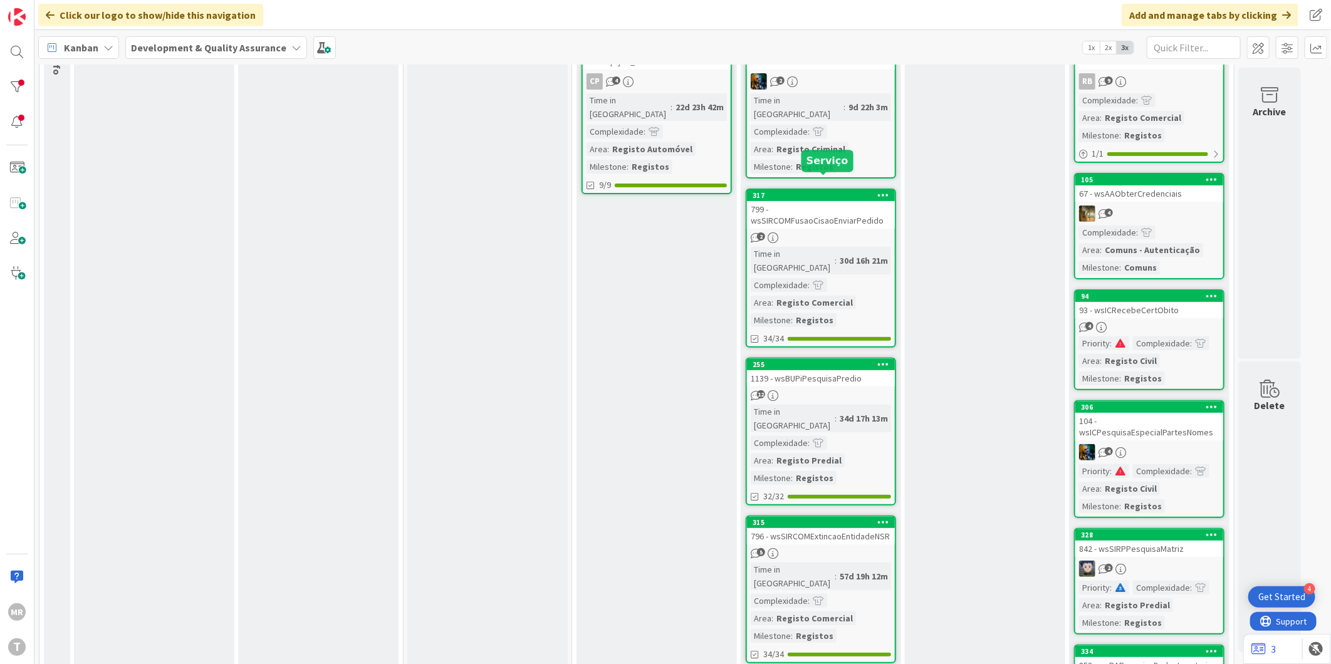
click at [834, 191] on div "317" at bounding box center [824, 195] width 142 height 9
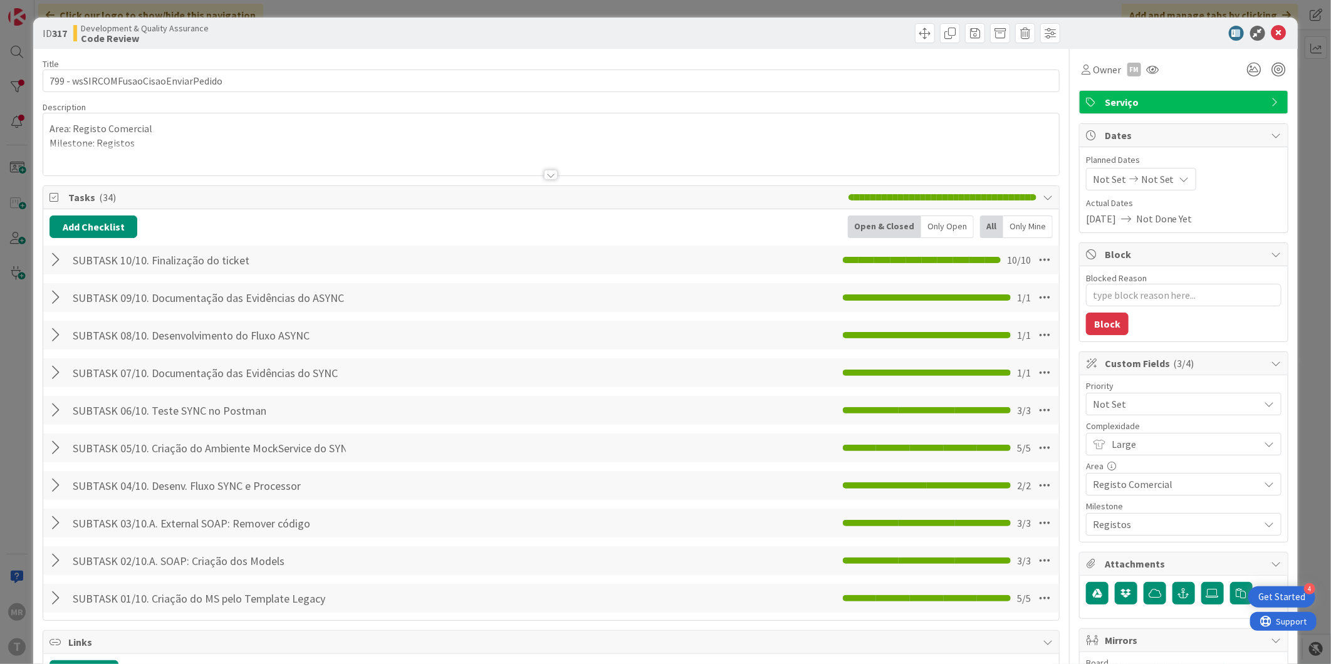
type textarea "x"
